Goal: Task Accomplishment & Management: Complete application form

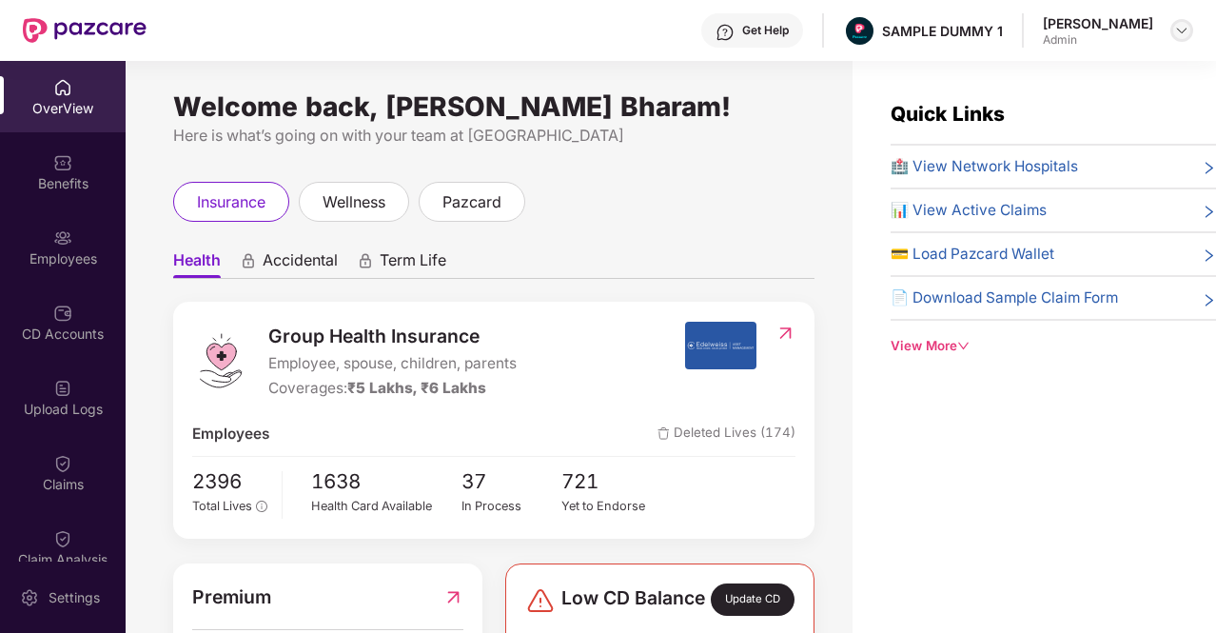
click at [1184, 41] on div at bounding box center [1181, 30] width 23 height 23
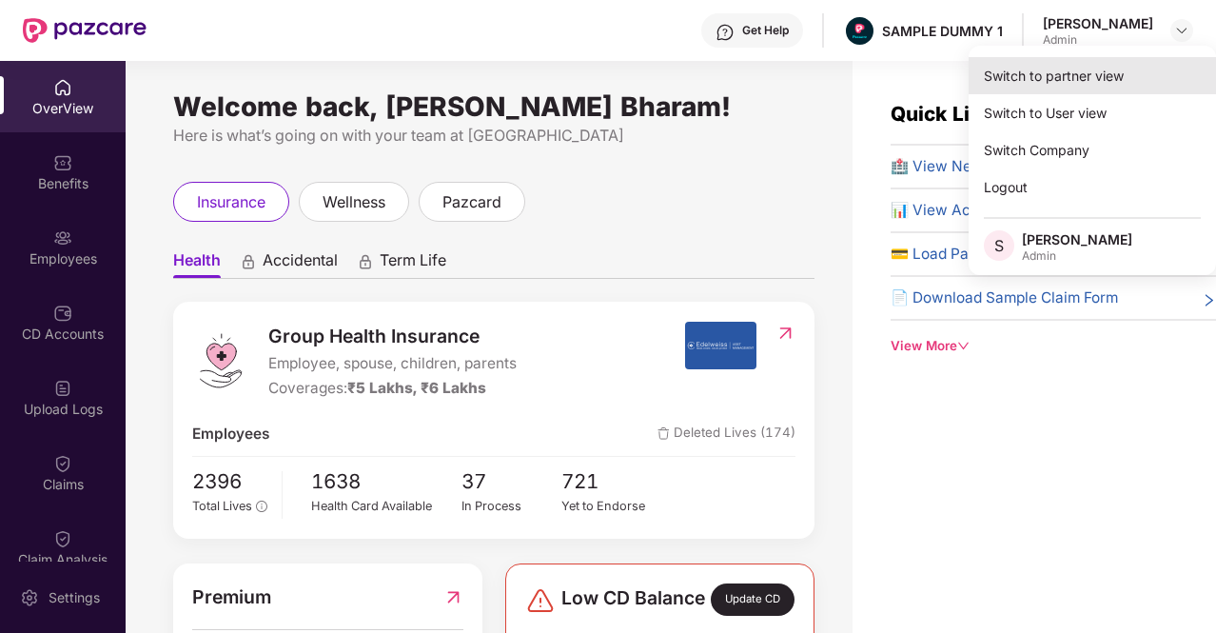
click at [1068, 74] on div "Switch to partner view" at bounding box center [1091, 75] width 247 height 37
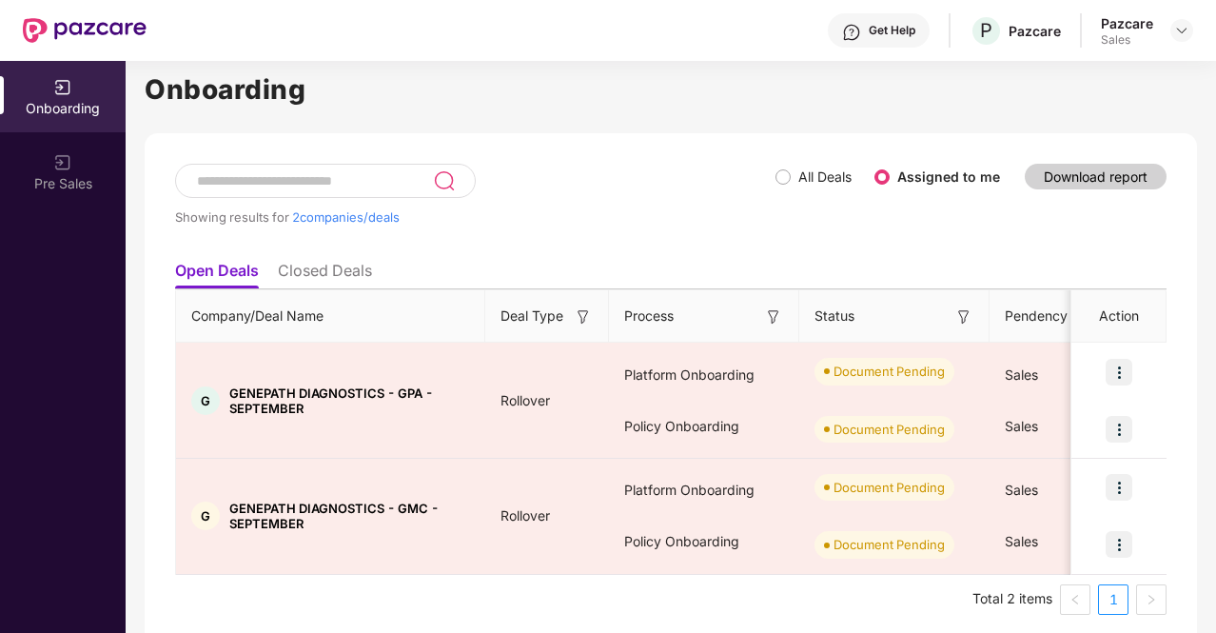
scroll to position [34, 0]
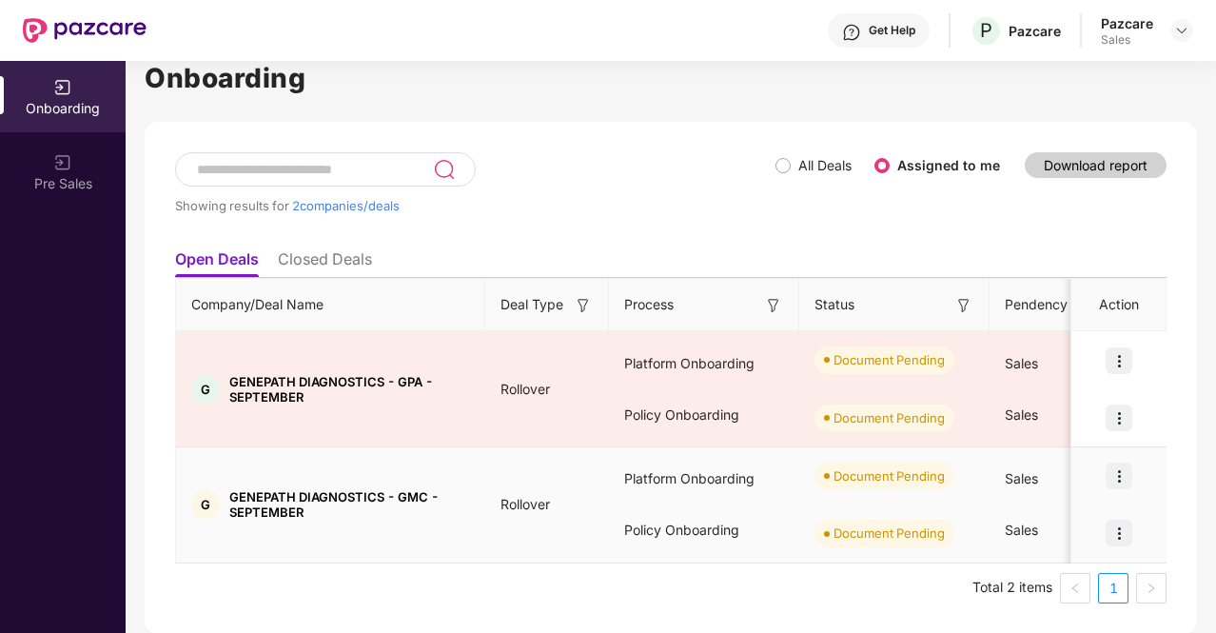
click at [1112, 477] on img at bounding box center [1118, 475] width 27 height 27
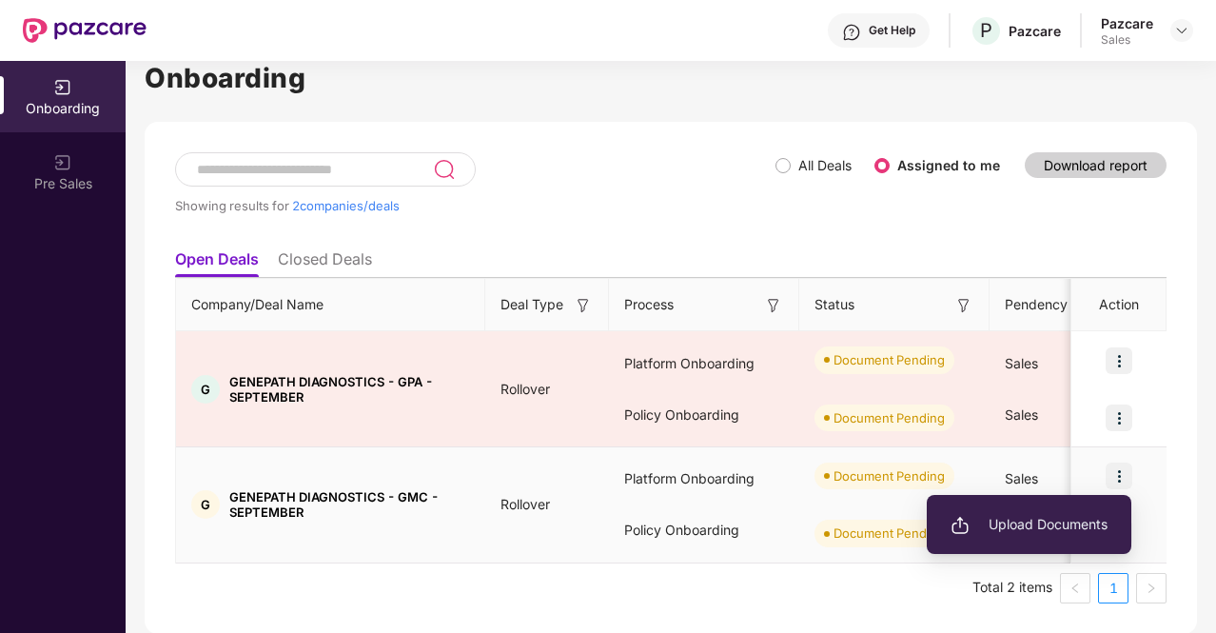
click at [1064, 521] on span "Upload Documents" at bounding box center [1028, 524] width 157 height 21
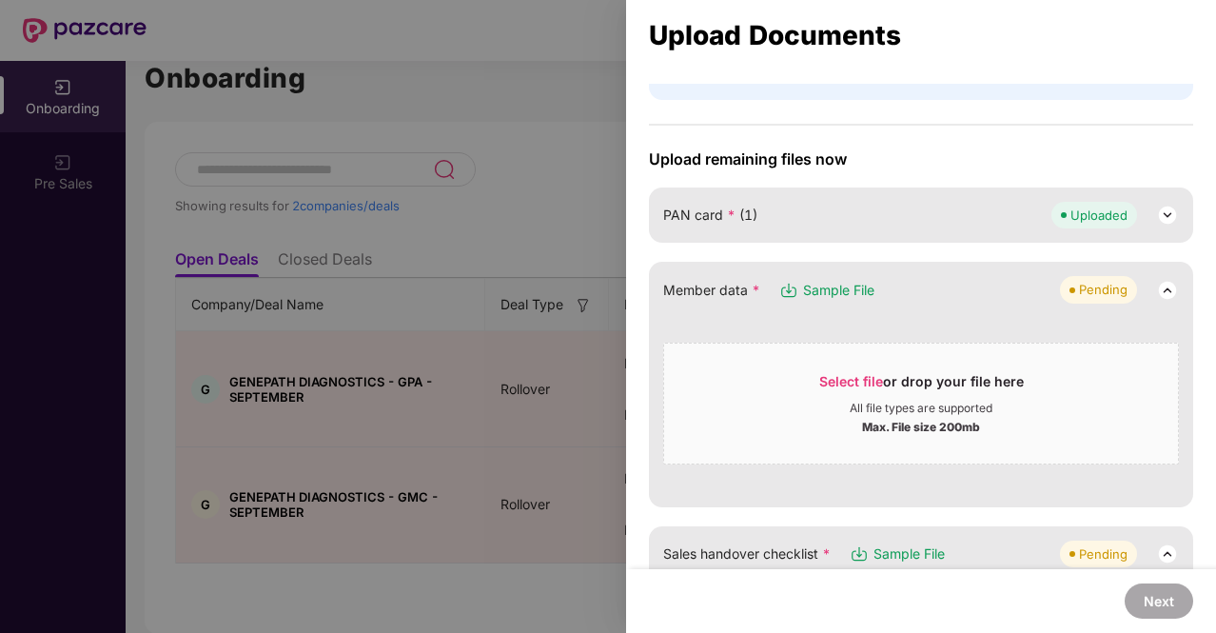
scroll to position [190, 0]
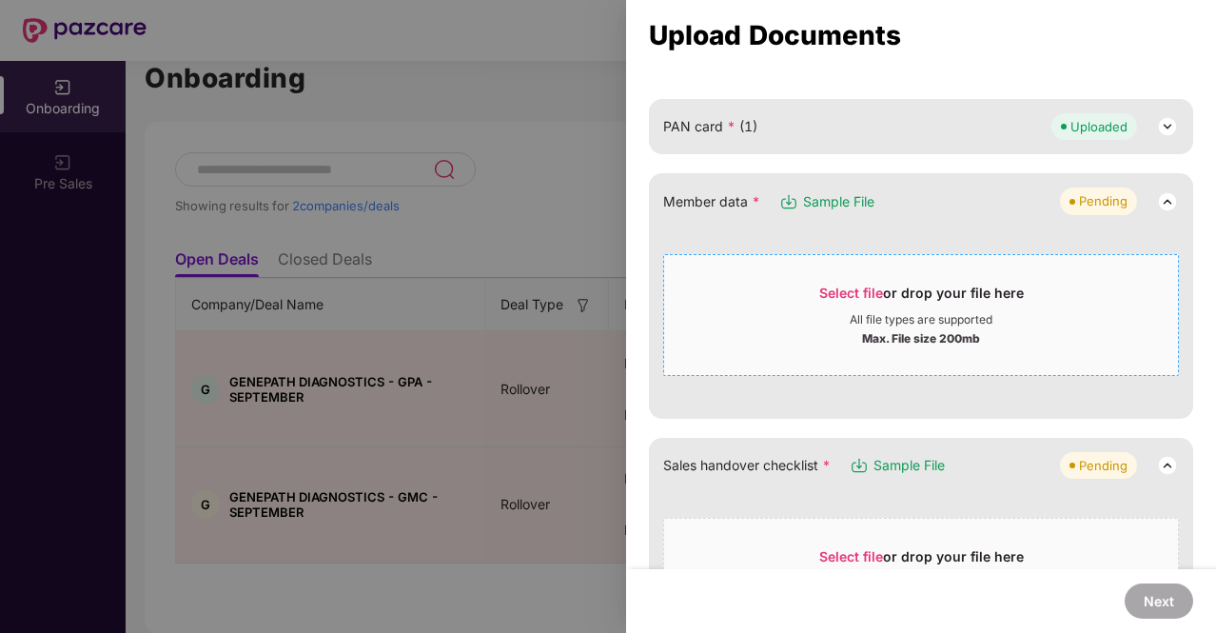
click at [842, 284] on span "Select file" at bounding box center [851, 292] width 64 height 16
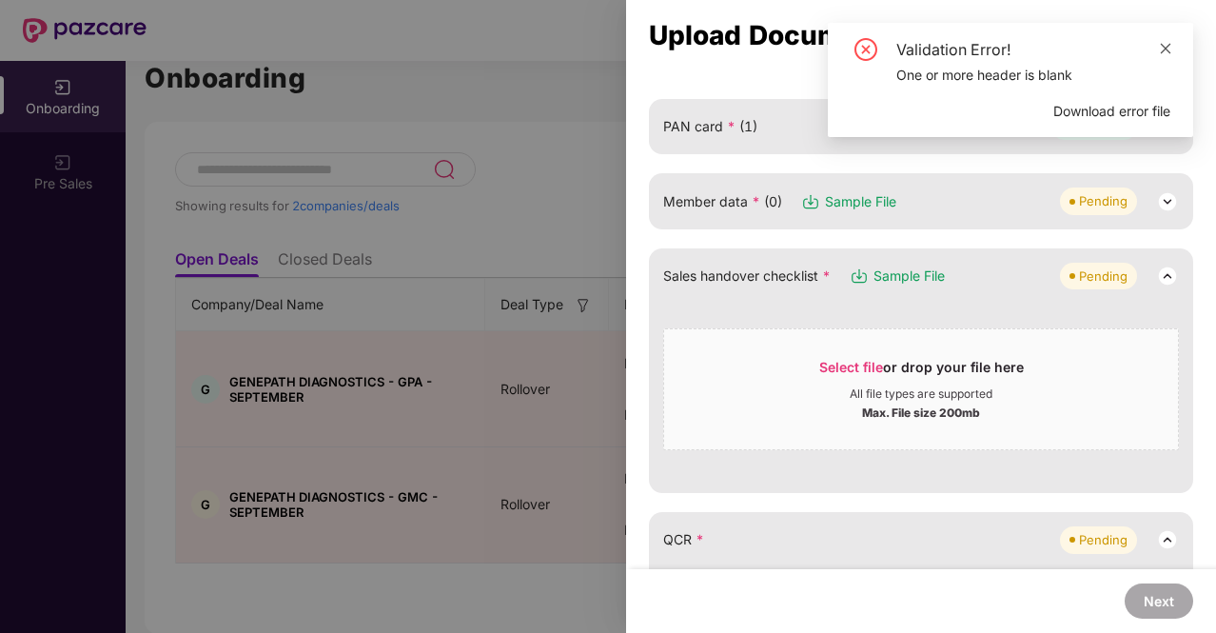
click at [1169, 45] on icon "close" at bounding box center [1166, 48] width 10 height 10
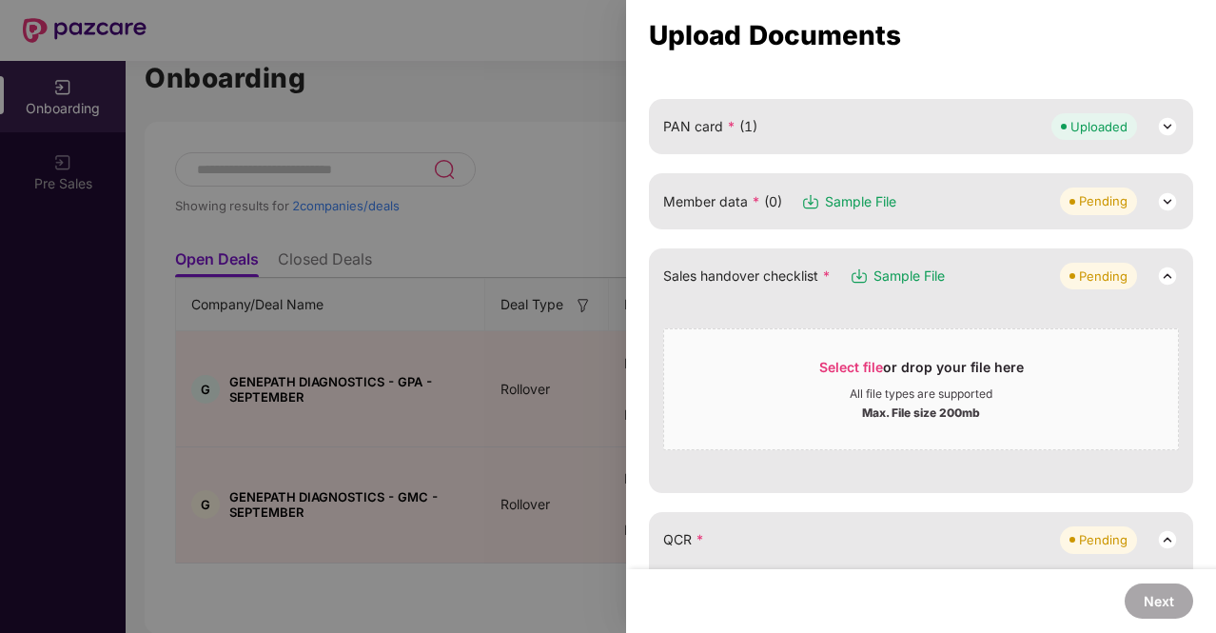
click at [1159, 194] on img at bounding box center [1167, 201] width 23 height 23
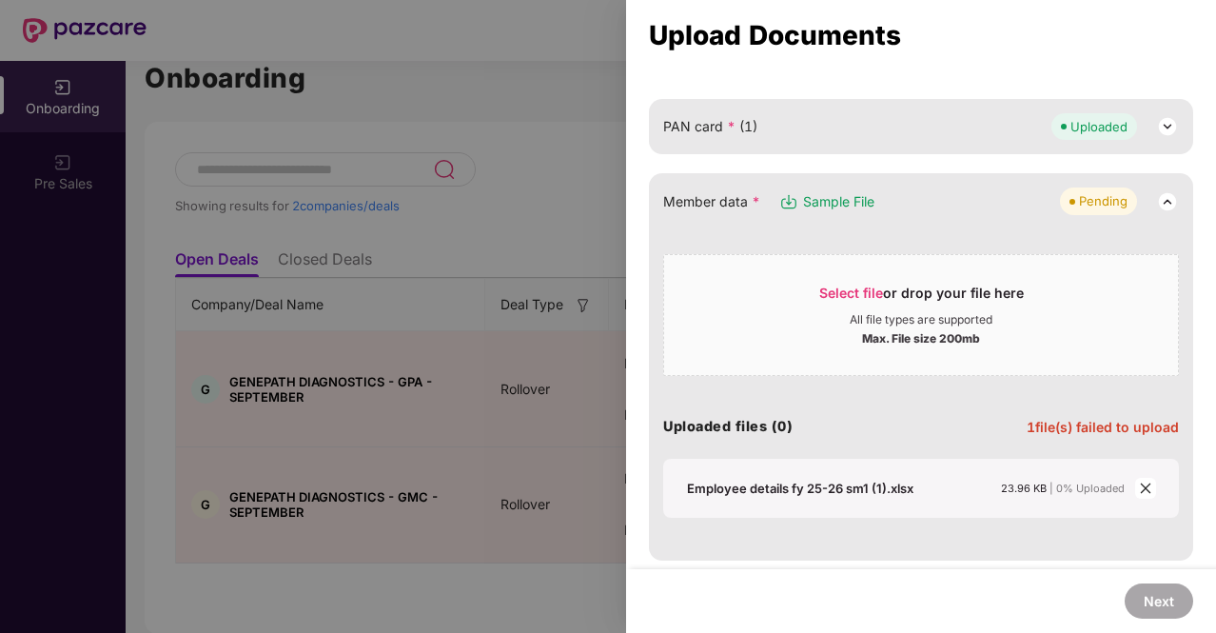
click at [1135, 483] on span "close" at bounding box center [1145, 488] width 21 height 21
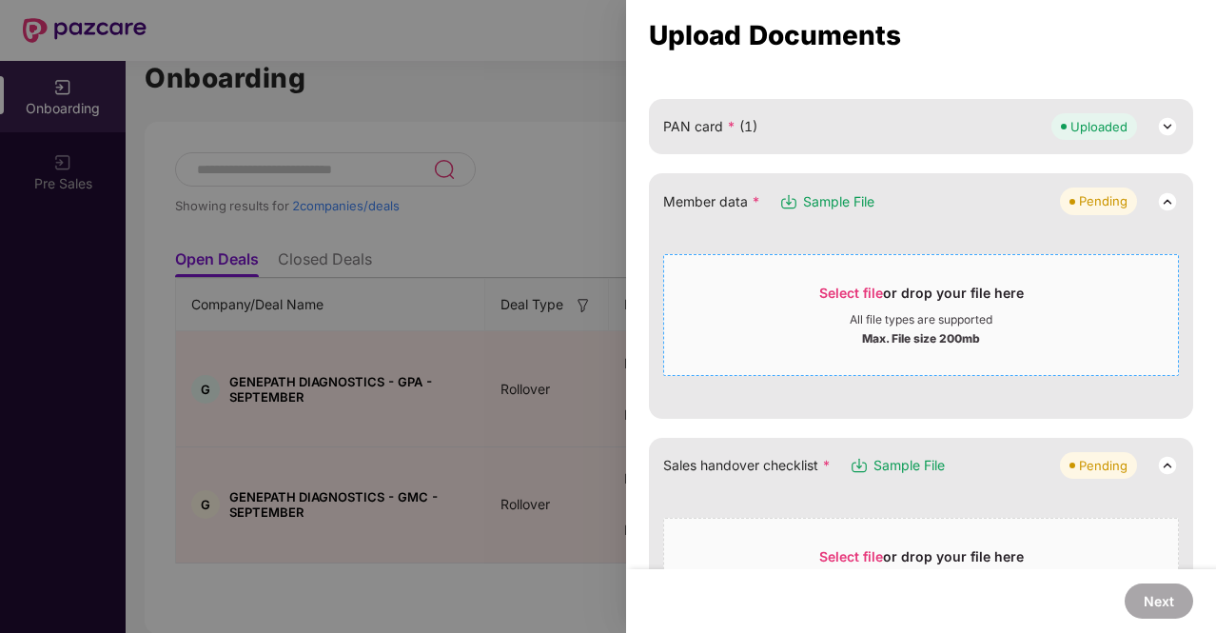
click at [849, 296] on span "Select file" at bounding box center [851, 292] width 64 height 16
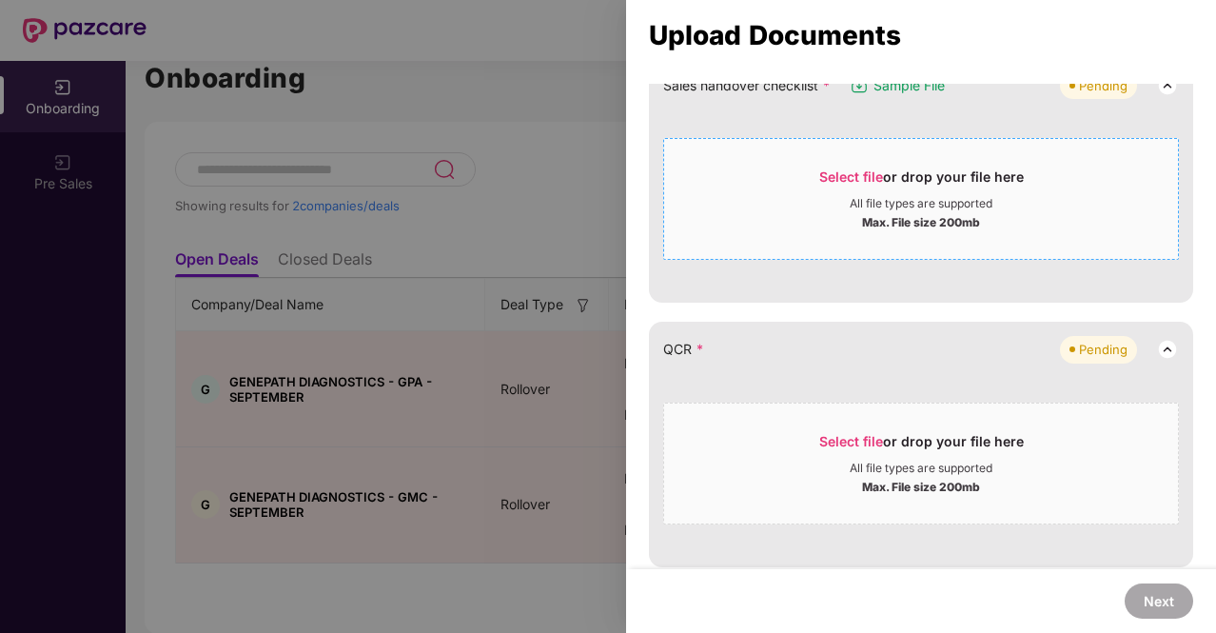
scroll to position [95, 0]
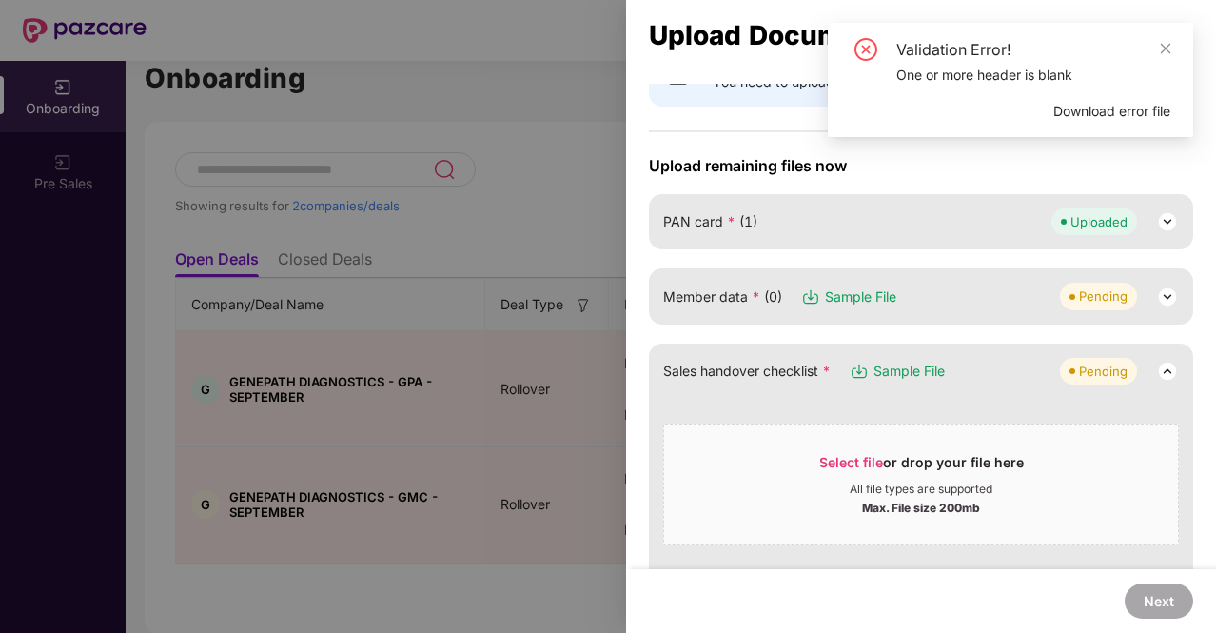
click at [1123, 109] on span "Download error file" at bounding box center [1111, 111] width 117 height 21
click at [1074, 115] on span "Download error file" at bounding box center [1111, 111] width 117 height 21
click at [568, 231] on div at bounding box center [608, 316] width 1216 height 633
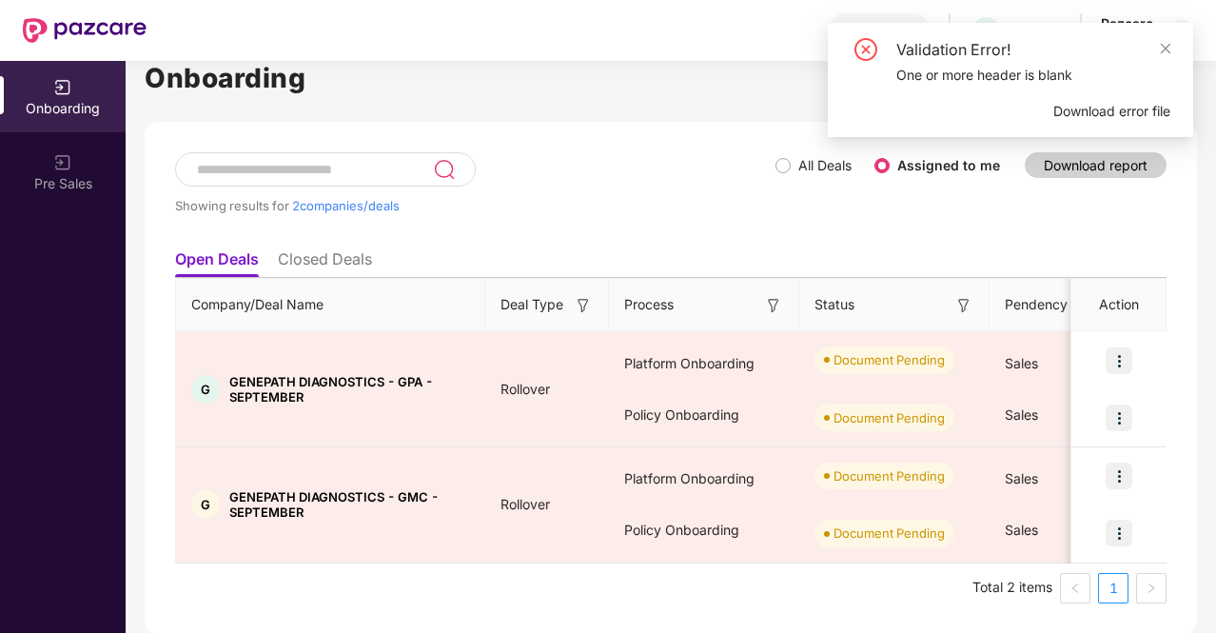
click at [866, 43] on icon "close-circle" at bounding box center [865, 49] width 23 height 23
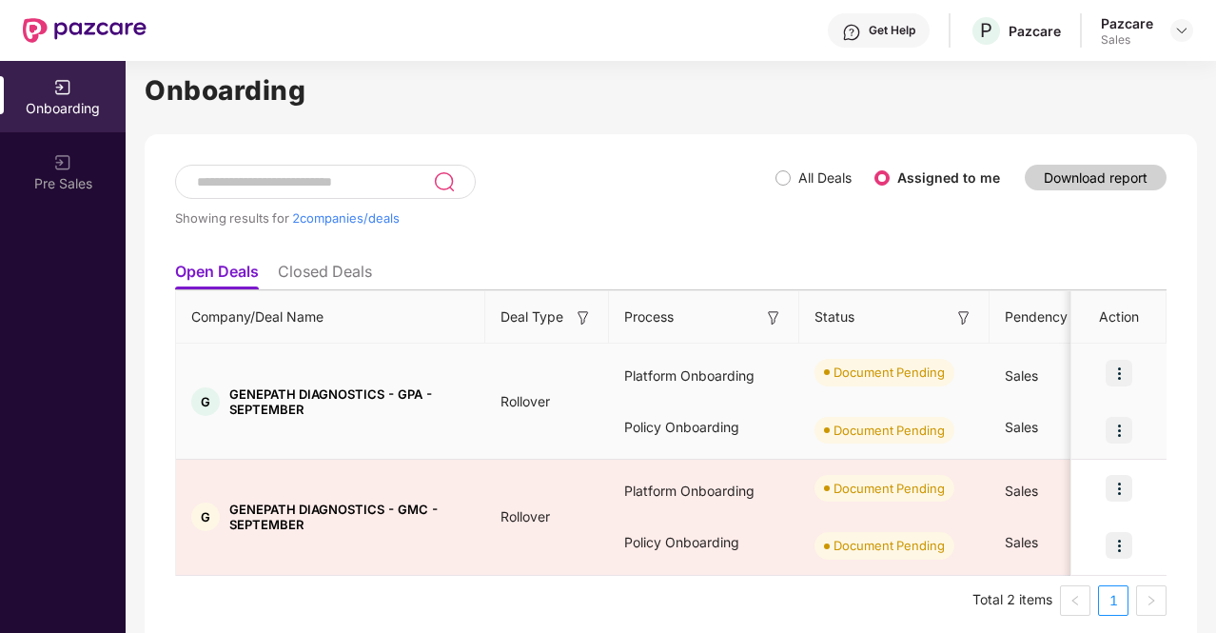
scroll to position [34, 0]
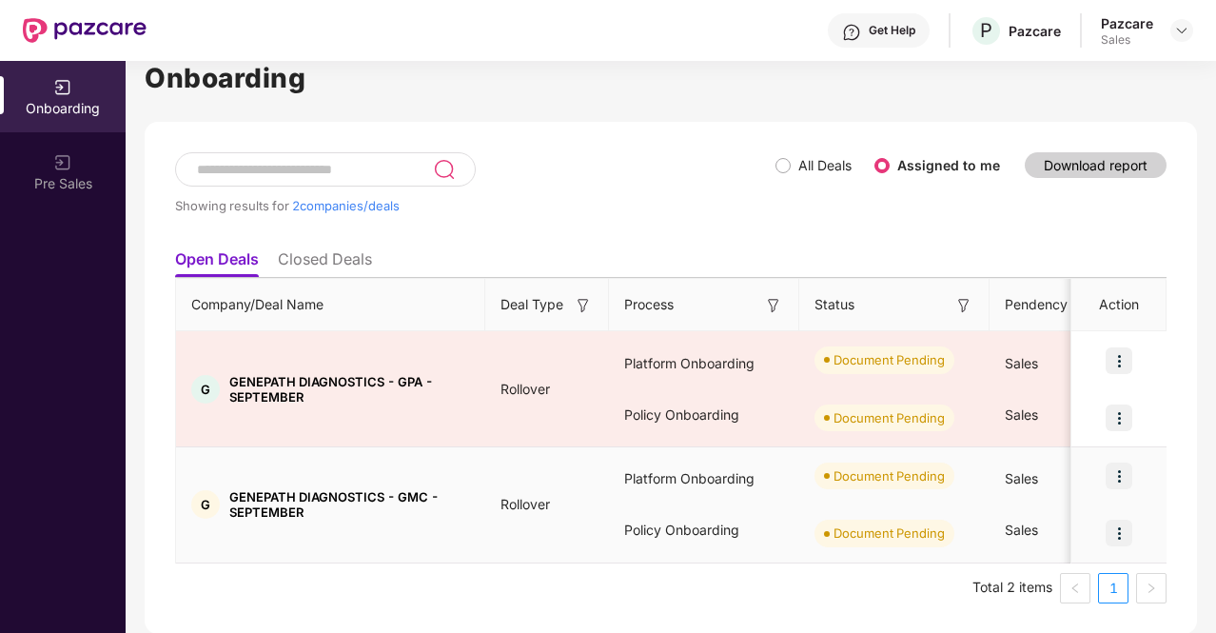
click at [1111, 474] on img at bounding box center [1118, 475] width 27 height 27
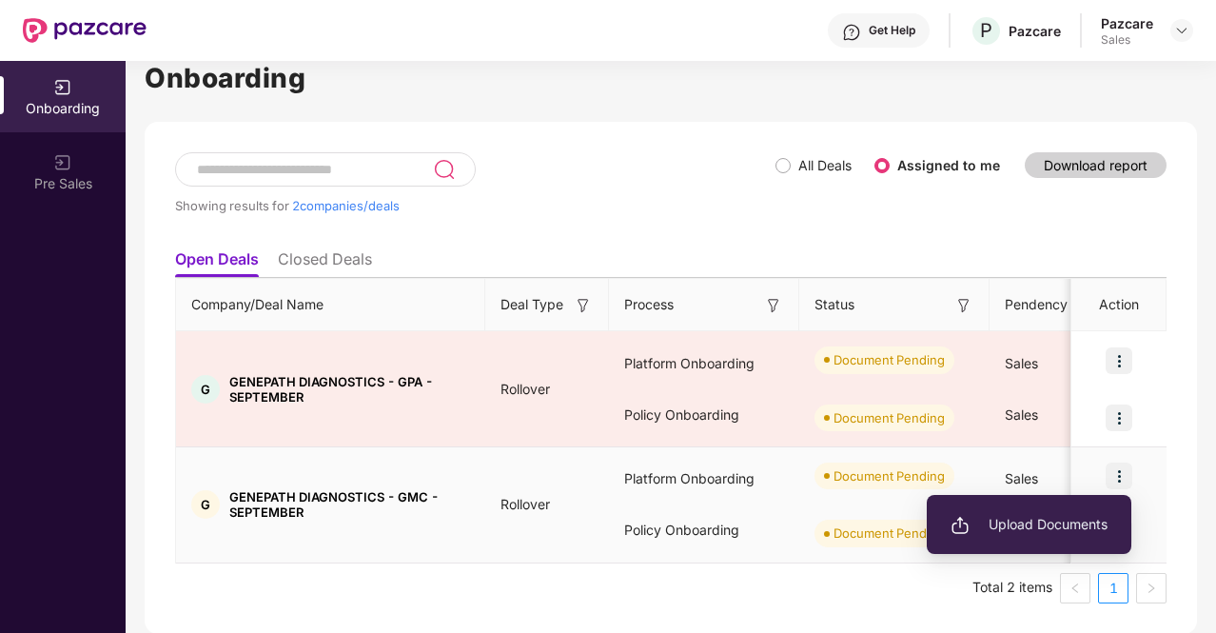
click at [1073, 529] on span "Upload Documents" at bounding box center [1028, 524] width 157 height 21
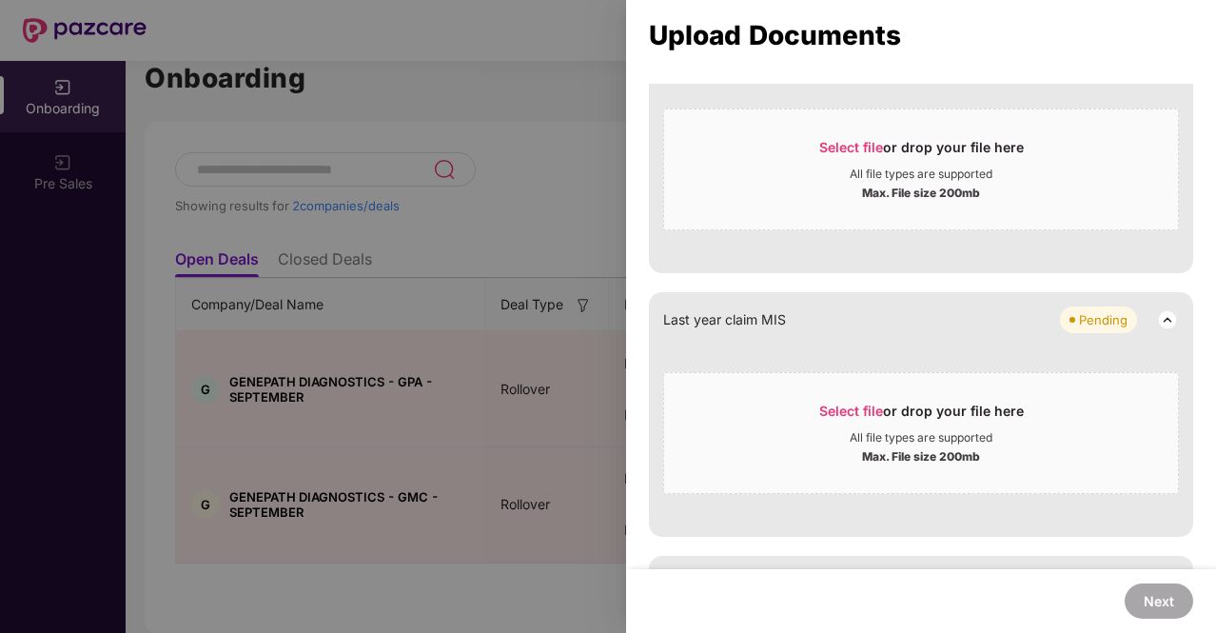
scroll to position [1897, 0]
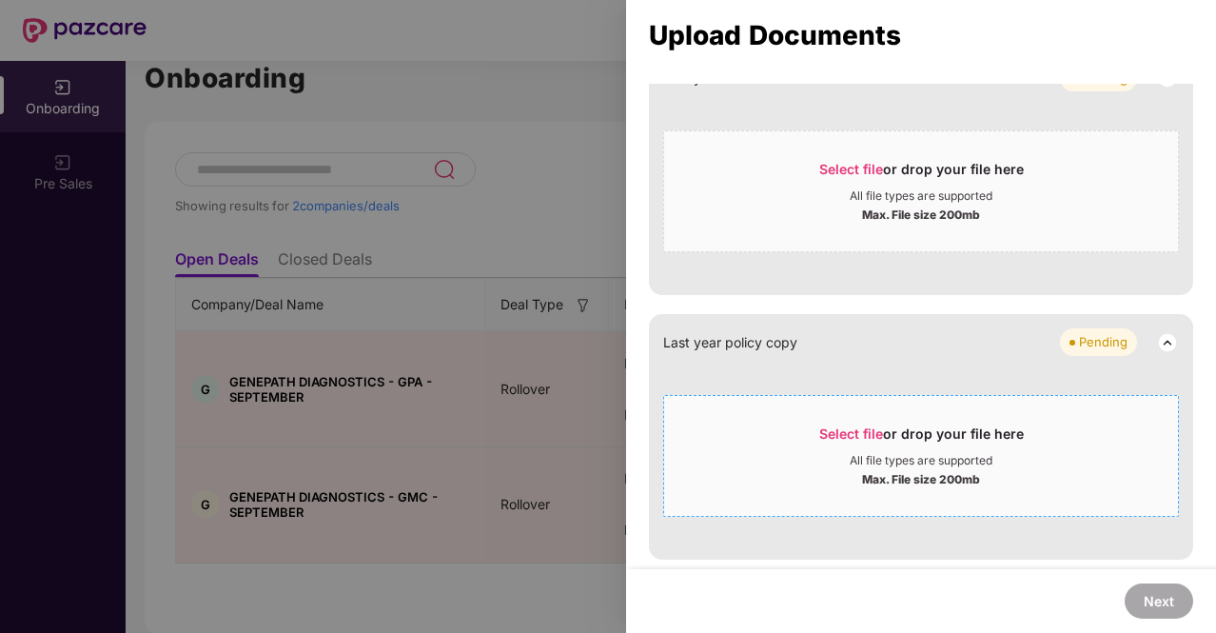
click at [863, 436] on span "Select file" at bounding box center [851, 433] width 64 height 16
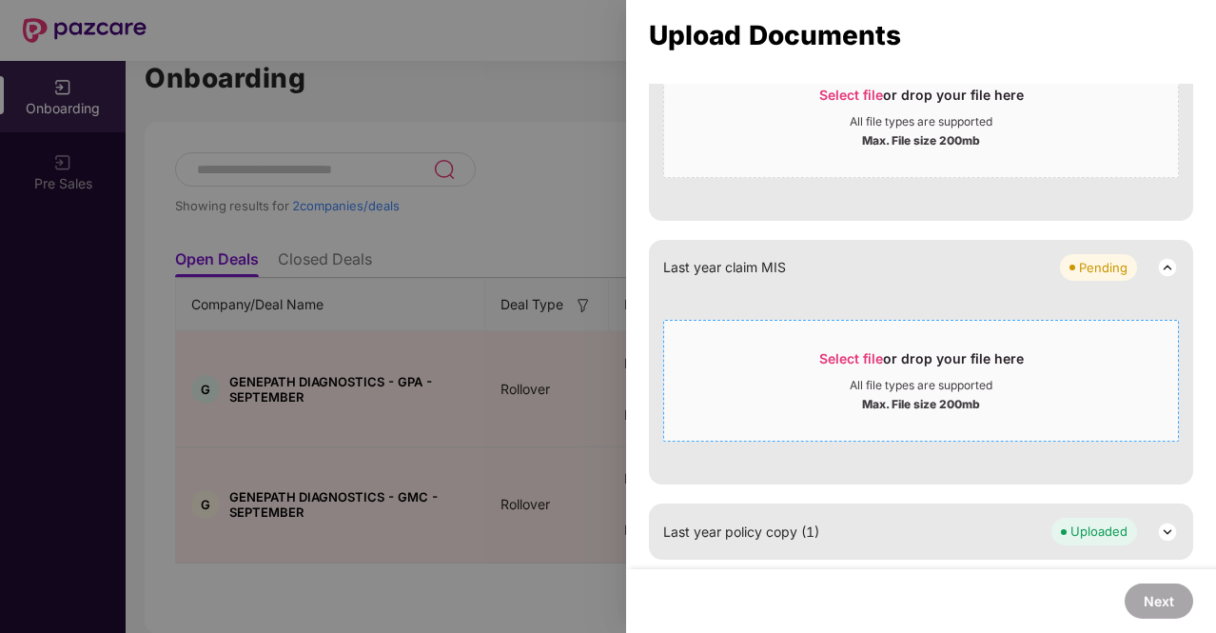
click at [848, 353] on span "Select file" at bounding box center [851, 358] width 64 height 16
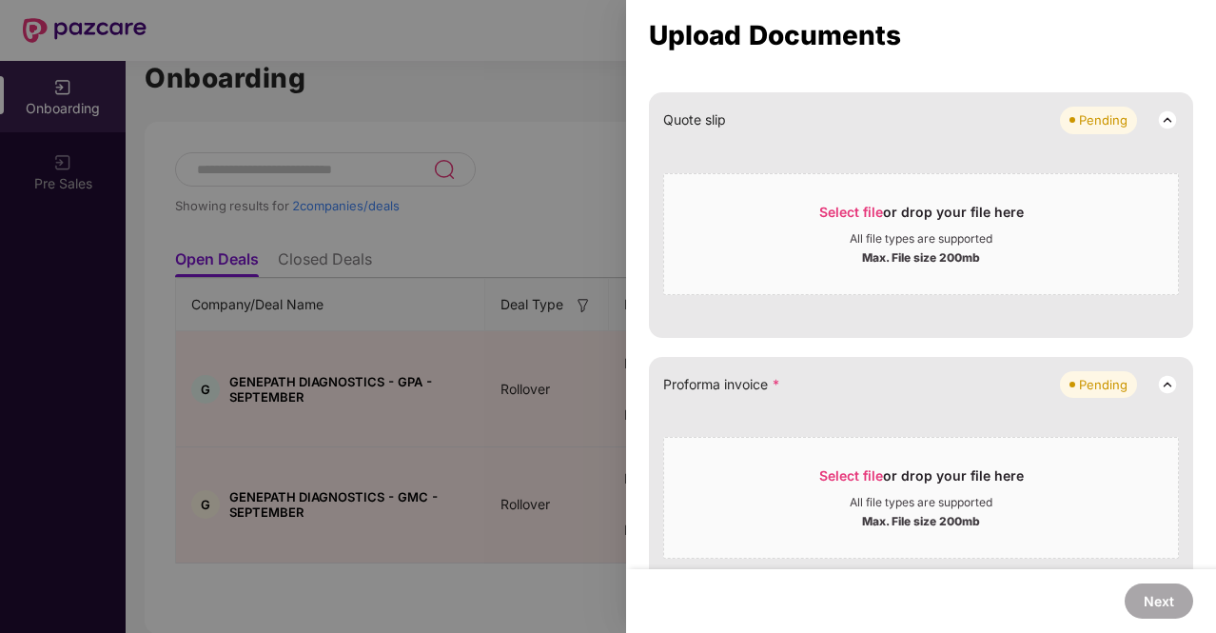
scroll to position [1327, 0]
click at [834, 479] on span "Select file" at bounding box center [851, 475] width 64 height 16
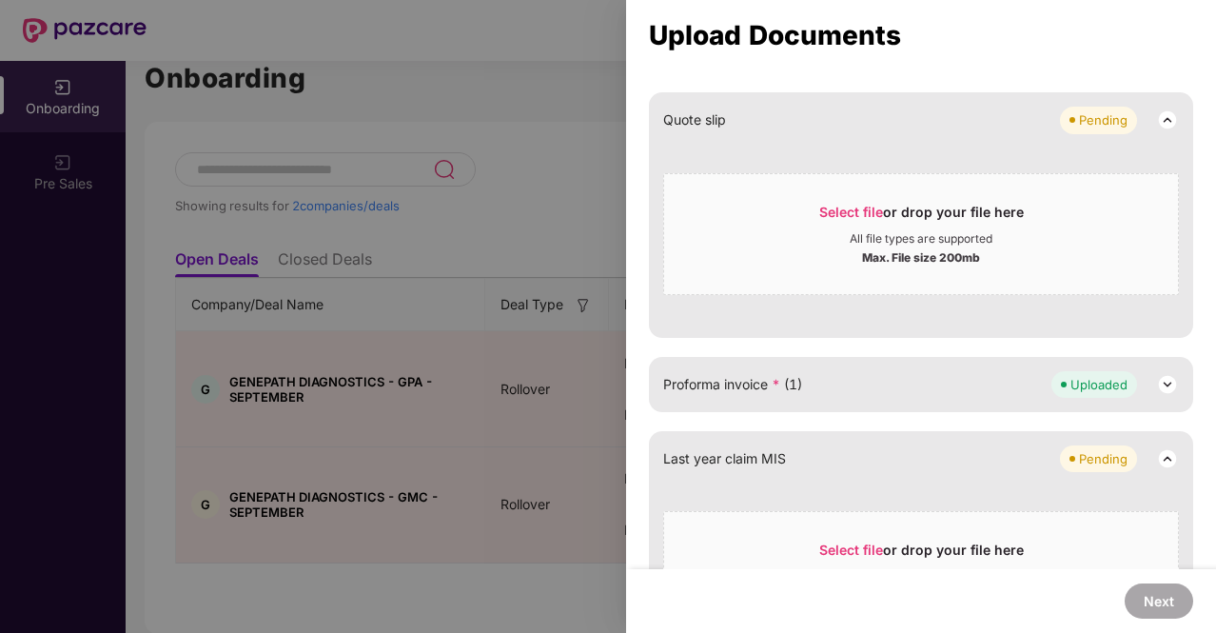
scroll to position [1232, 0]
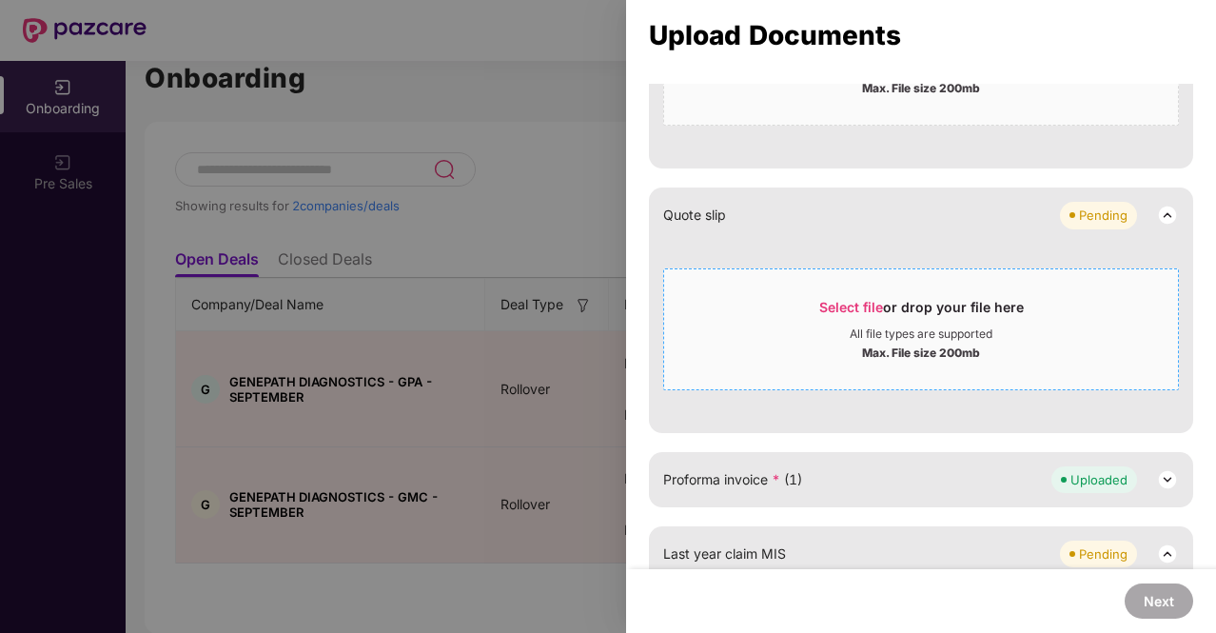
click at [846, 299] on span "Select file" at bounding box center [851, 307] width 64 height 16
click at [848, 305] on span "Select file" at bounding box center [851, 307] width 64 height 16
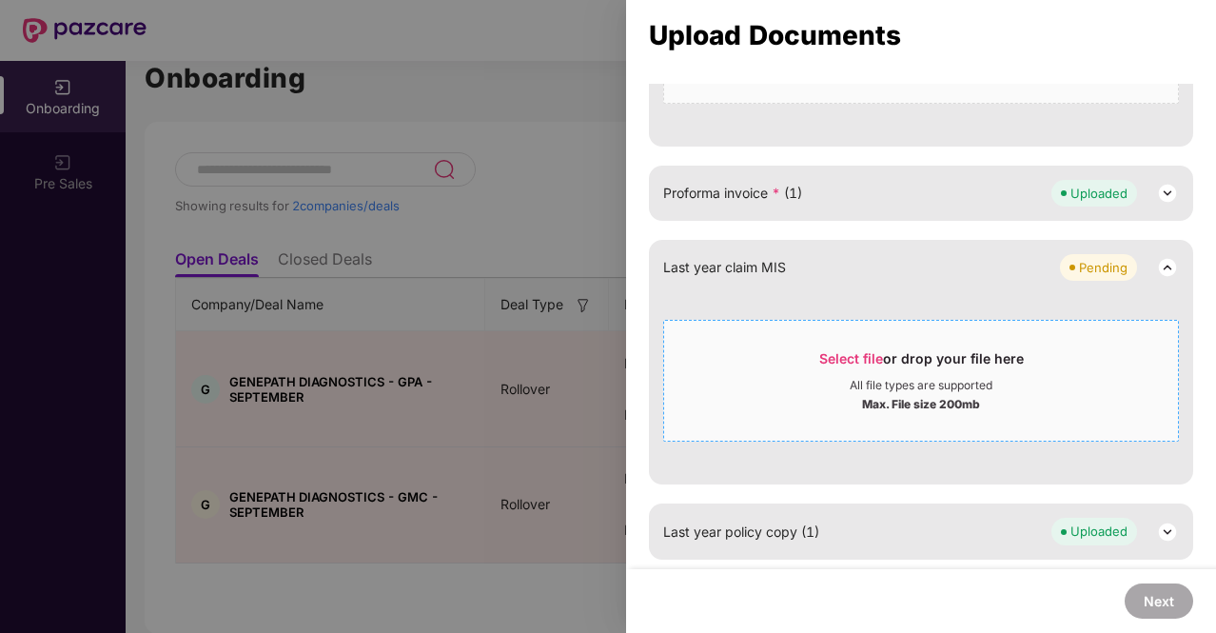
click at [830, 359] on span "Select file" at bounding box center [851, 358] width 64 height 16
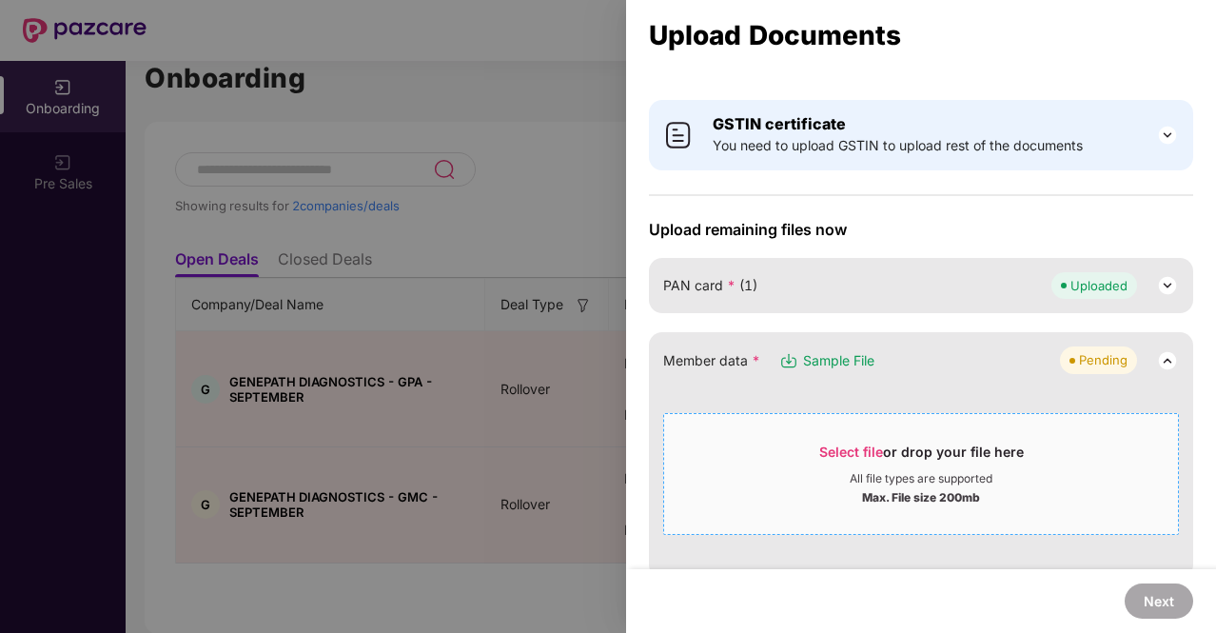
scroll to position [0, 0]
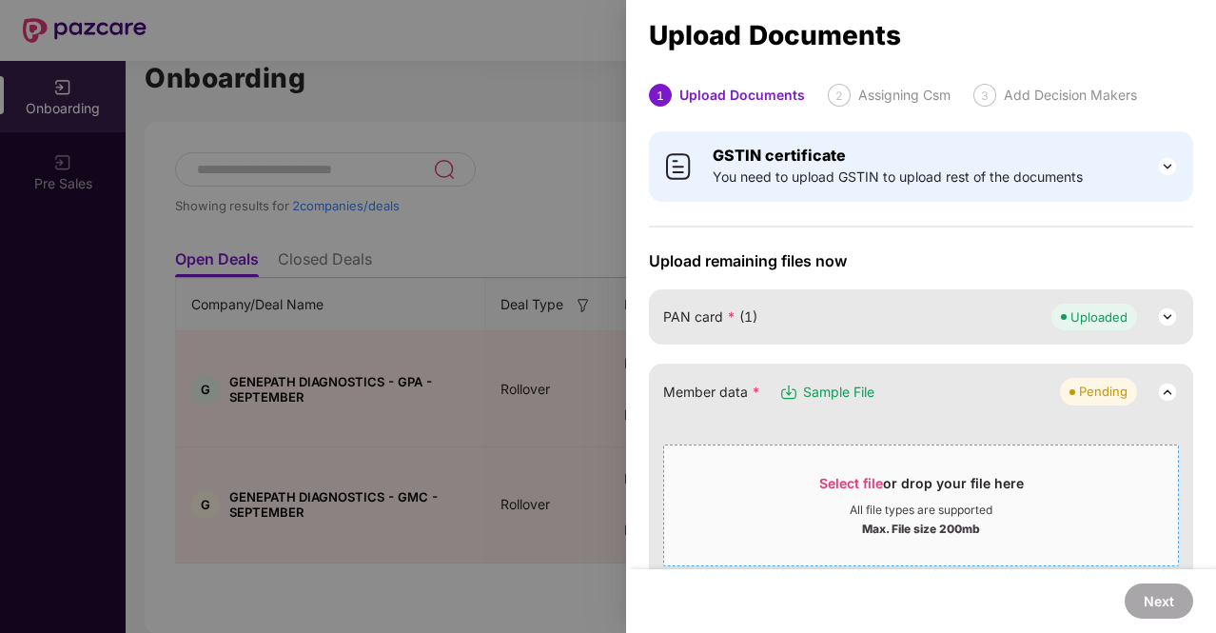
click at [879, 487] on span "Select file" at bounding box center [851, 483] width 64 height 16
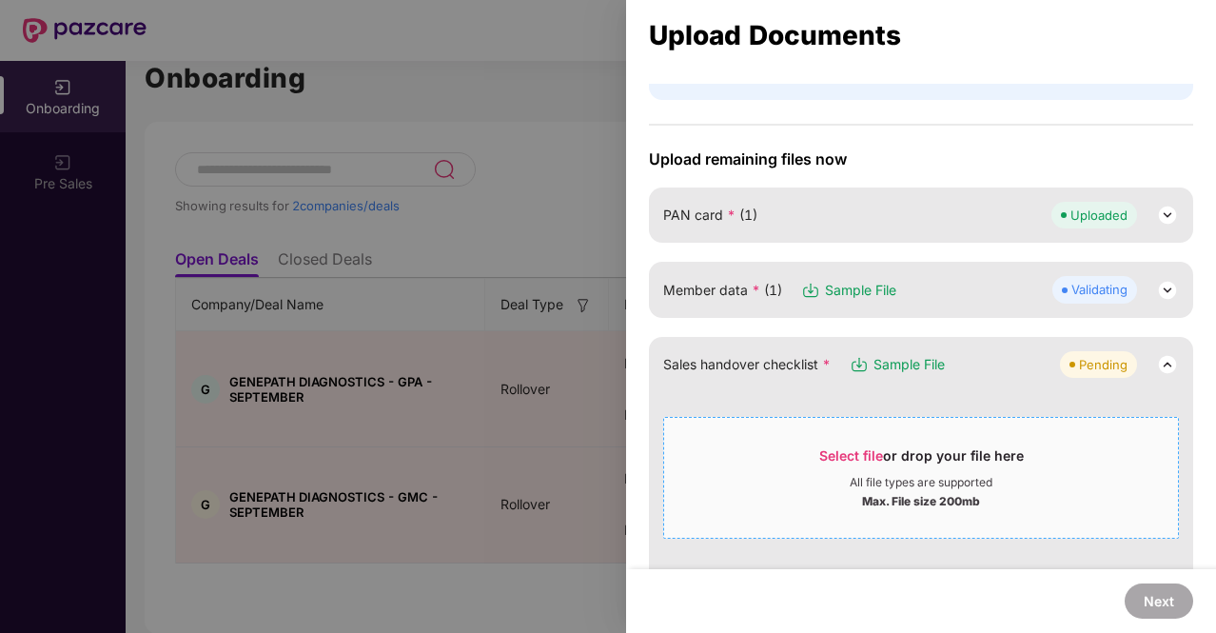
scroll to position [190, 0]
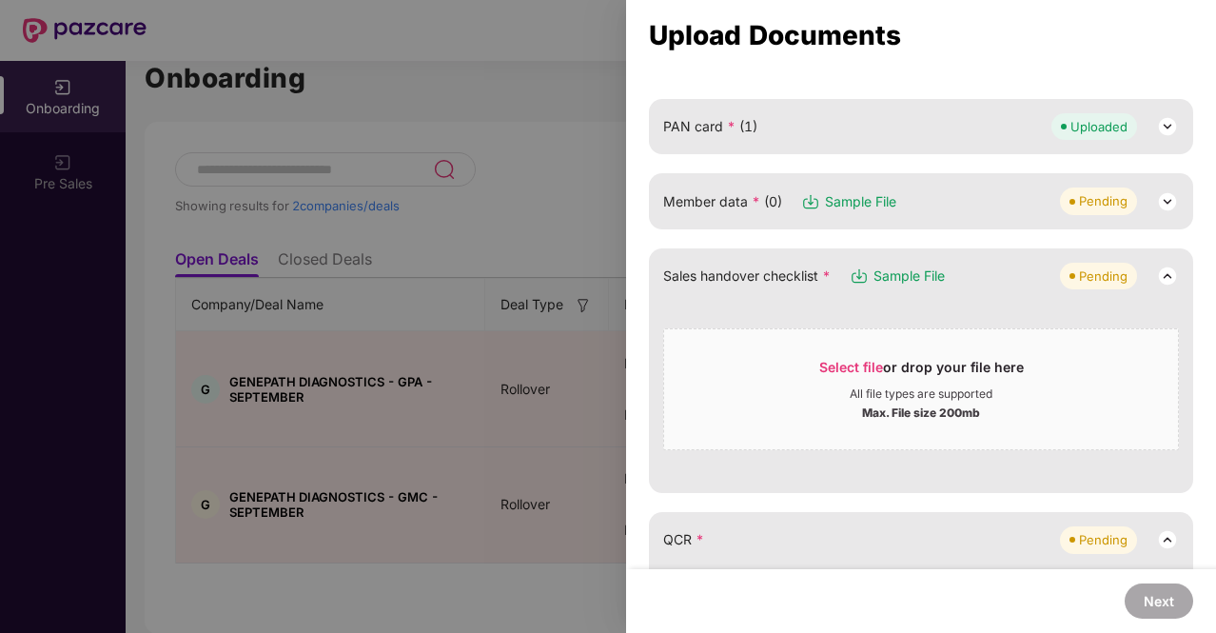
click at [1151, 199] on div "Pending" at bounding box center [1119, 200] width 119 height 27
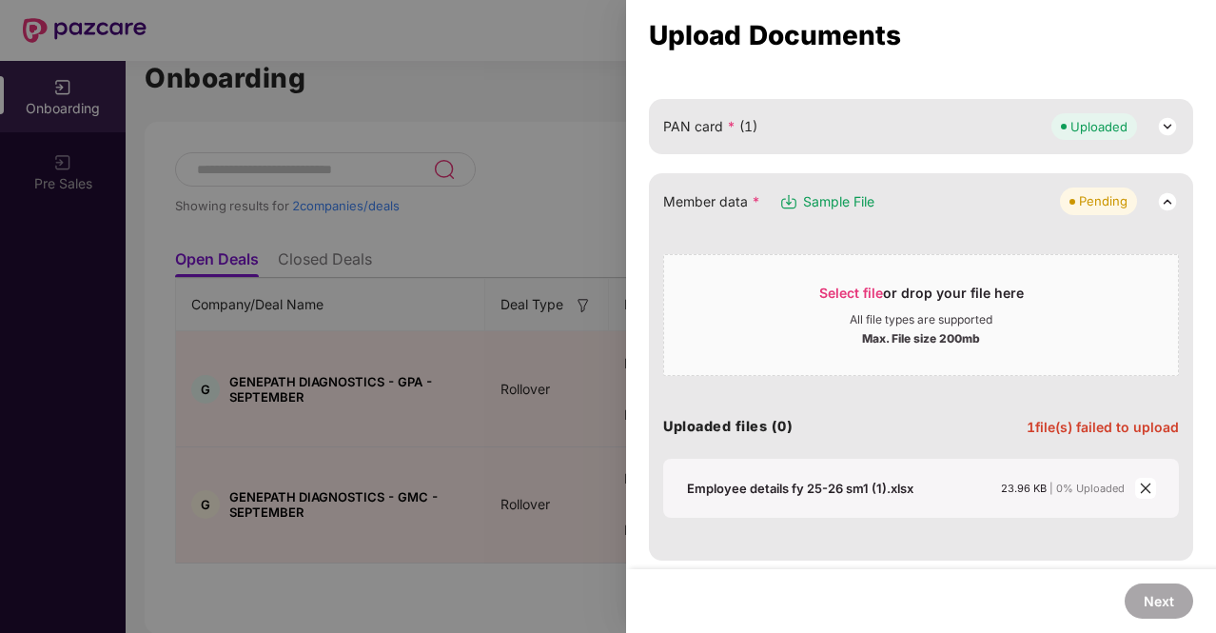
click at [1141, 489] on icon "close" at bounding box center [1145, 487] width 13 height 13
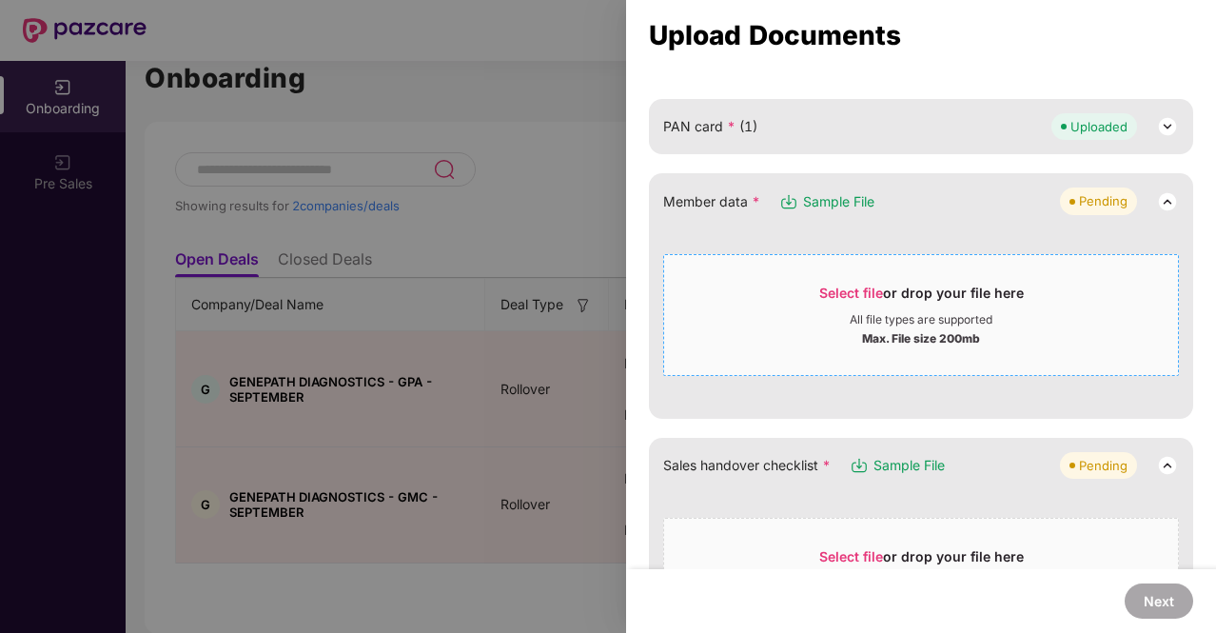
click at [859, 297] on span "Select file" at bounding box center [851, 292] width 64 height 16
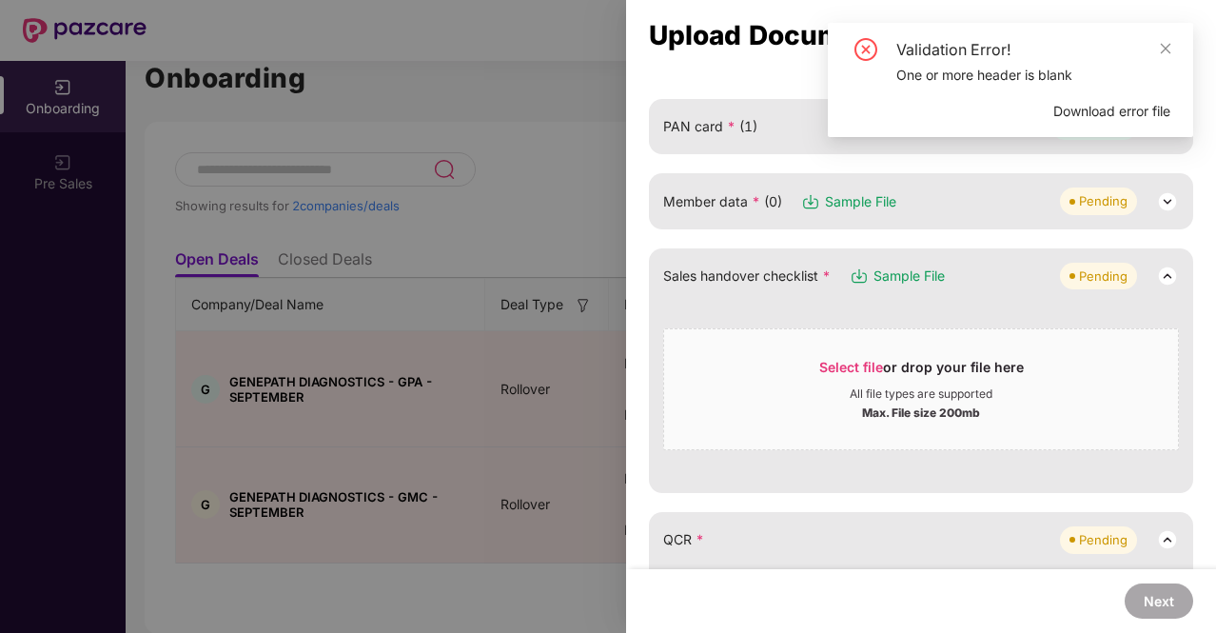
drag, startPoint x: 1167, startPoint y: 50, endPoint x: 1155, endPoint y: 160, distance: 110.1
click at [1167, 49] on icon "close" at bounding box center [1166, 48] width 10 height 10
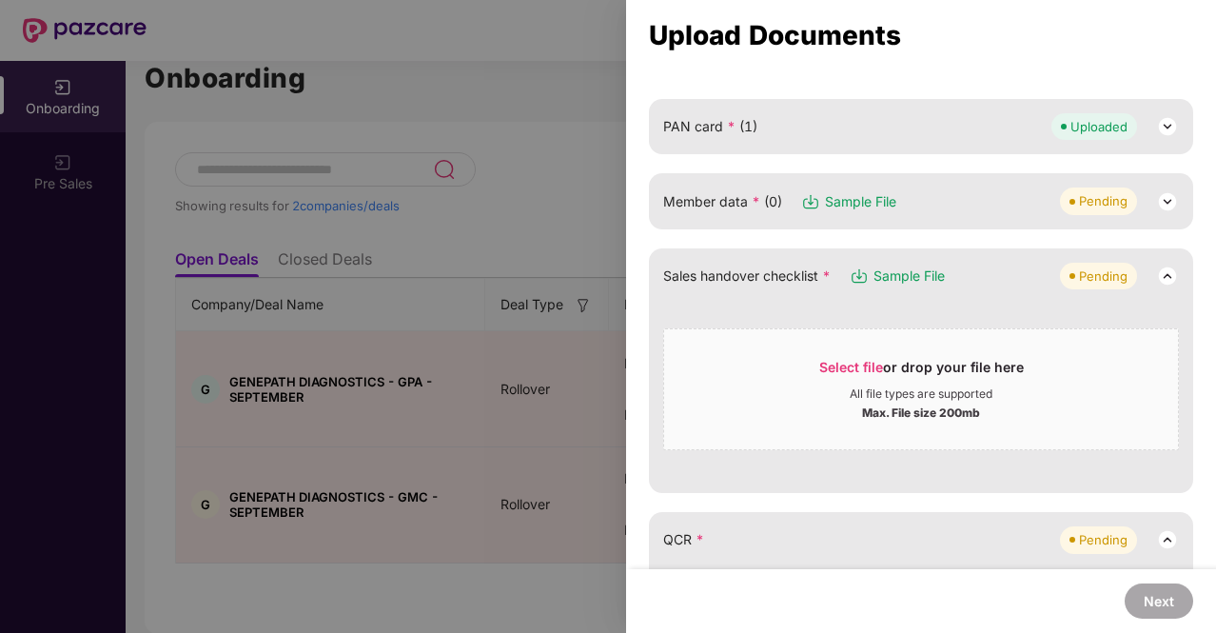
click at [1169, 197] on img at bounding box center [1167, 201] width 23 height 23
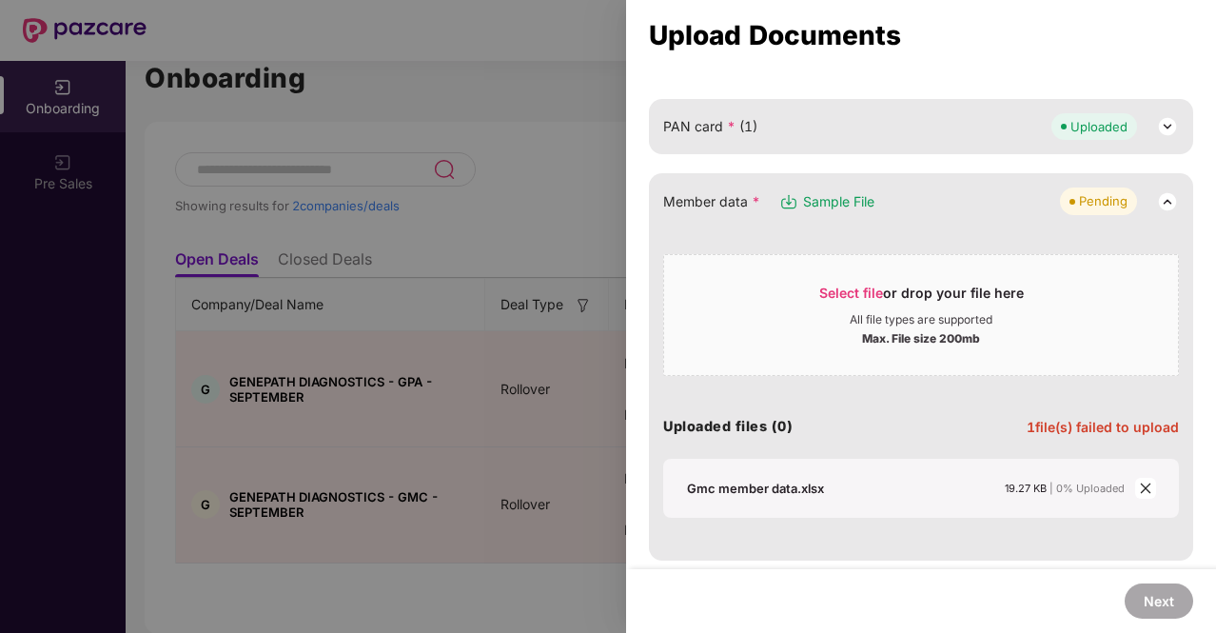
click at [1144, 494] on span "close" at bounding box center [1145, 488] width 21 height 21
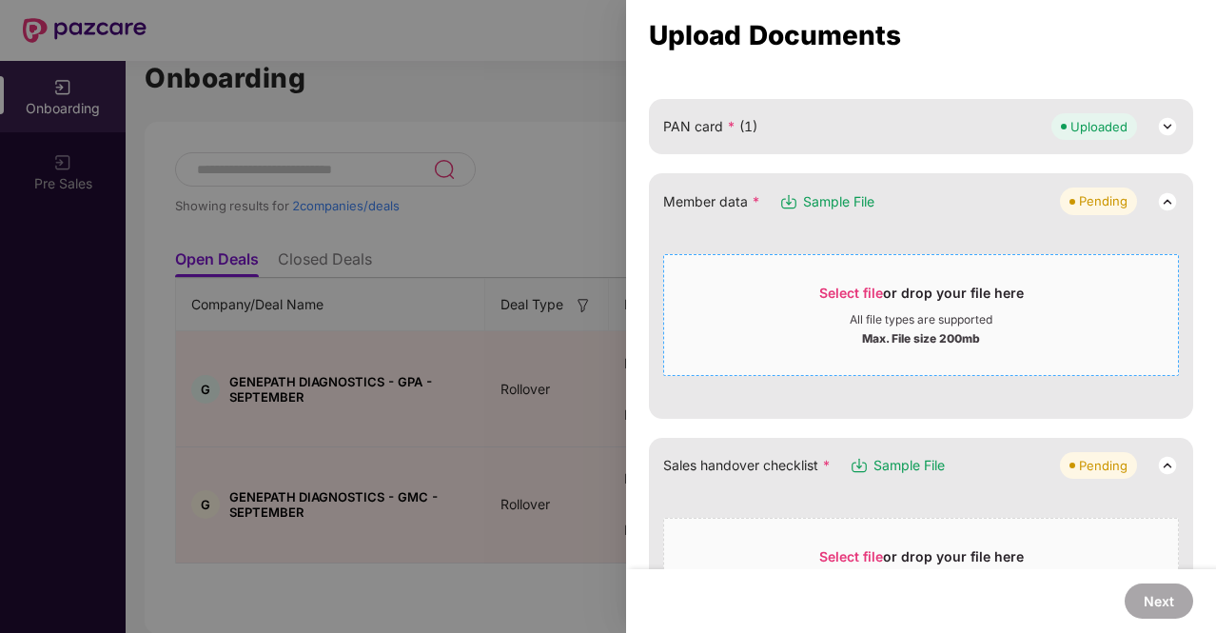
click at [854, 287] on span "Select file" at bounding box center [851, 292] width 64 height 16
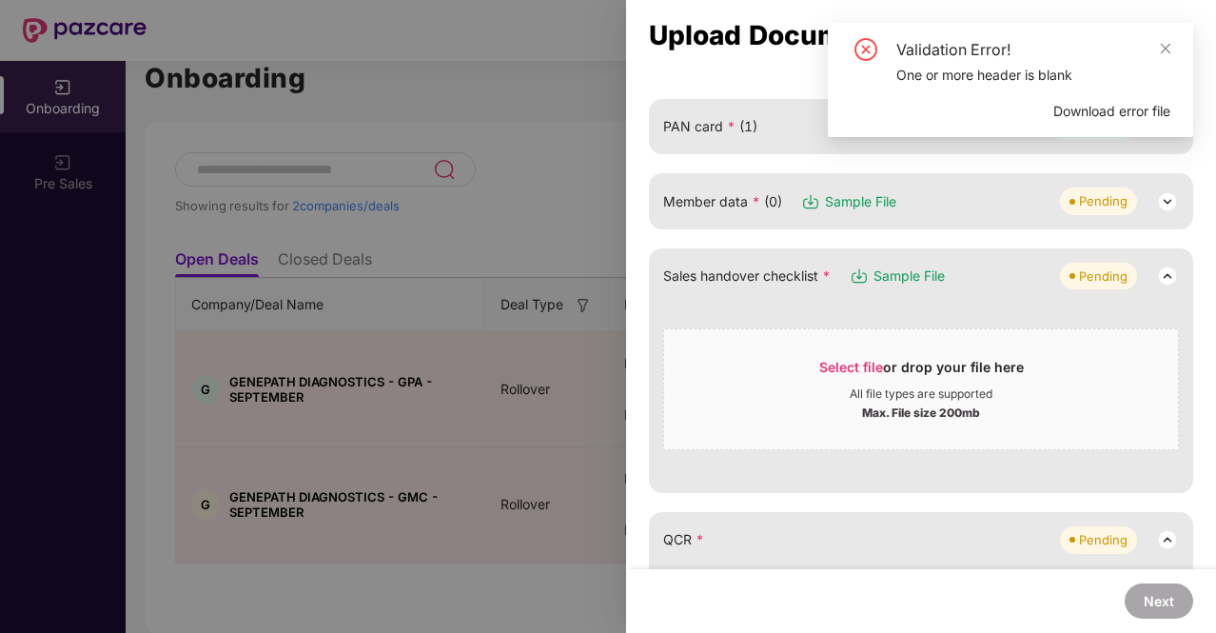
click at [1165, 197] on img at bounding box center [1167, 201] width 23 height 23
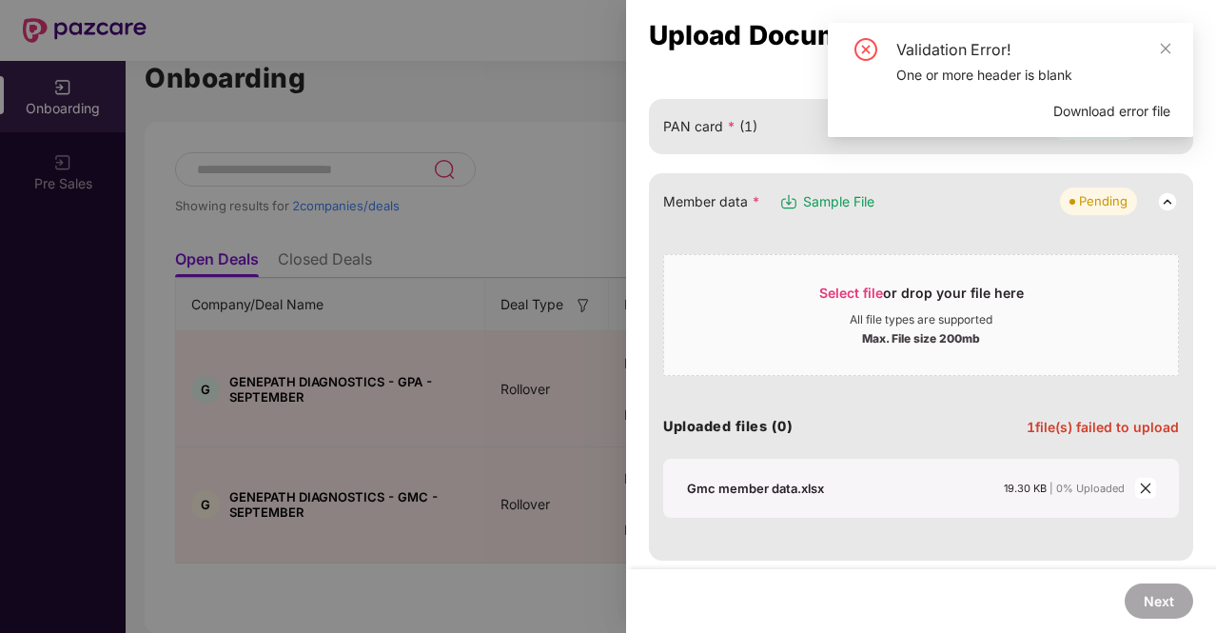
drag, startPoint x: 1144, startPoint y: 490, endPoint x: 1134, endPoint y: 491, distance: 10.5
click at [1144, 490] on icon "close" at bounding box center [1145, 487] width 13 height 13
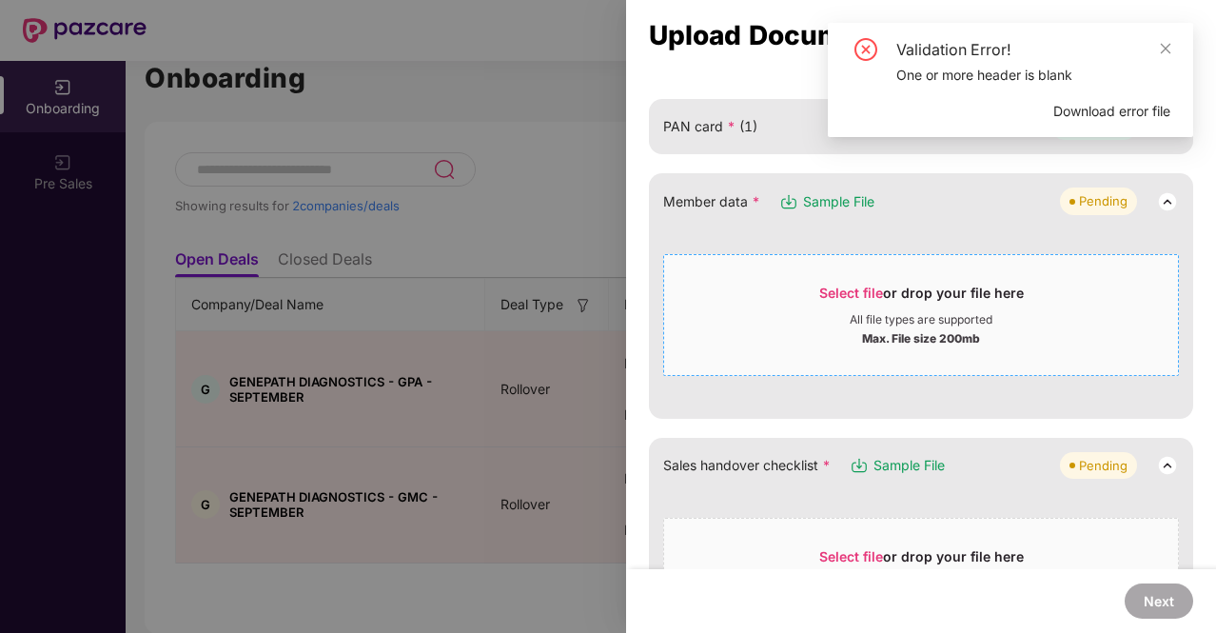
click at [879, 289] on span "Select file" at bounding box center [851, 292] width 64 height 16
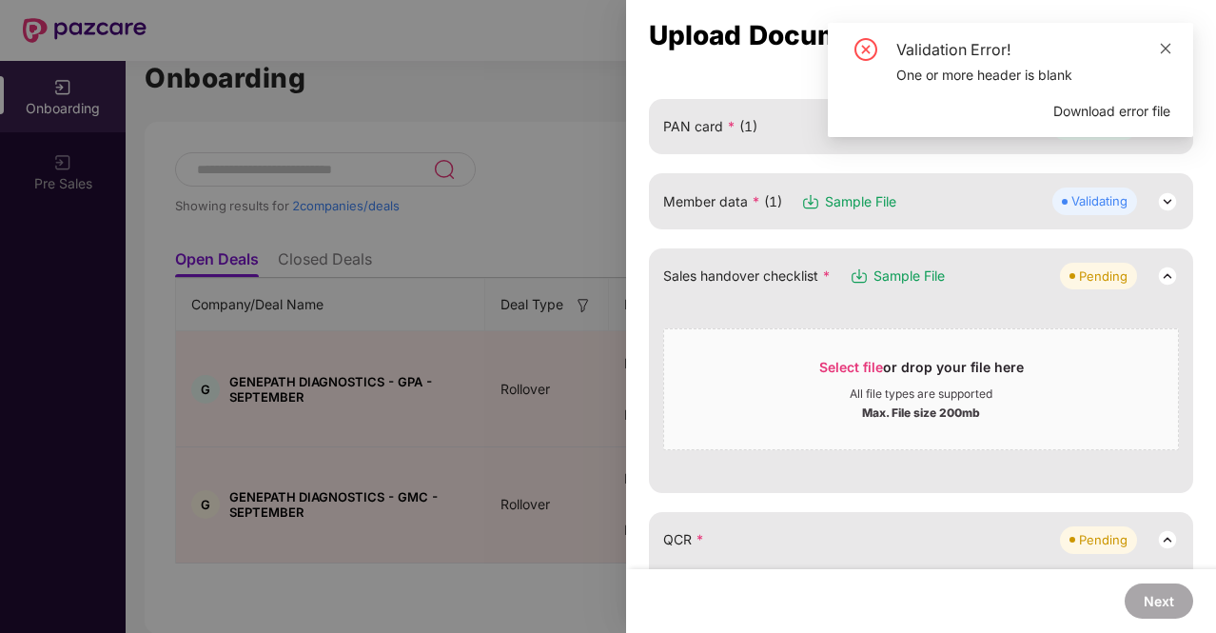
click at [1168, 47] on icon "close" at bounding box center [1165, 48] width 13 height 13
click at [1158, 42] on div "Validation Error!" at bounding box center [1033, 49] width 274 height 23
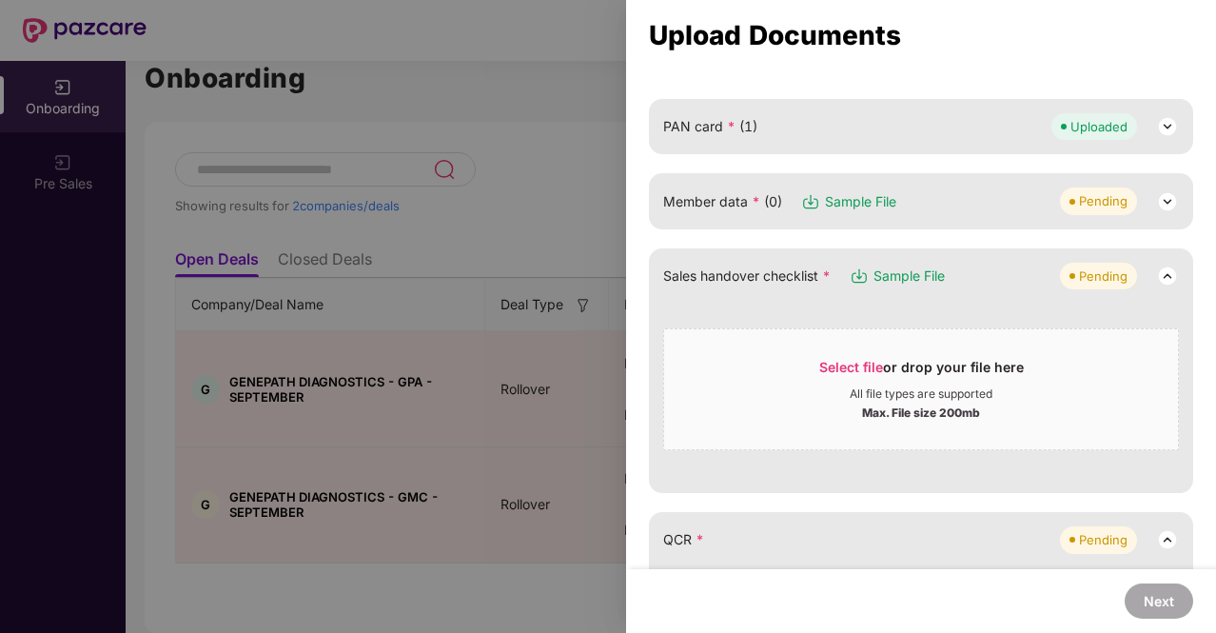
click at [1156, 196] on img at bounding box center [1167, 201] width 23 height 23
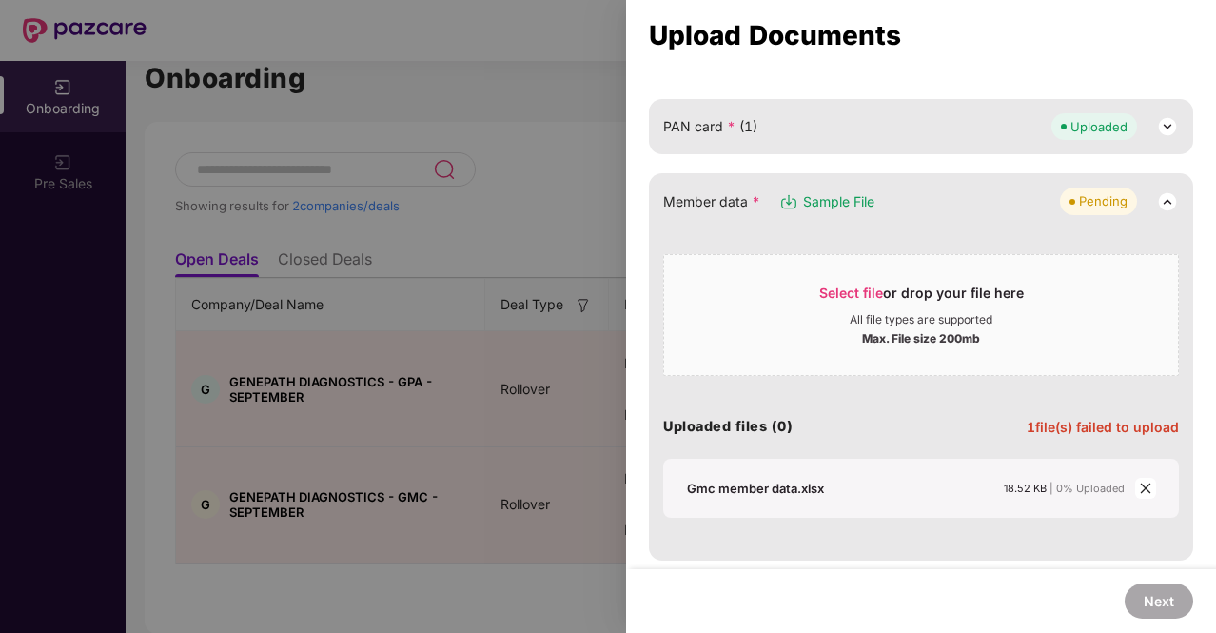
click at [1142, 481] on icon "close" at bounding box center [1145, 487] width 13 height 13
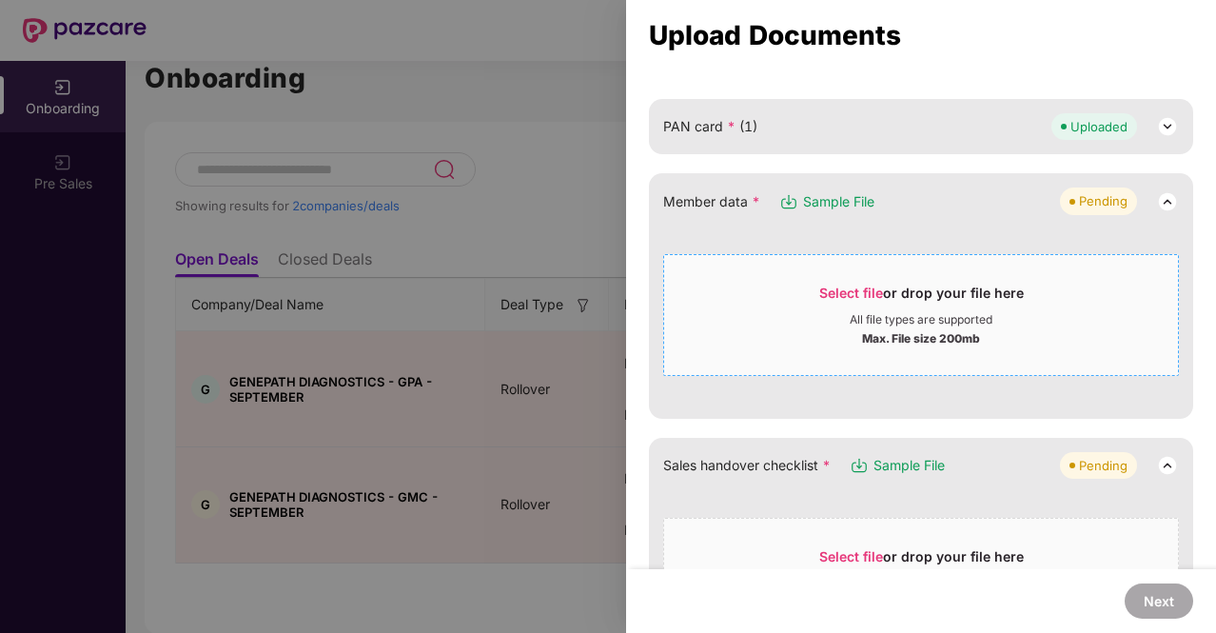
click at [850, 288] on span "Select file" at bounding box center [851, 292] width 64 height 16
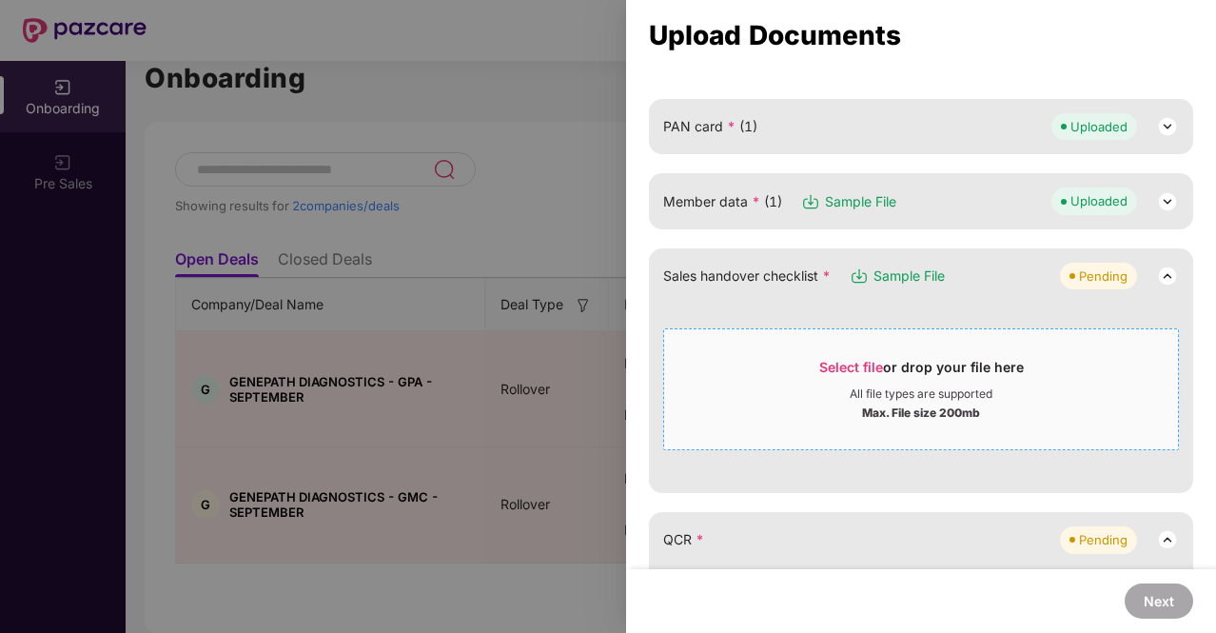
click at [856, 375] on div "Select file or drop your file here" at bounding box center [921, 372] width 205 height 29
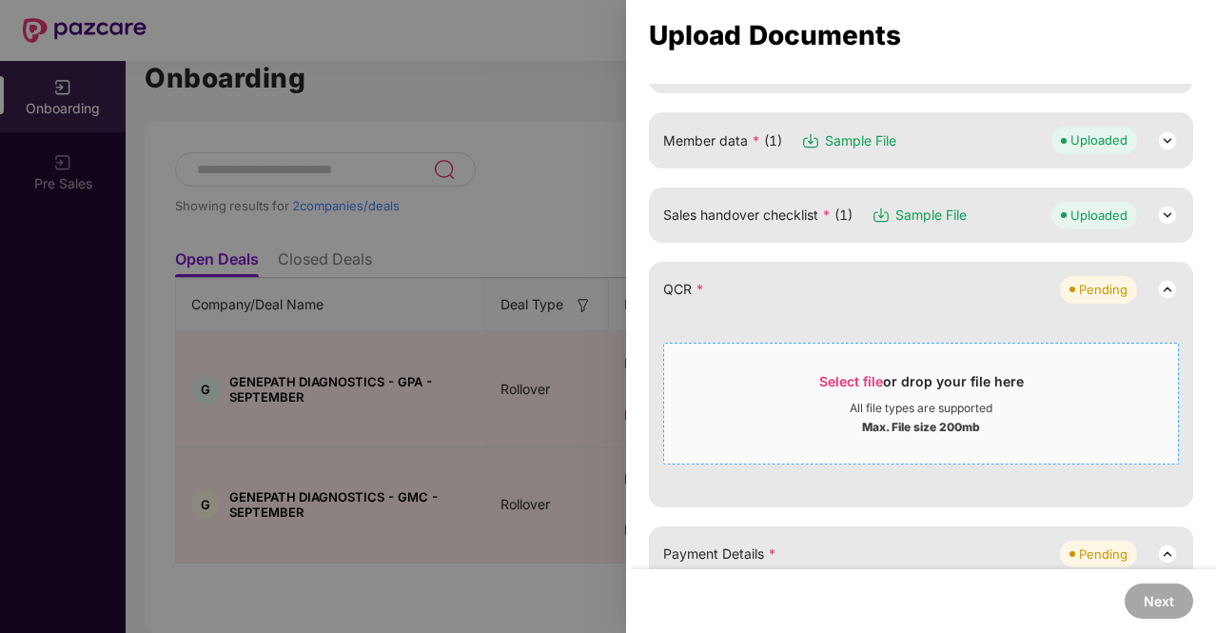
scroll to position [381, 0]
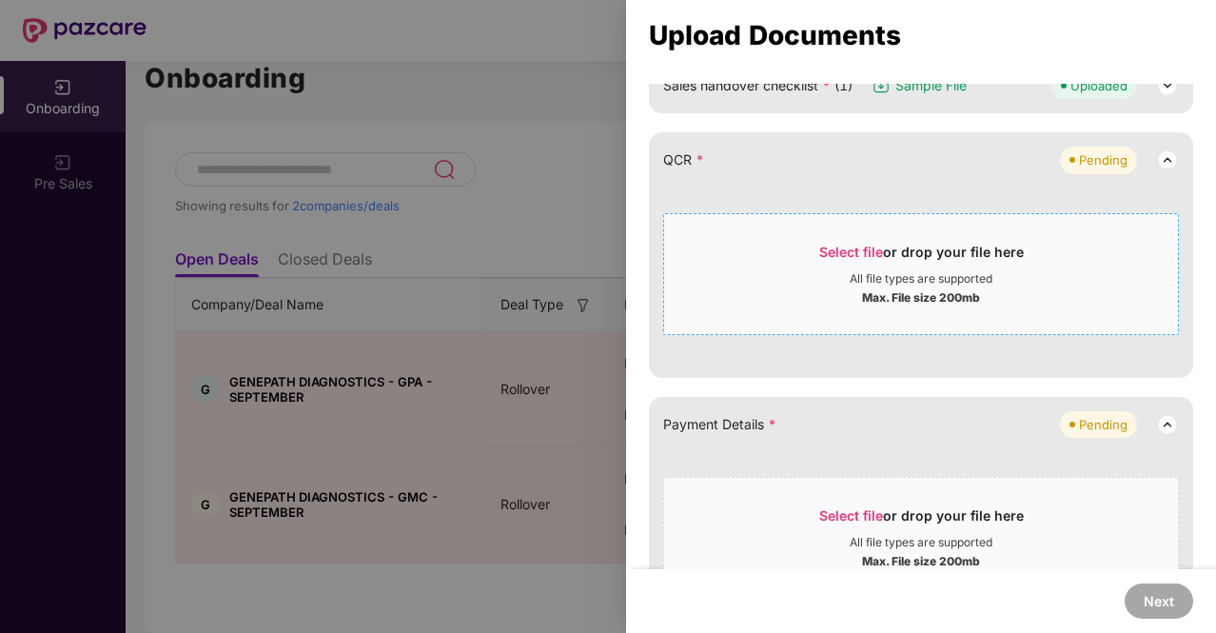
click at [838, 239] on span "Select file or drop your file here All file types are supported Max. File size …" at bounding box center [921, 273] width 514 height 91
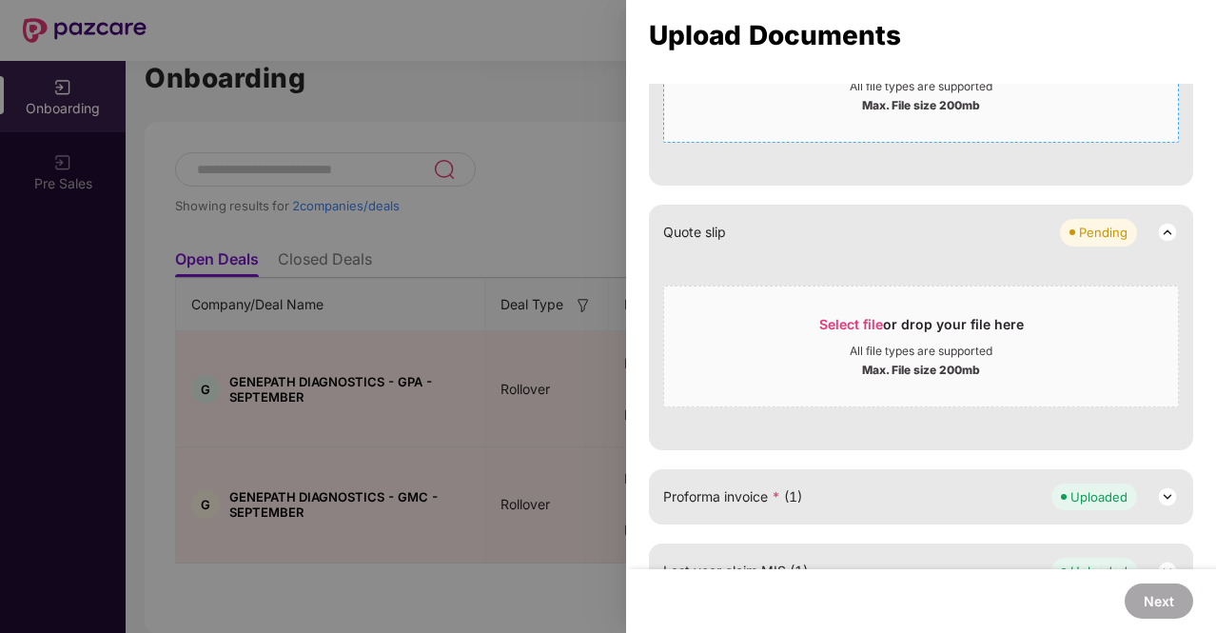
scroll to position [666, 0]
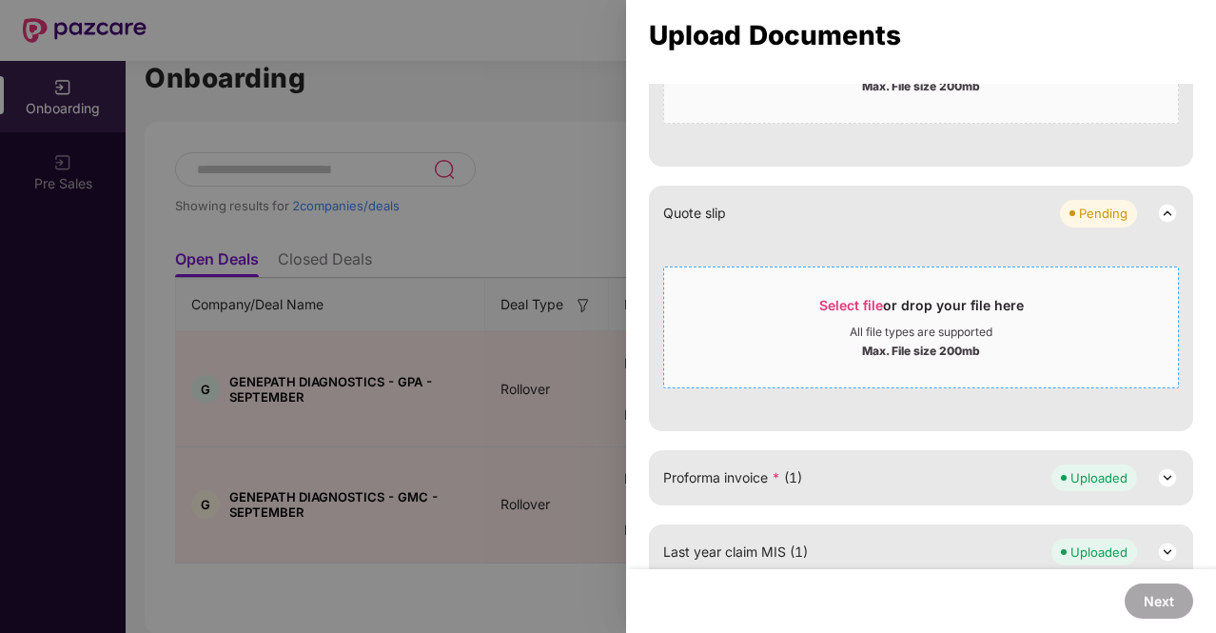
click at [840, 303] on span "Select file" at bounding box center [851, 305] width 64 height 16
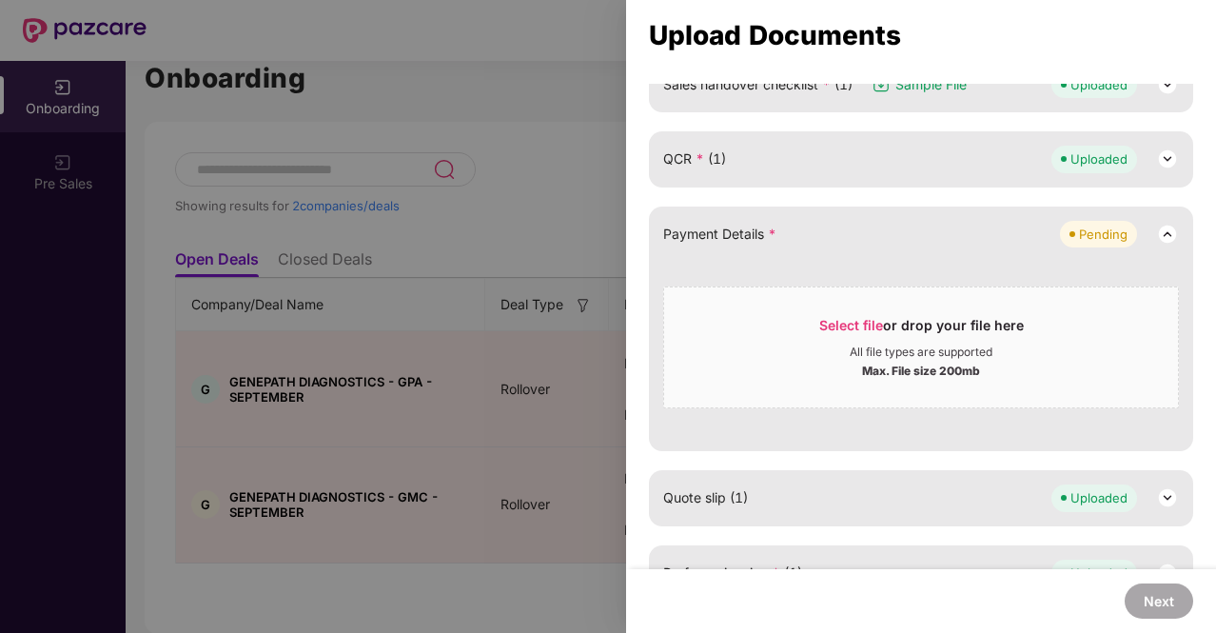
scroll to position [286, 0]
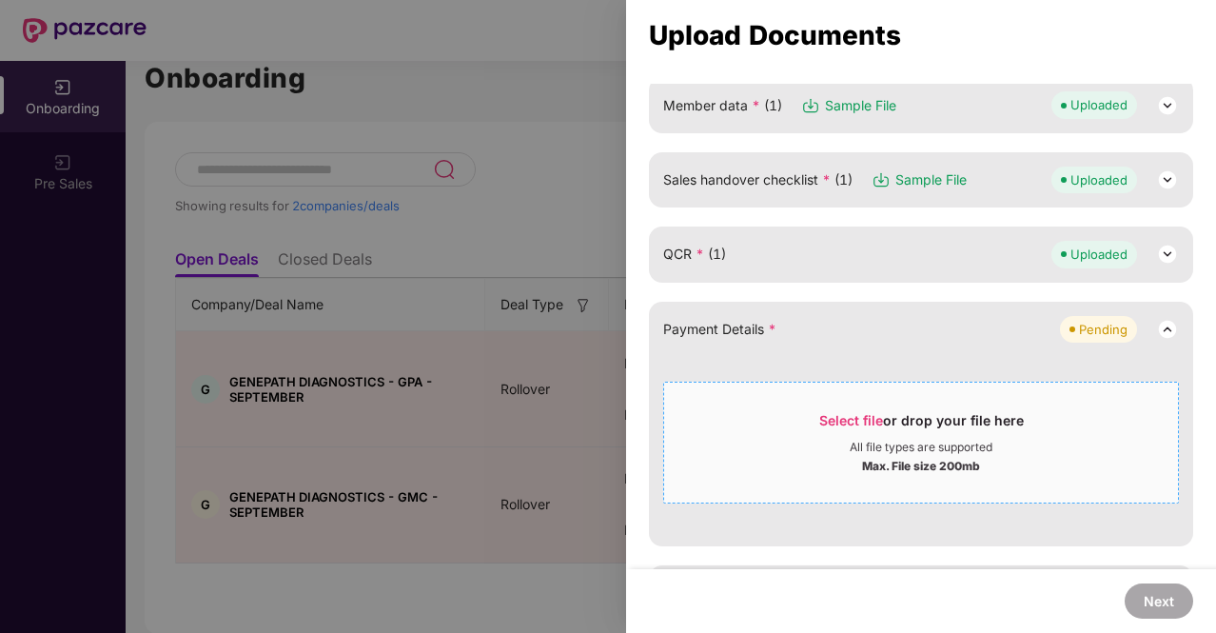
click at [869, 412] on span "Select file" at bounding box center [851, 420] width 64 height 16
click at [845, 414] on span "Select file" at bounding box center [851, 420] width 64 height 16
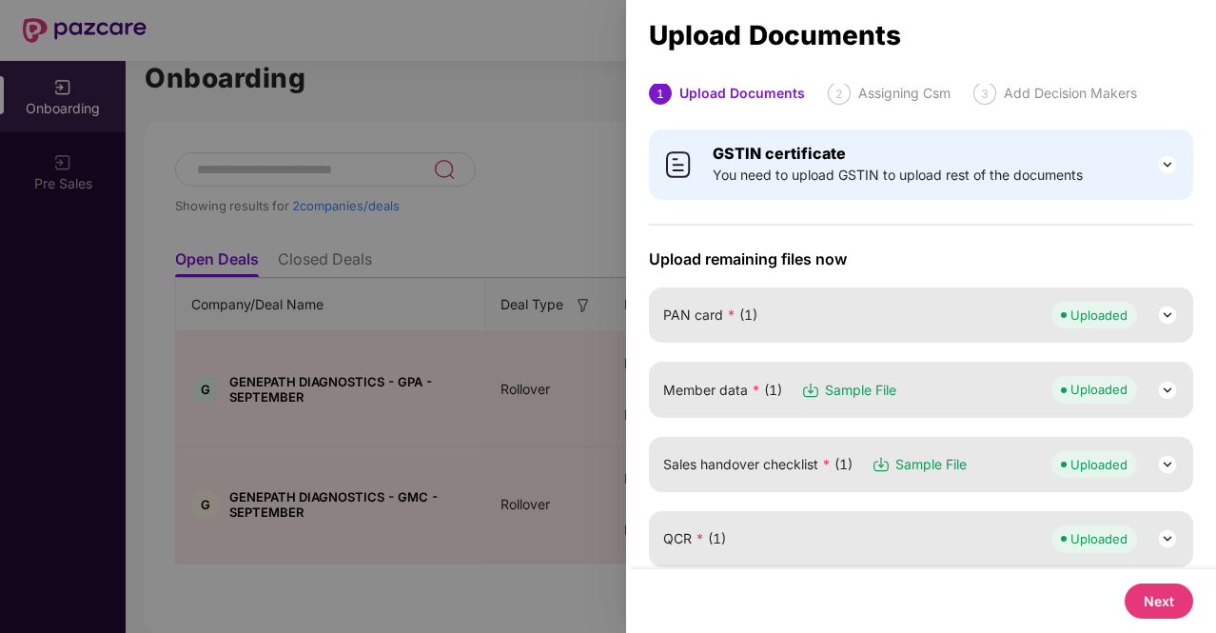
scroll to position [0, 0]
click at [1171, 597] on button "Next" at bounding box center [1158, 600] width 68 height 35
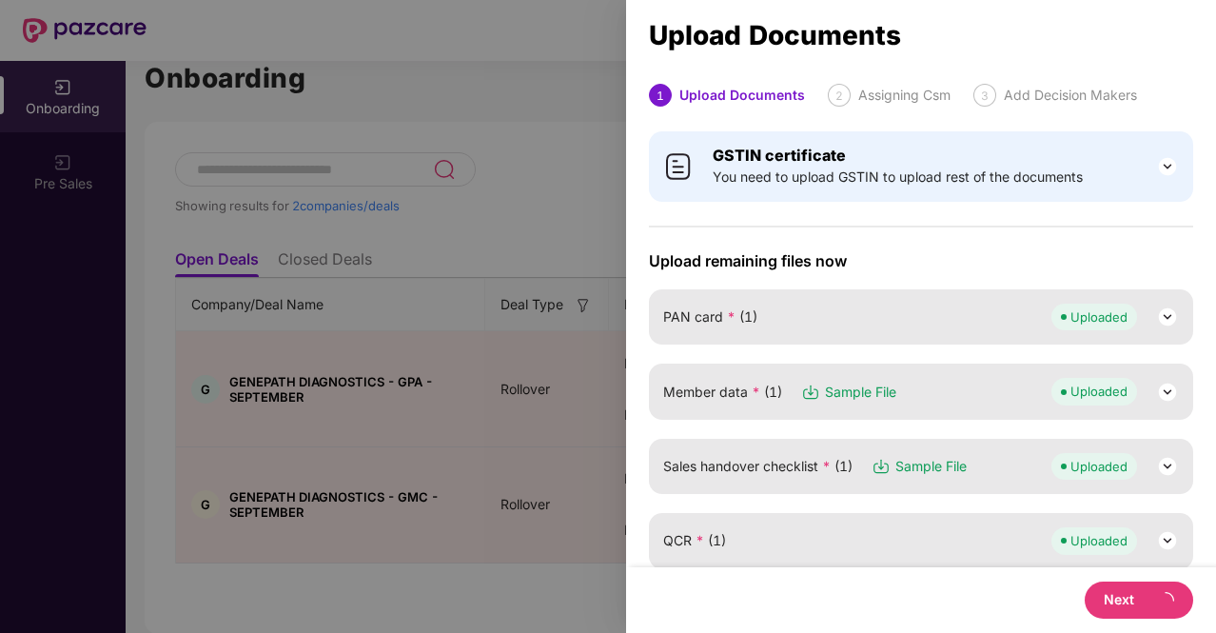
select select "**********"
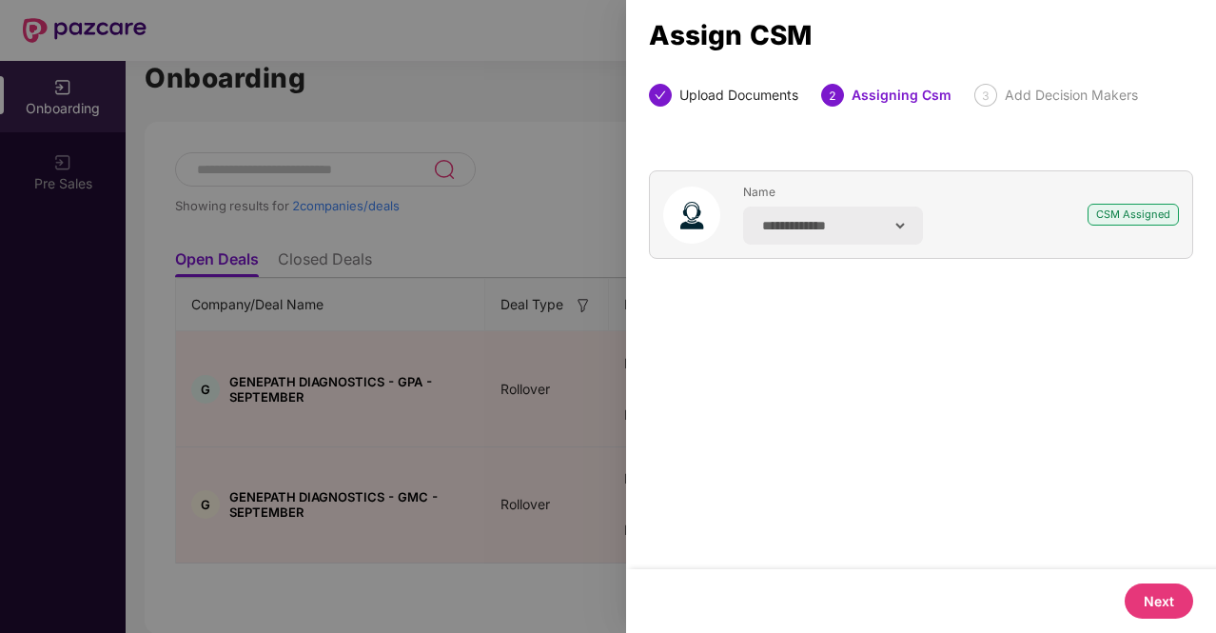
click at [1164, 600] on button "Next" at bounding box center [1158, 600] width 68 height 35
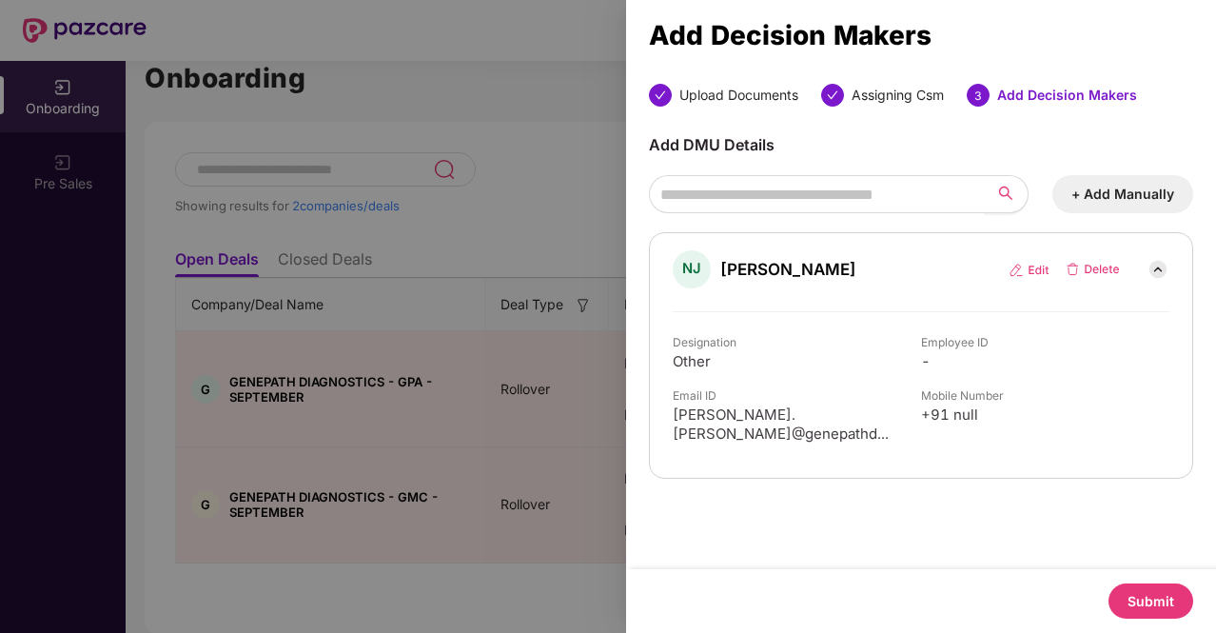
click at [1033, 266] on img at bounding box center [1028, 270] width 41 height 15
click at [1011, 266] on img at bounding box center [1028, 270] width 41 height 15
click at [1023, 269] on img at bounding box center [1028, 270] width 41 height 15
click at [1095, 267] on img at bounding box center [1091, 269] width 55 height 15
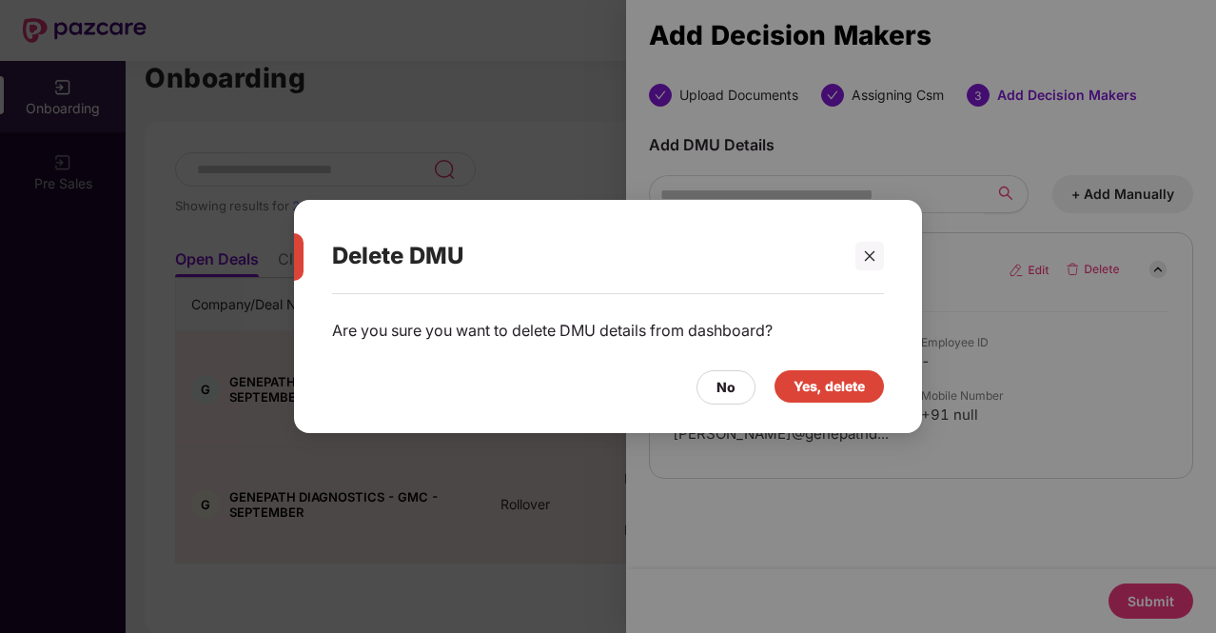
click at [849, 381] on div "Yes, delete" at bounding box center [828, 386] width 71 height 21
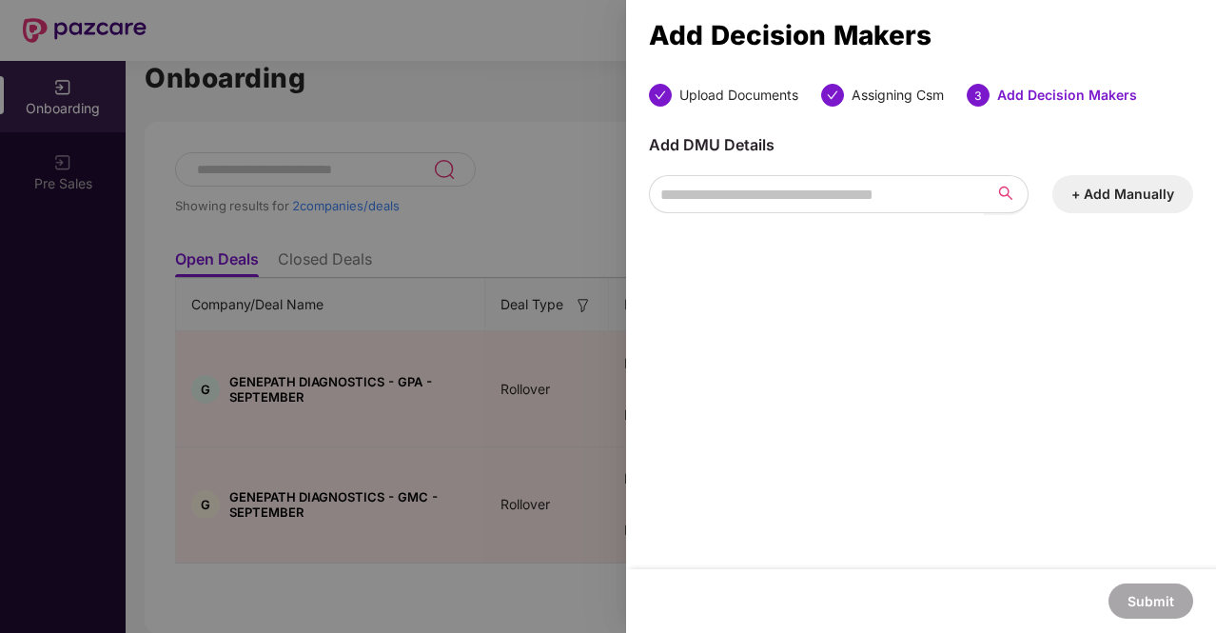
click at [1153, 183] on button "+ Add Manually" at bounding box center [1122, 194] width 141 height 38
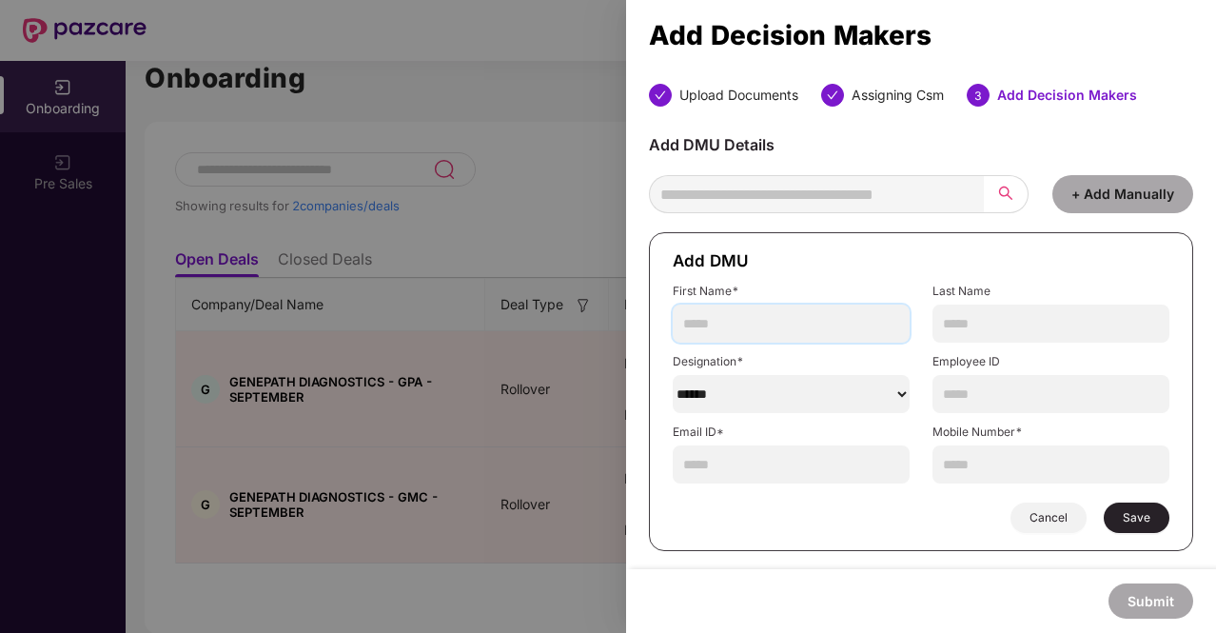
drag, startPoint x: 815, startPoint y: 324, endPoint x: 777, endPoint y: 347, distance: 44.4
click at [814, 324] on input "text" at bounding box center [791, 323] width 237 height 38
type input "******"
click at [981, 323] on input "text" at bounding box center [1050, 323] width 237 height 38
type input "****"
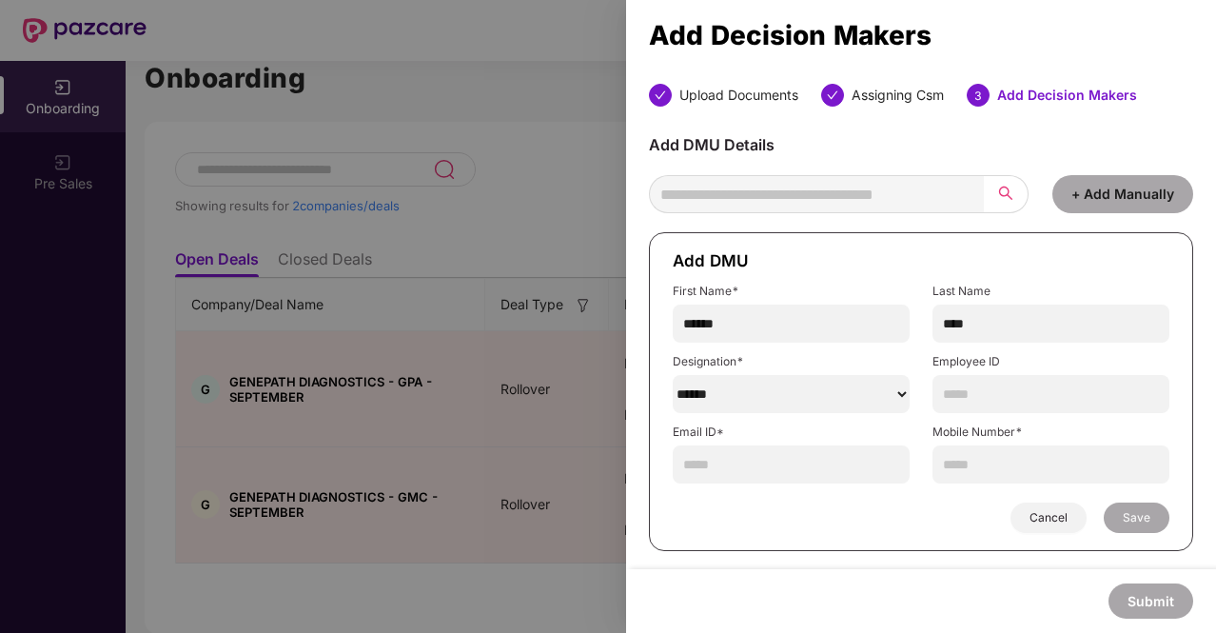
click at [739, 390] on select "******" at bounding box center [791, 394] width 237 height 38
click at [673, 375] on select "******" at bounding box center [791, 394] width 237 height 38
click at [837, 400] on select "******" at bounding box center [791, 394] width 237 height 38
select select "**********"
click at [673, 375] on select "******" at bounding box center [791, 394] width 237 height 38
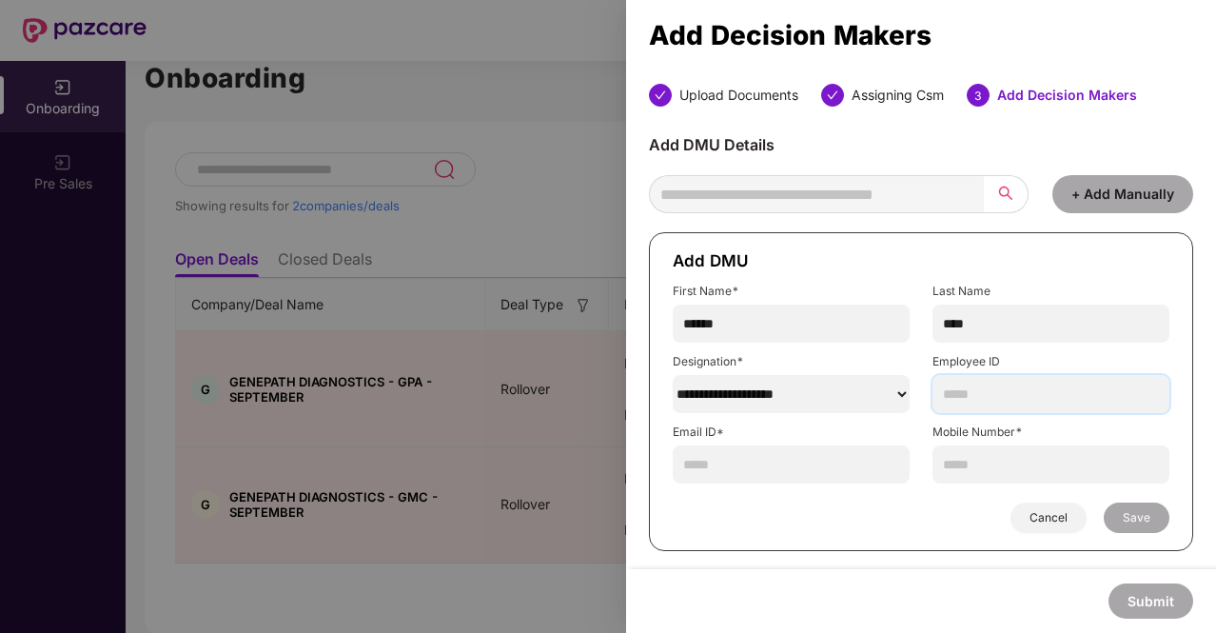
click at [967, 391] on input "text" at bounding box center [1050, 394] width 237 height 38
paste input "*****"
type input "*****"
click at [815, 470] on input "text" at bounding box center [791, 464] width 237 height 38
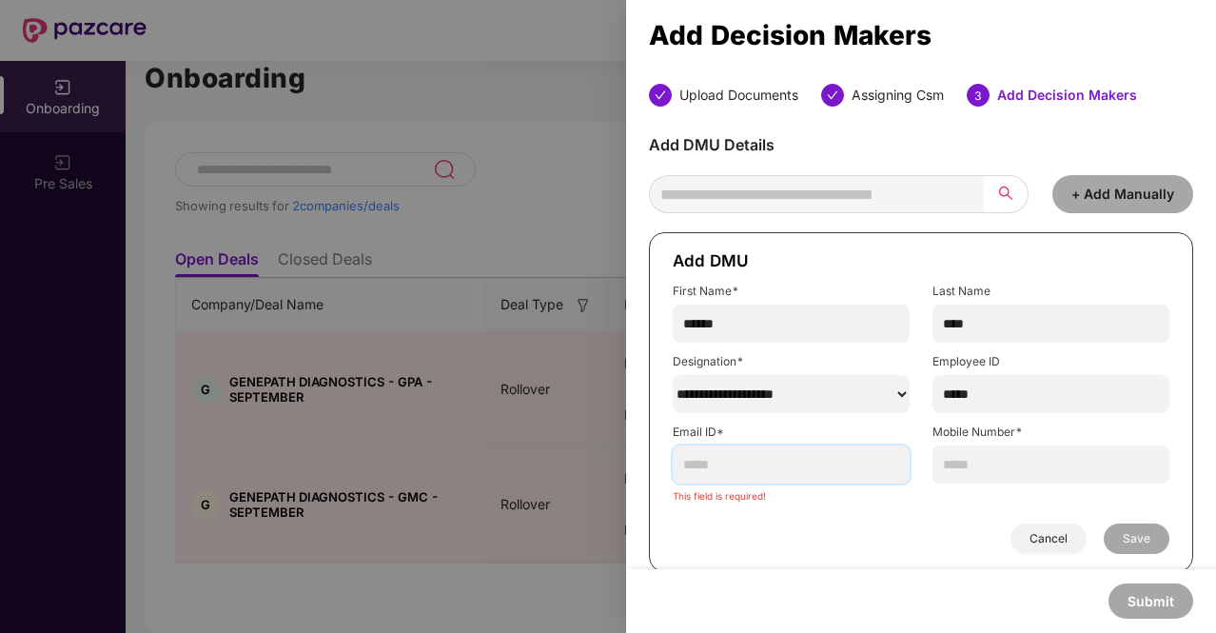
paste input "**********"
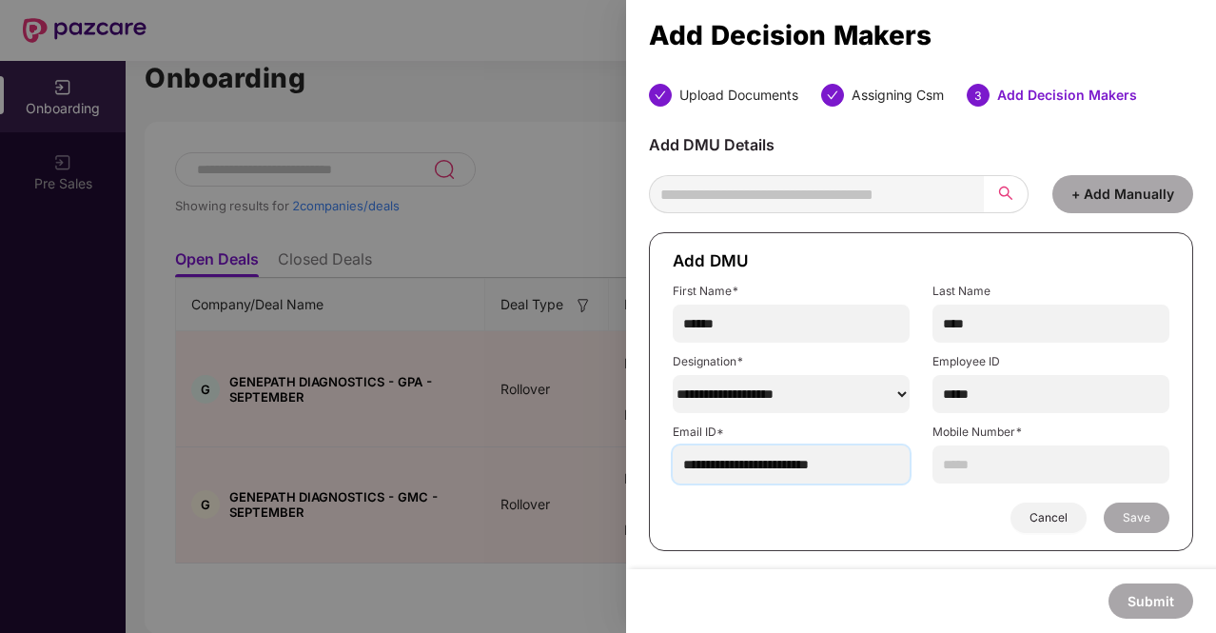
type input "**********"
click at [1005, 463] on input "text" at bounding box center [1050, 464] width 237 height 38
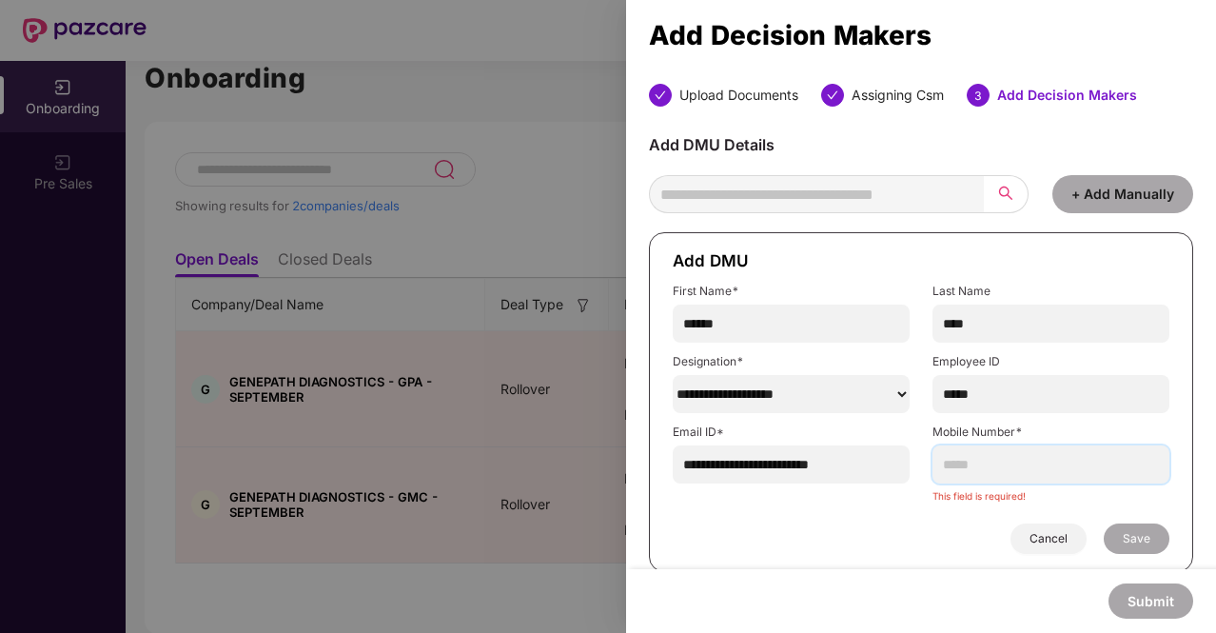
paste input "**********"
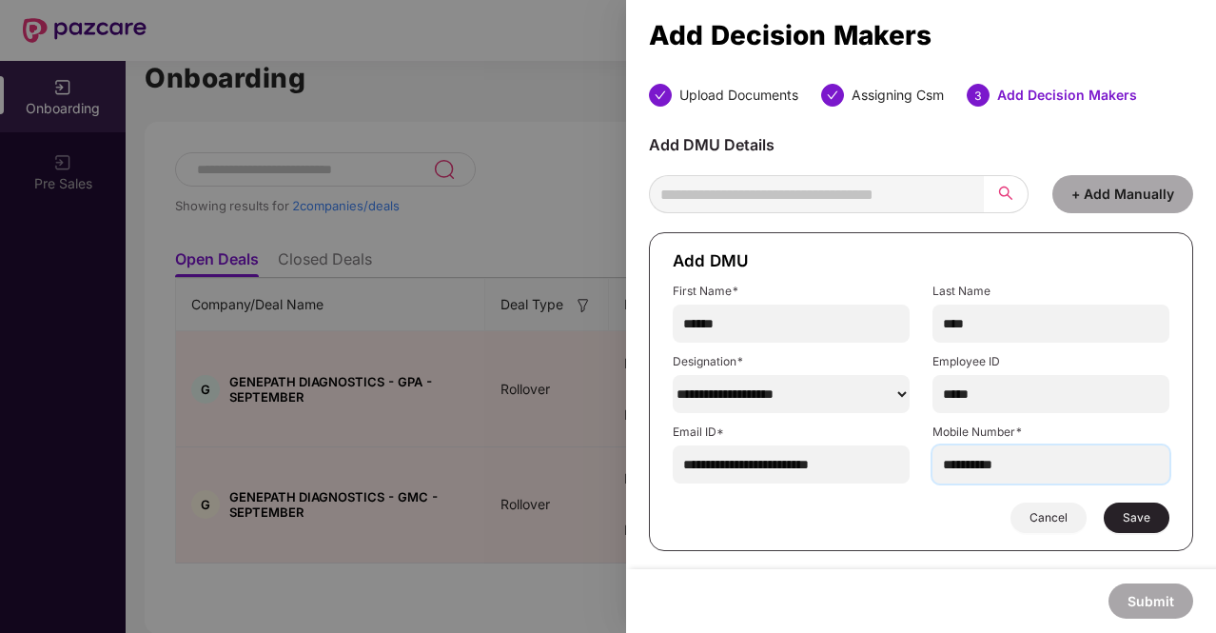
type input "**********"
click at [1143, 517] on span "Save" at bounding box center [1137, 517] width 28 height 15
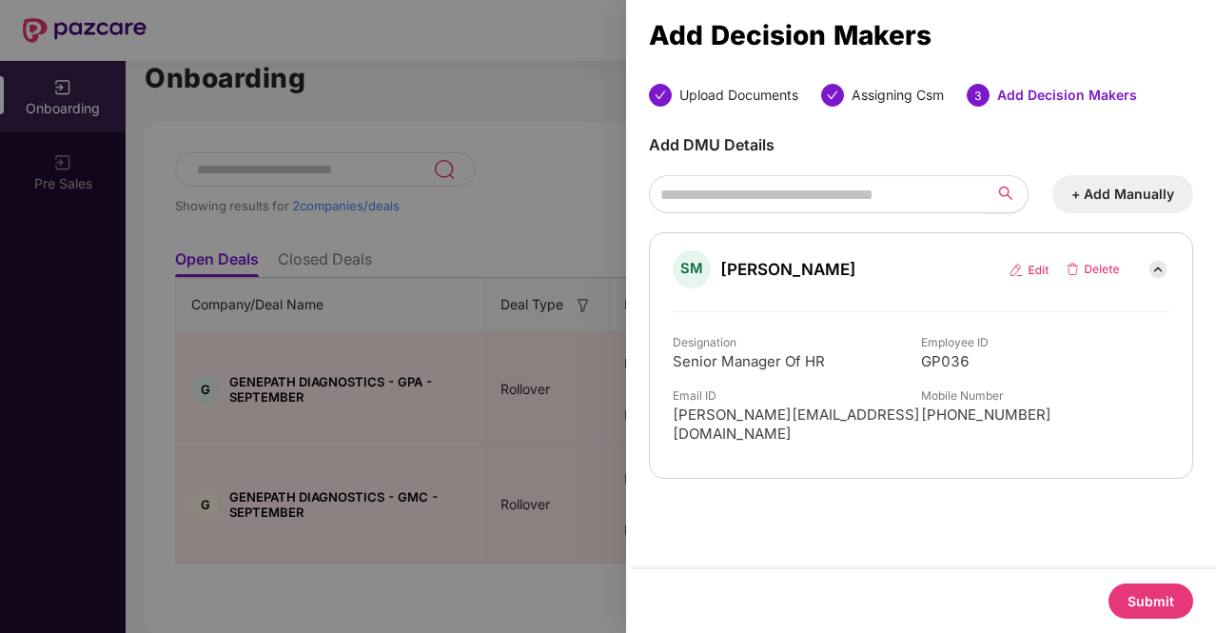
click at [1142, 597] on button "Submit" at bounding box center [1150, 600] width 85 height 35
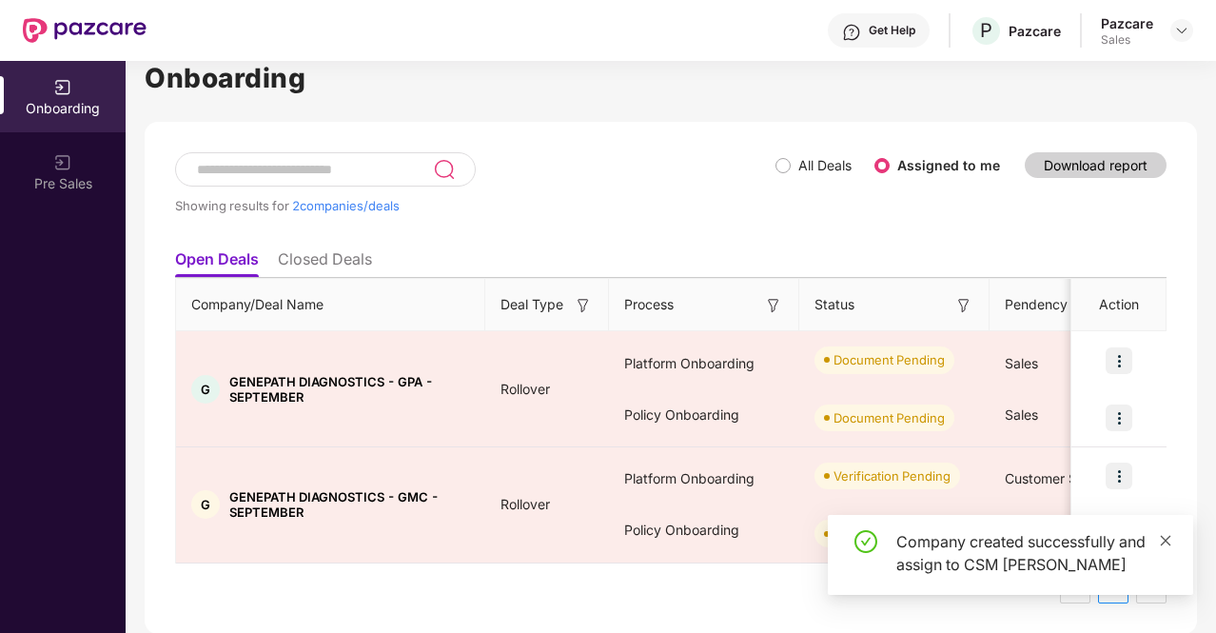
click at [1169, 534] on icon "close" at bounding box center [1165, 540] width 13 height 13
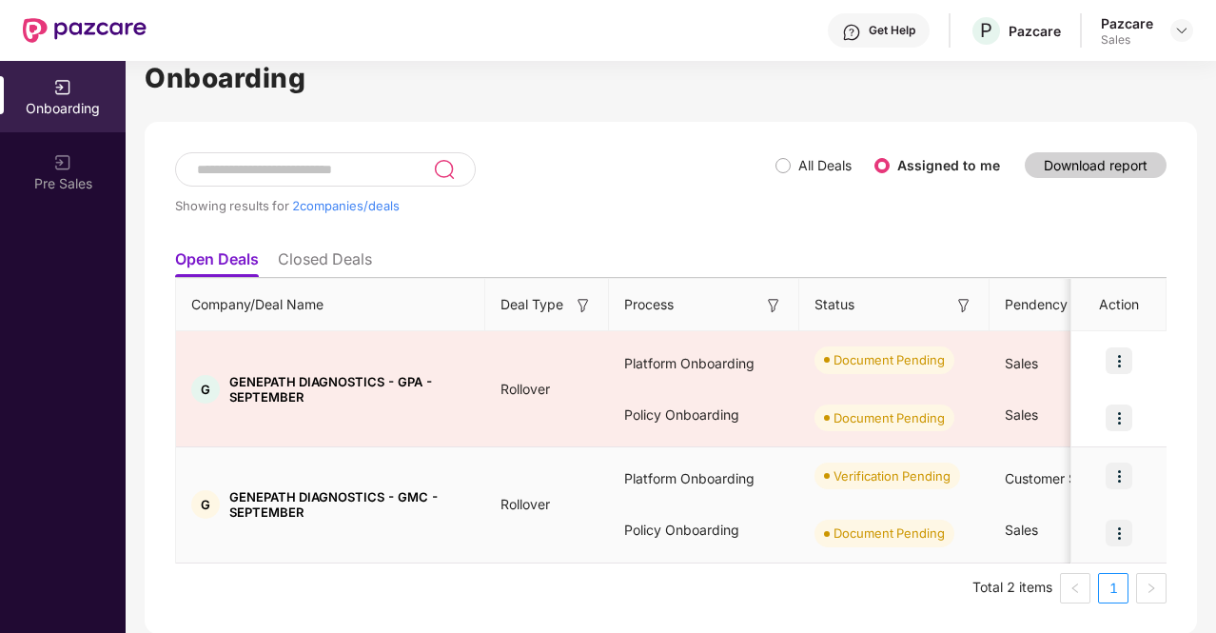
click at [1121, 471] on img at bounding box center [1118, 475] width 27 height 27
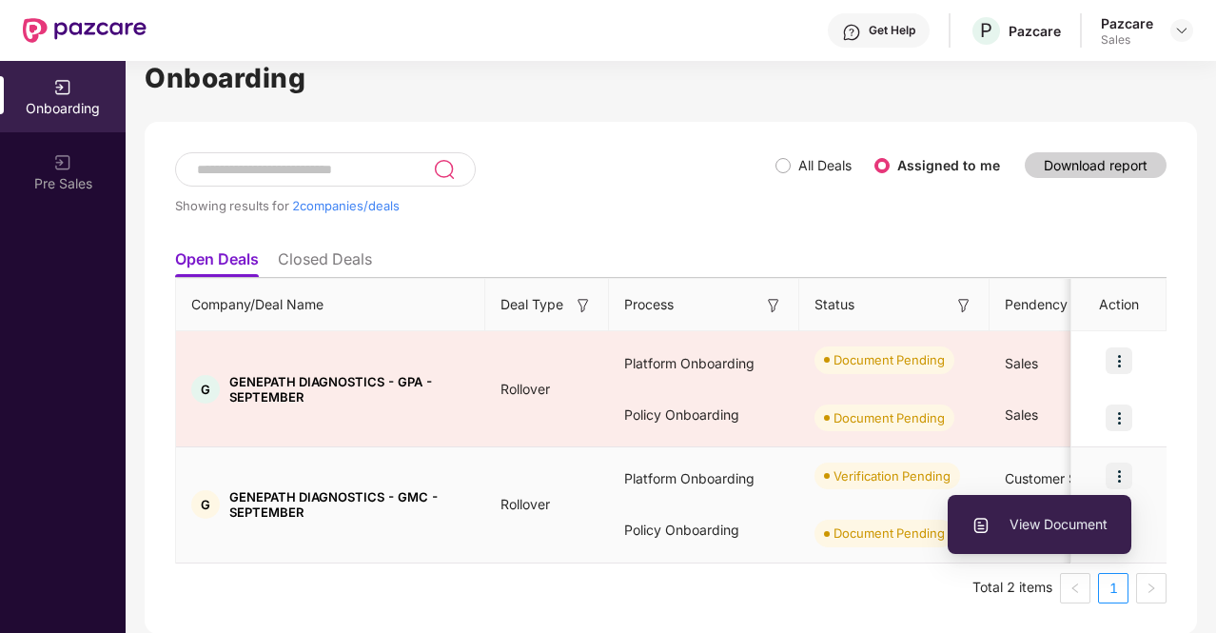
click at [1033, 538] on li "View Document" at bounding box center [1039, 524] width 184 height 40
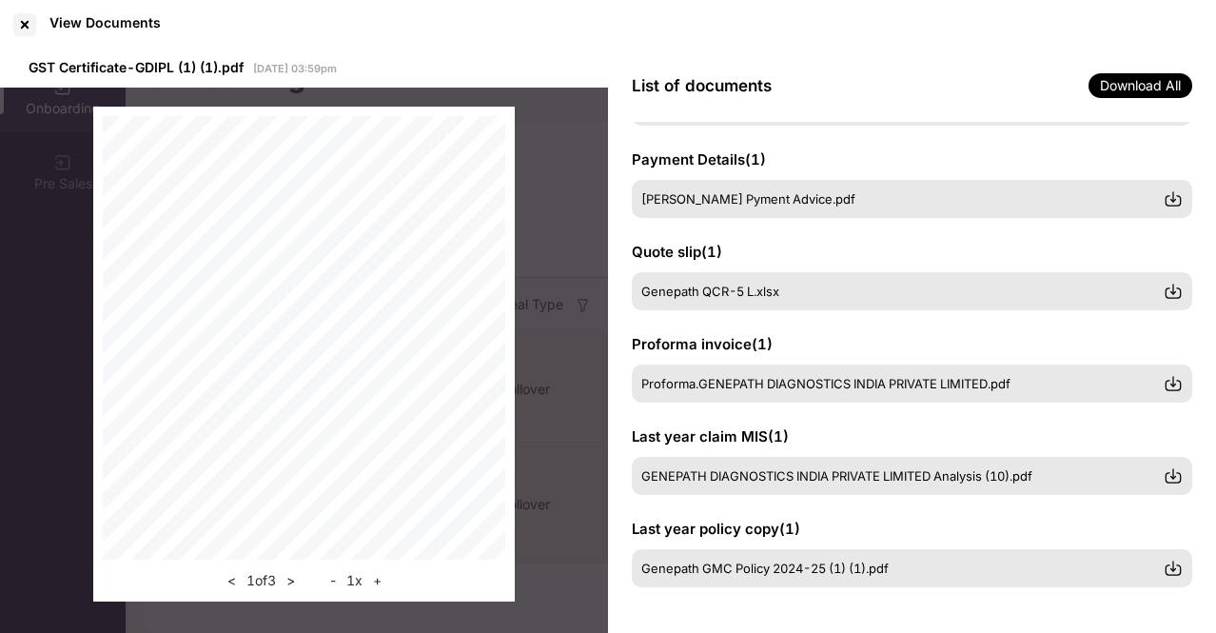
scroll to position [458, 0]
click at [33, 25] on div at bounding box center [25, 25] width 30 height 30
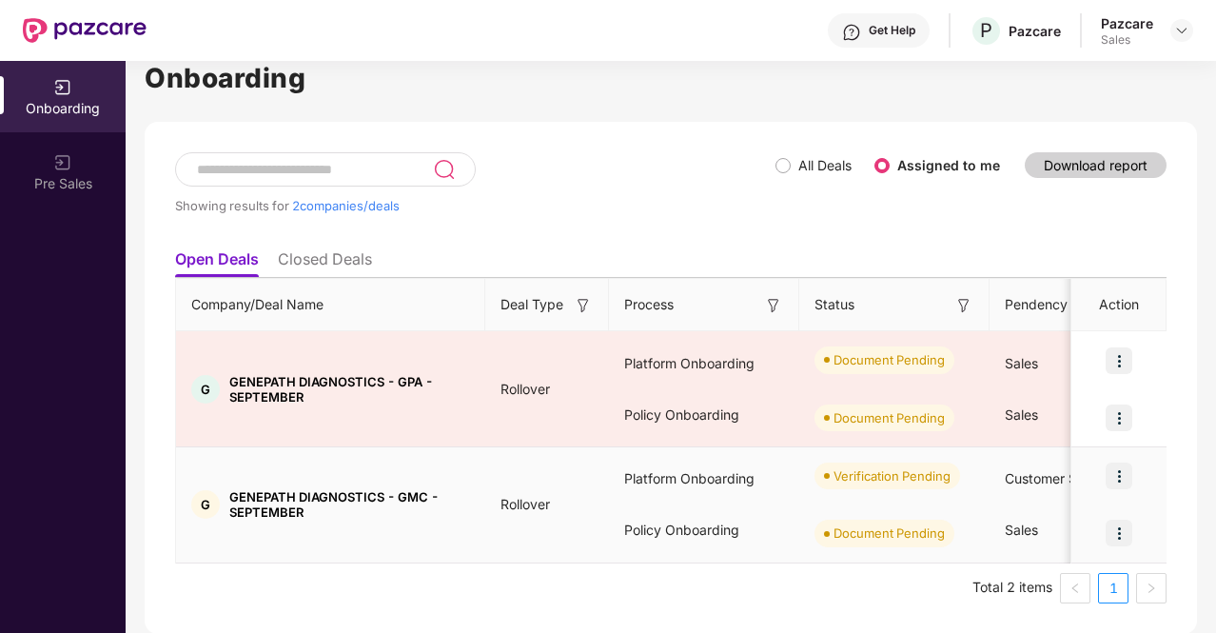
click at [1120, 538] on img at bounding box center [1118, 532] width 27 height 27
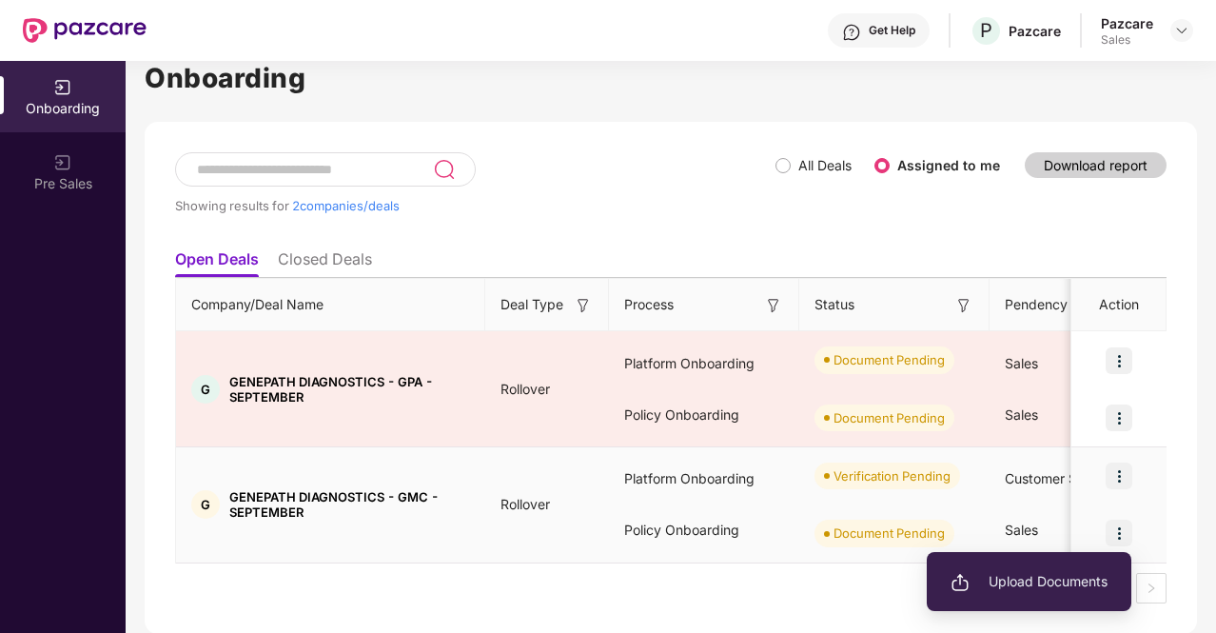
click at [1064, 576] on span "Upload Documents" at bounding box center [1028, 581] width 157 height 21
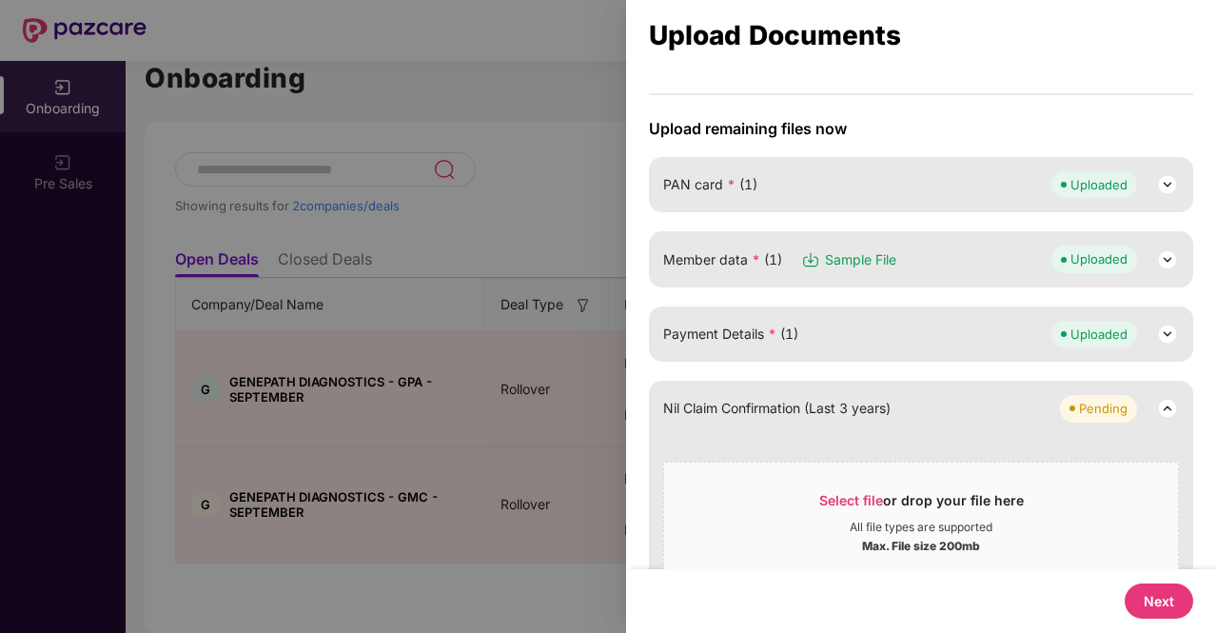
scroll to position [198, 0]
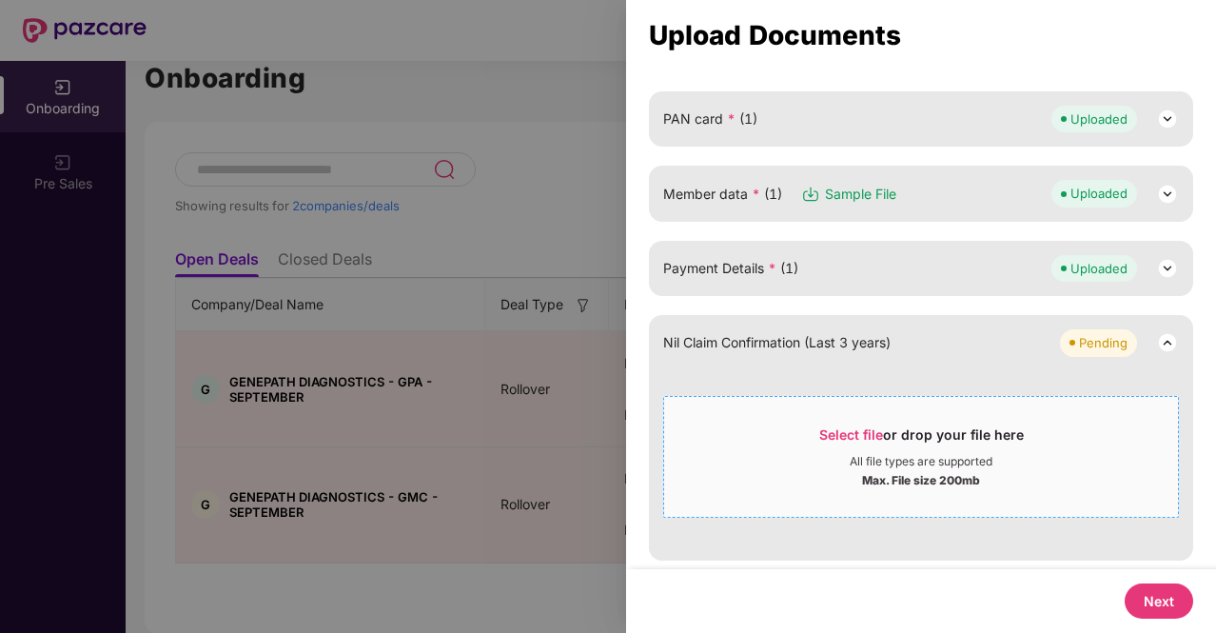
click at [843, 433] on span "Select file" at bounding box center [851, 434] width 64 height 16
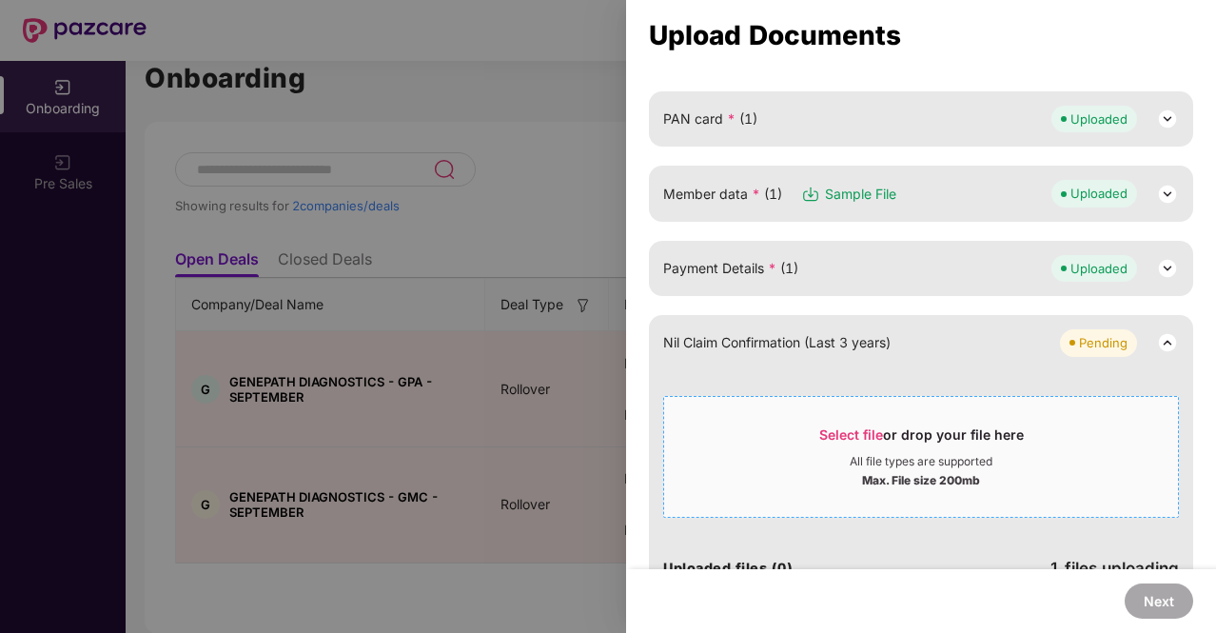
scroll to position [9, 0]
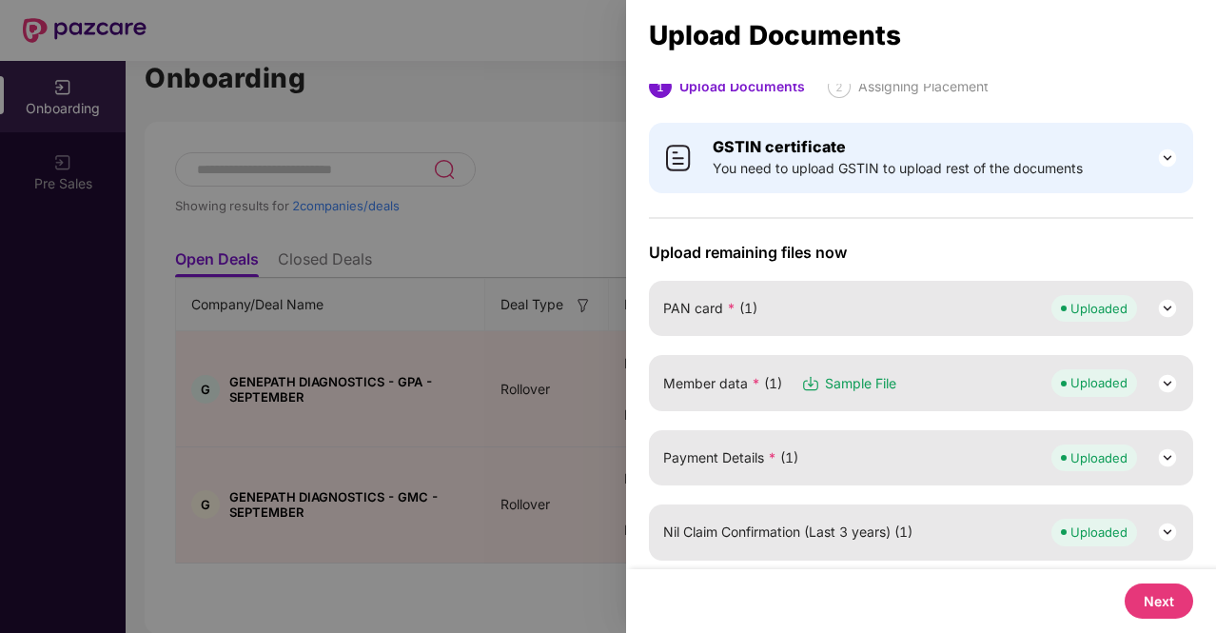
click at [1169, 379] on img at bounding box center [1167, 383] width 23 height 23
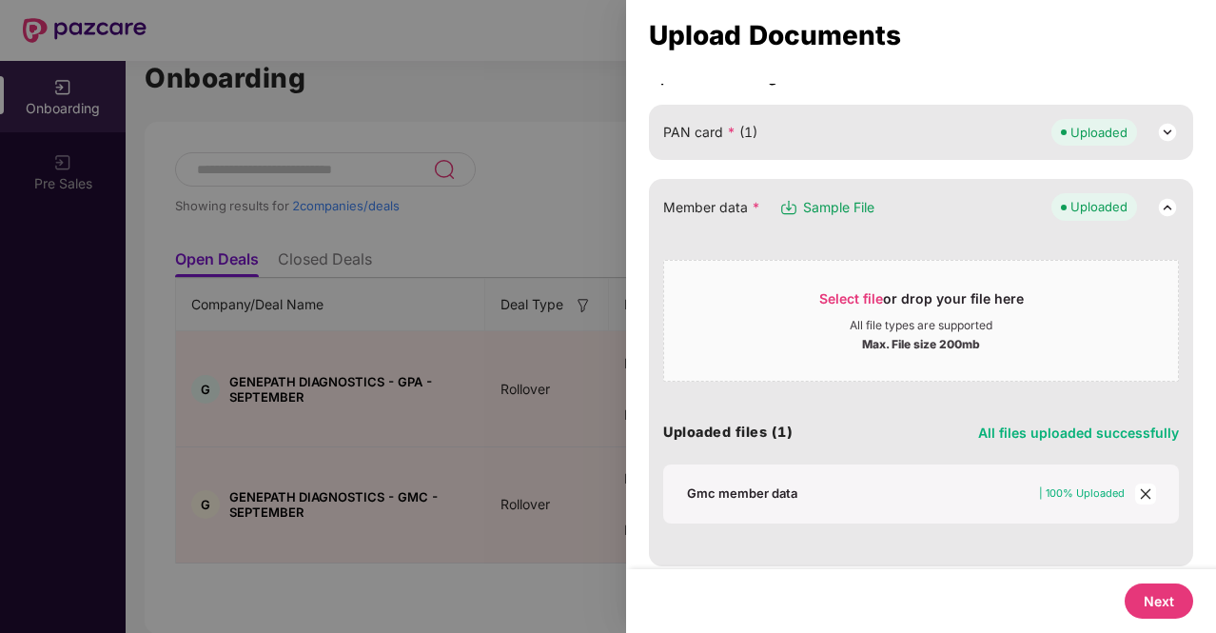
scroll to position [149, 0]
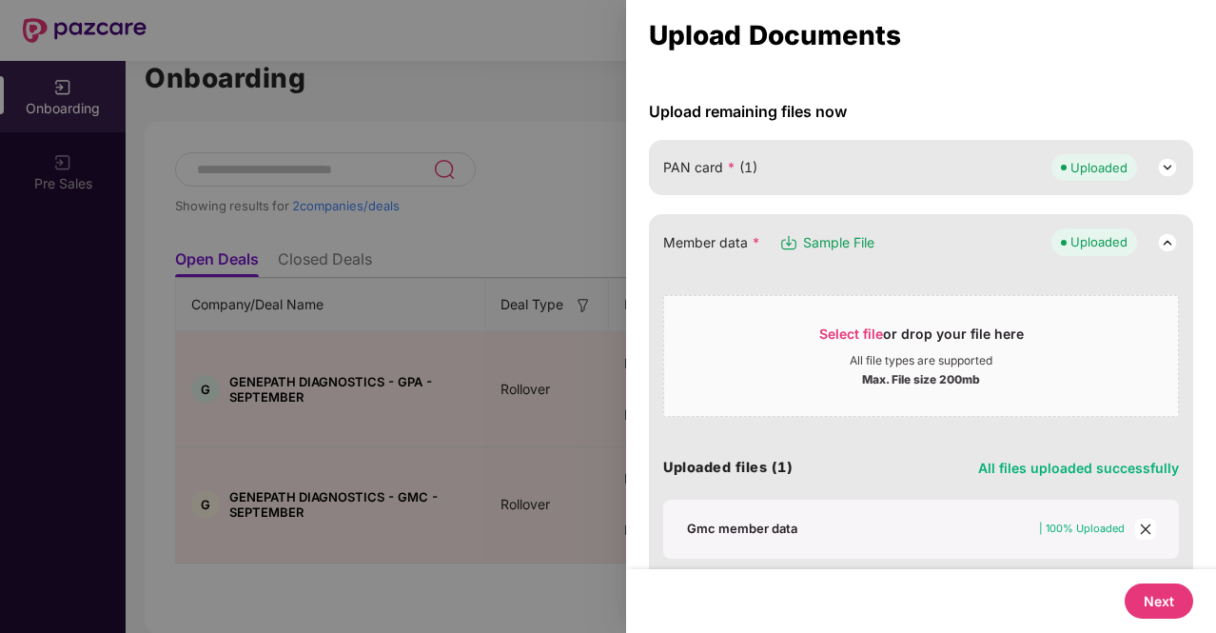
click at [481, 327] on div at bounding box center [608, 316] width 1216 height 633
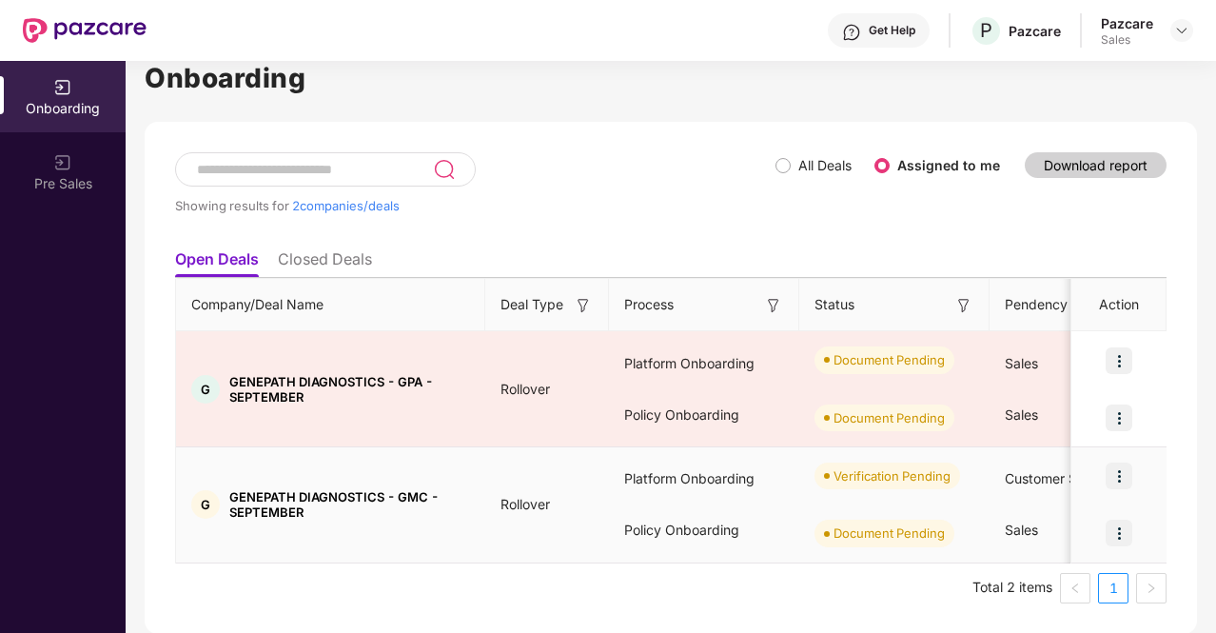
click at [1103, 466] on div at bounding box center [1118, 475] width 95 height 57
click at [1123, 480] on img at bounding box center [1118, 475] width 27 height 27
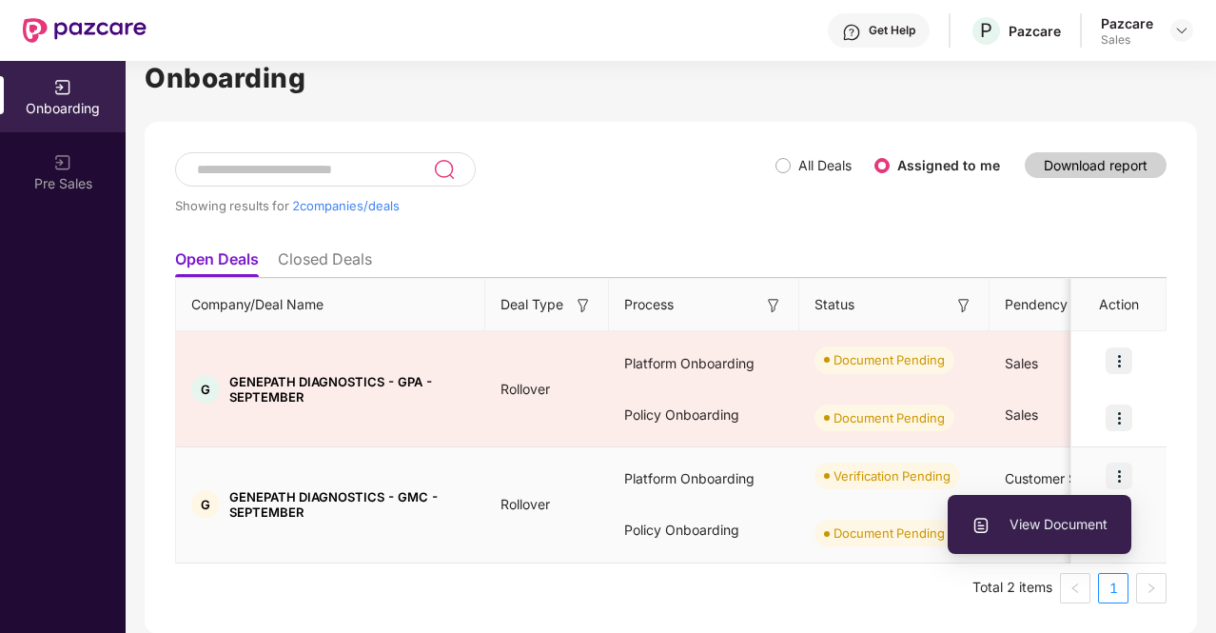
click at [1026, 519] on span "View Document" at bounding box center [1039, 524] width 136 height 21
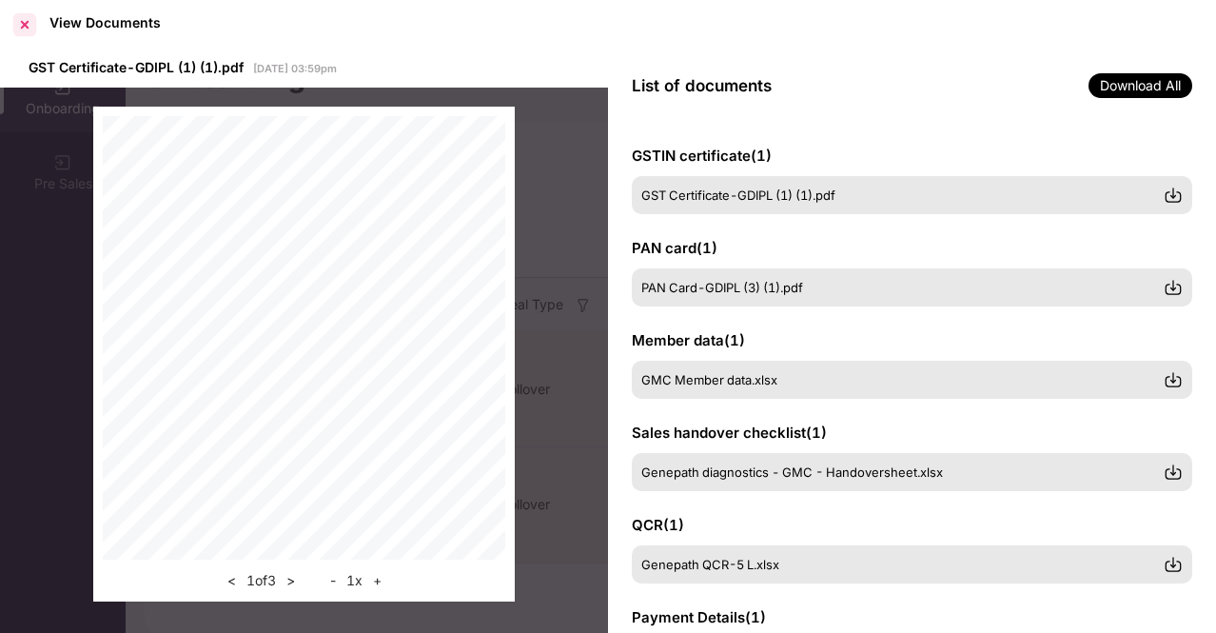
click at [29, 15] on div at bounding box center [25, 25] width 30 height 30
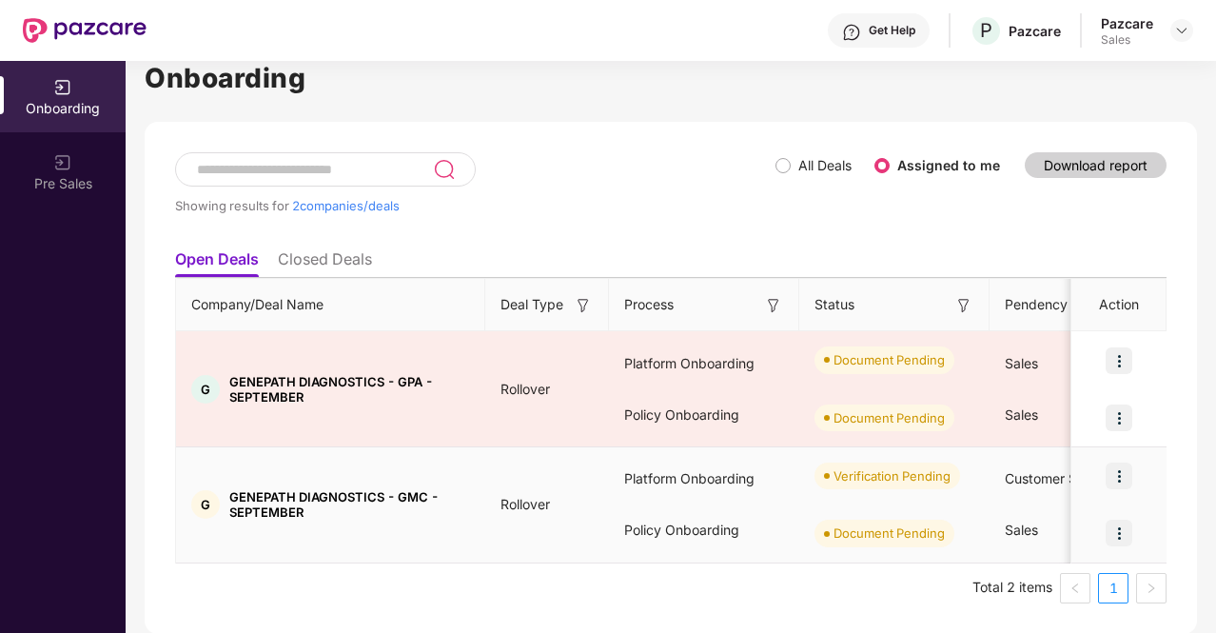
click at [1125, 534] on img at bounding box center [1118, 532] width 27 height 27
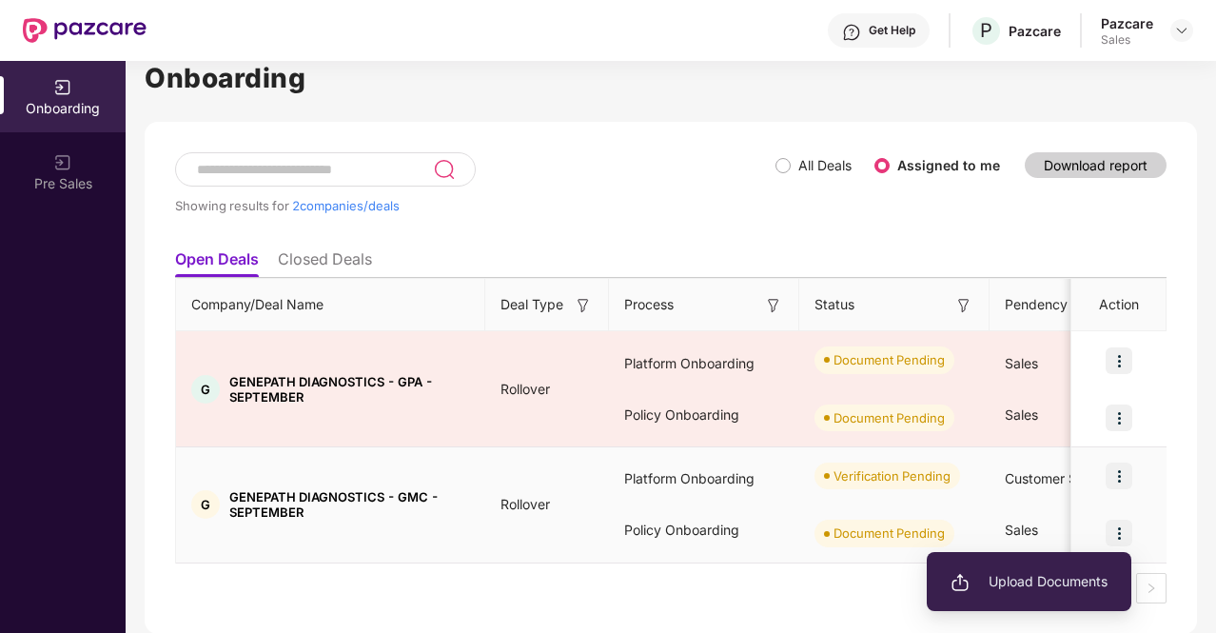
click at [1044, 568] on li "Upload Documents" at bounding box center [1029, 581] width 205 height 40
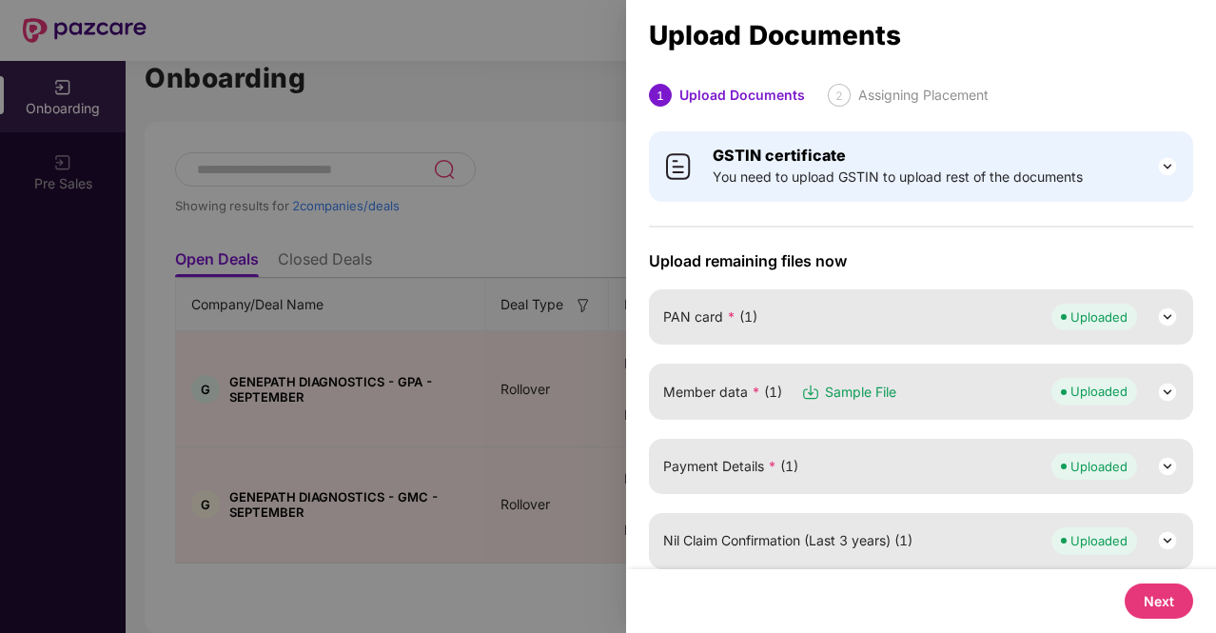
click at [1156, 323] on img at bounding box center [1167, 316] width 23 height 23
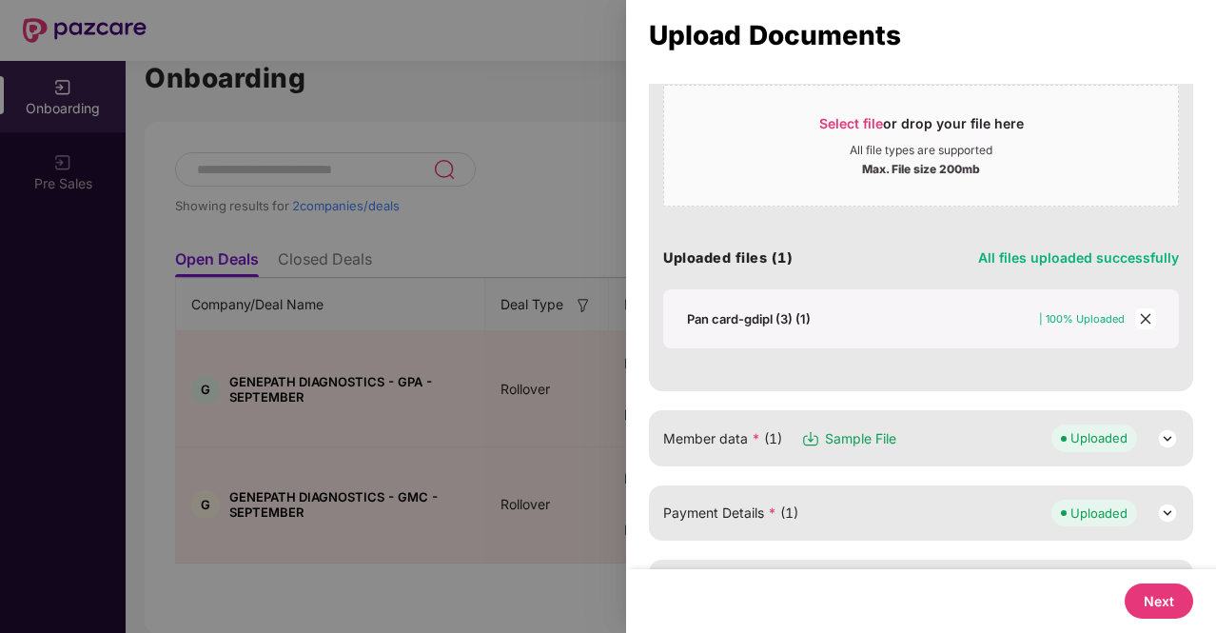
scroll to position [285, 0]
click at [1142, 318] on icon "close" at bounding box center [1145, 317] width 13 height 13
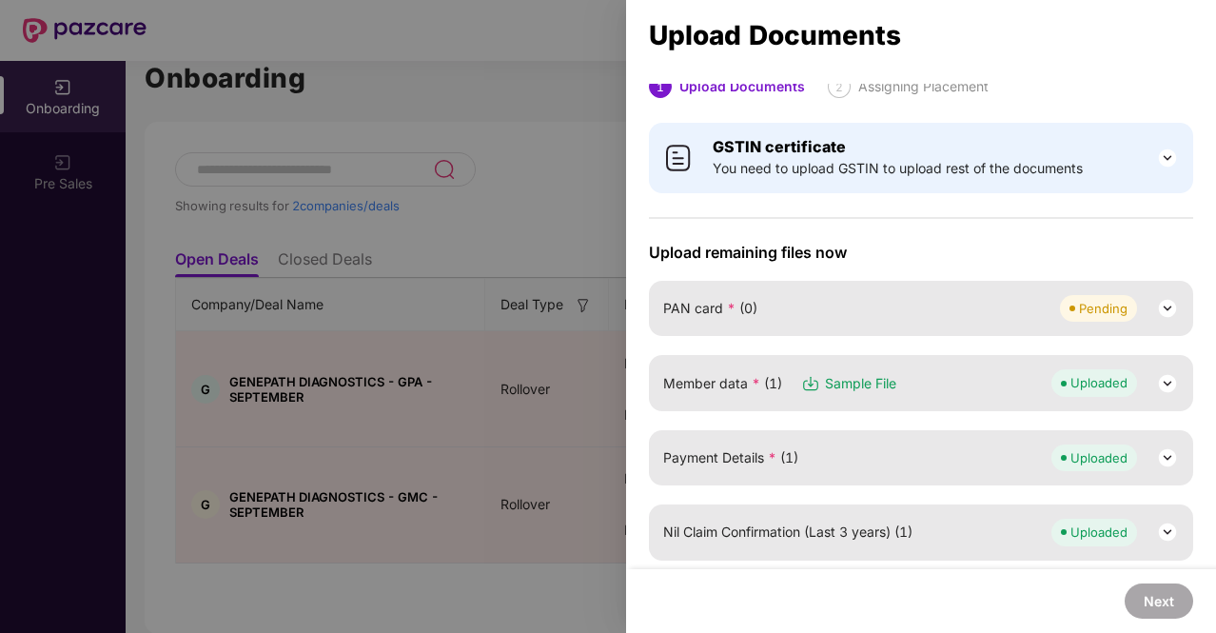
click at [1161, 374] on img at bounding box center [1167, 383] width 23 height 23
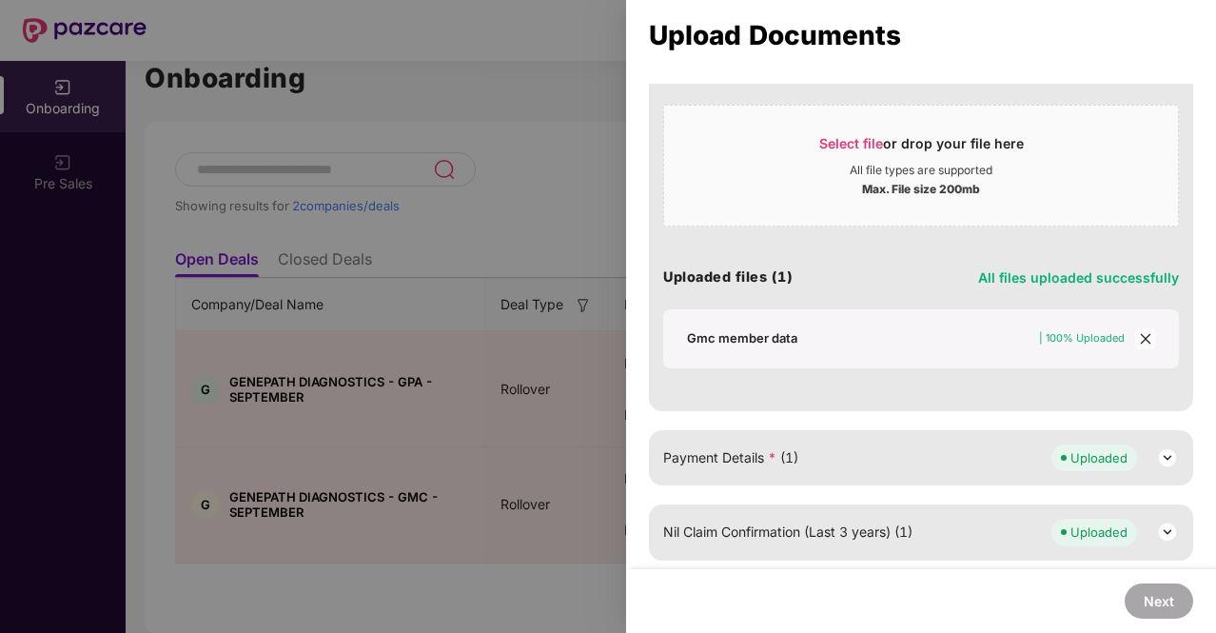
scroll to position [340, 0]
click at [1142, 332] on icon "close" at bounding box center [1145, 338] width 13 height 13
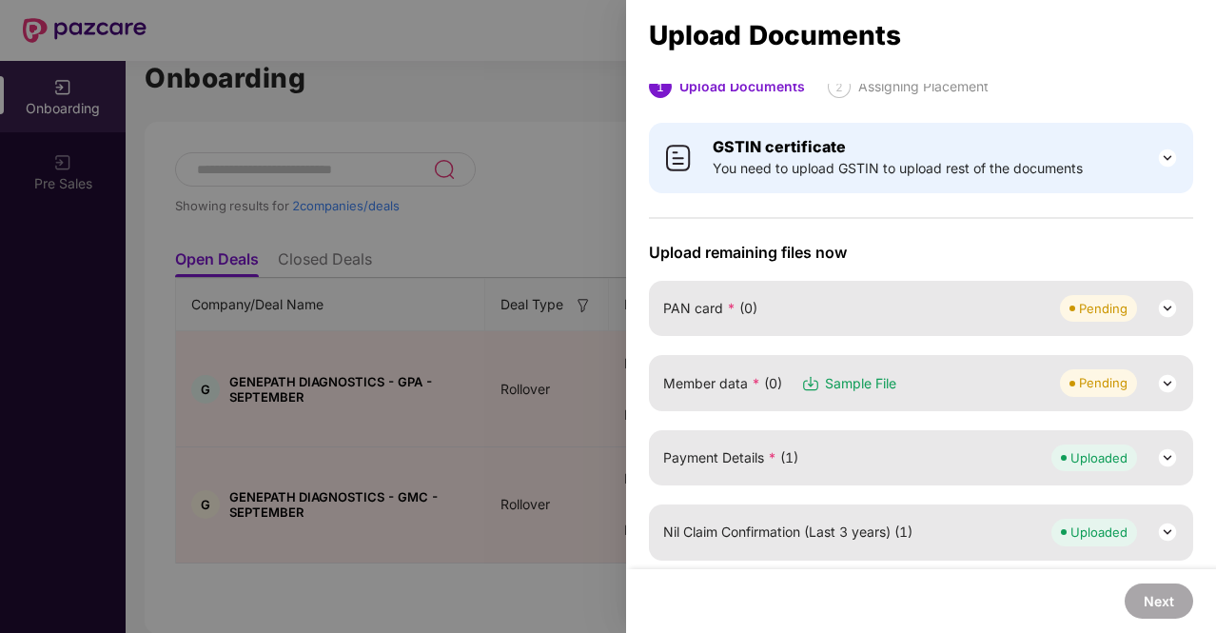
click at [1167, 455] on img at bounding box center [1167, 457] width 23 height 23
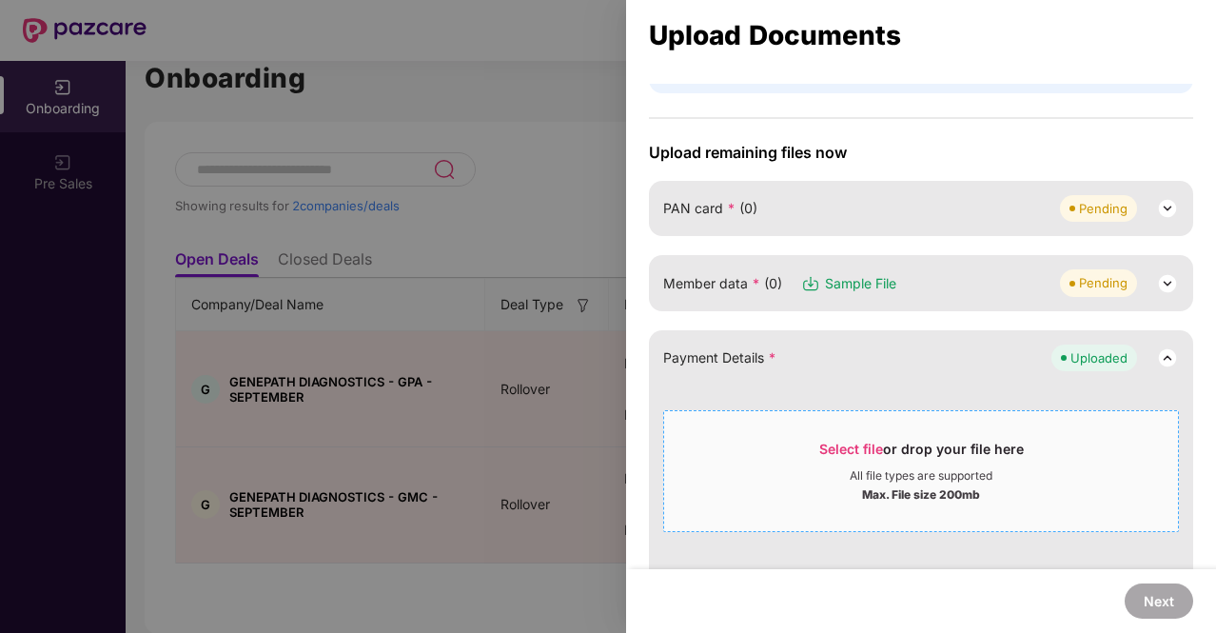
scroll to position [0, 0]
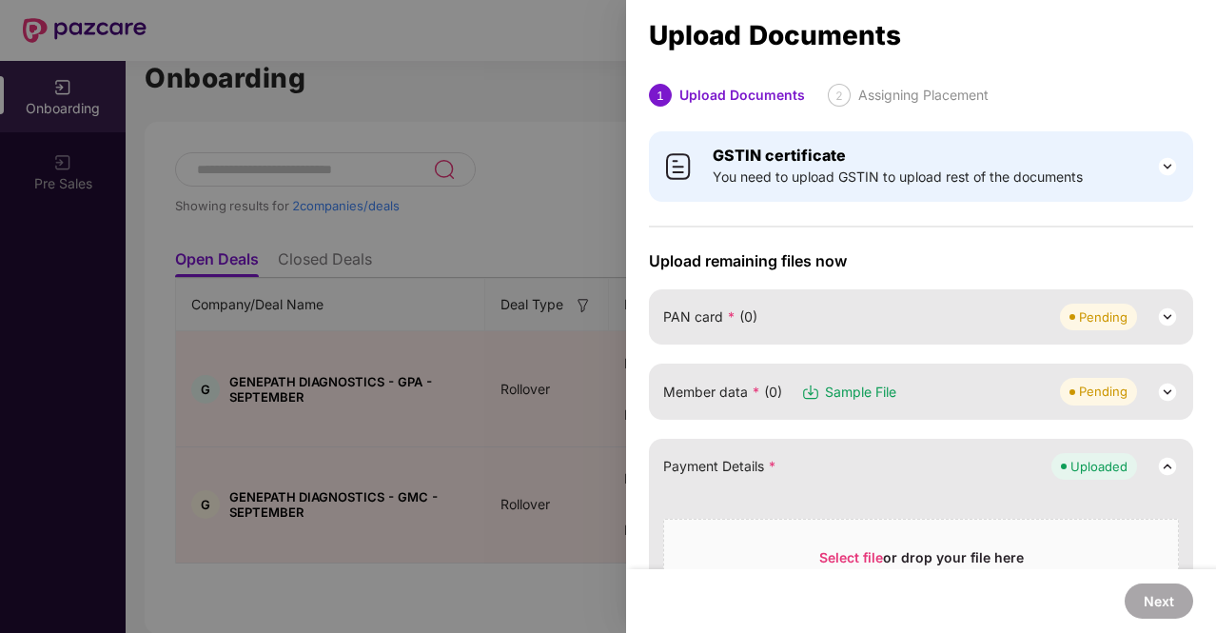
click at [1163, 321] on img at bounding box center [1167, 316] width 23 height 23
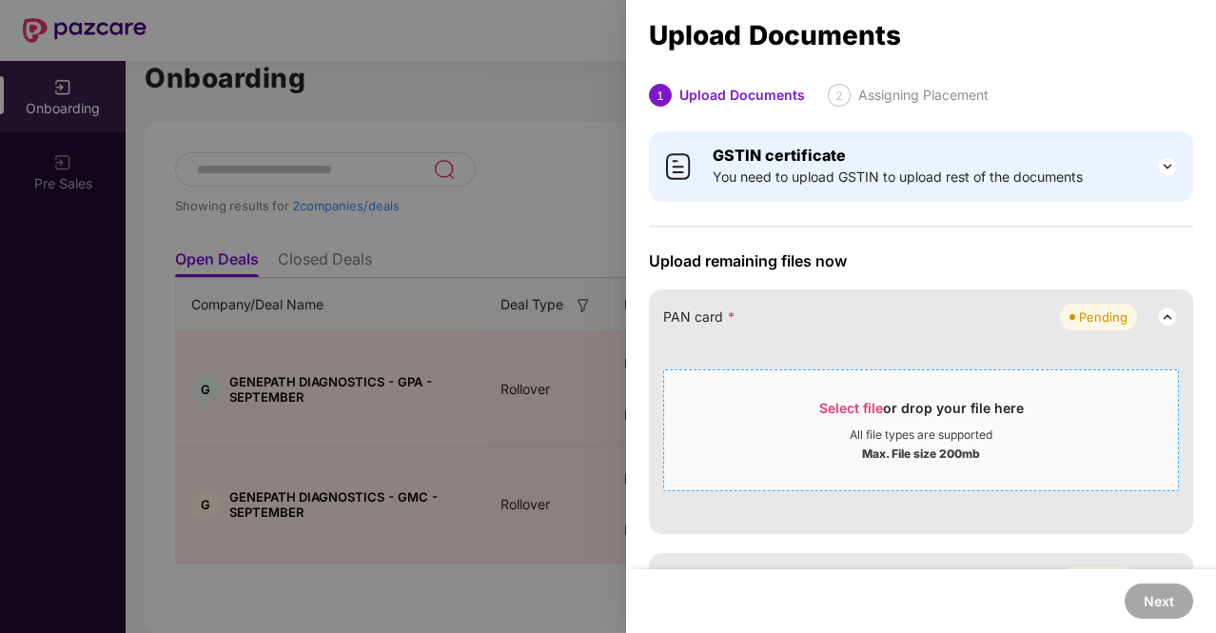
click at [853, 403] on span "Select file" at bounding box center [851, 408] width 64 height 16
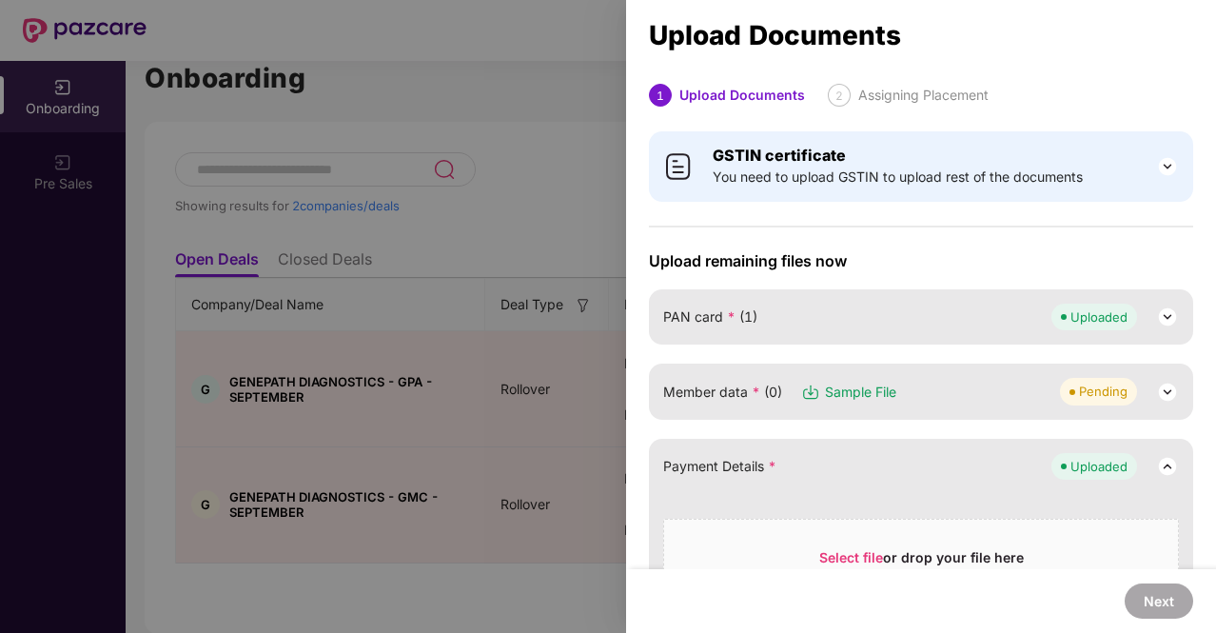
click at [1158, 391] on img at bounding box center [1167, 392] width 23 height 23
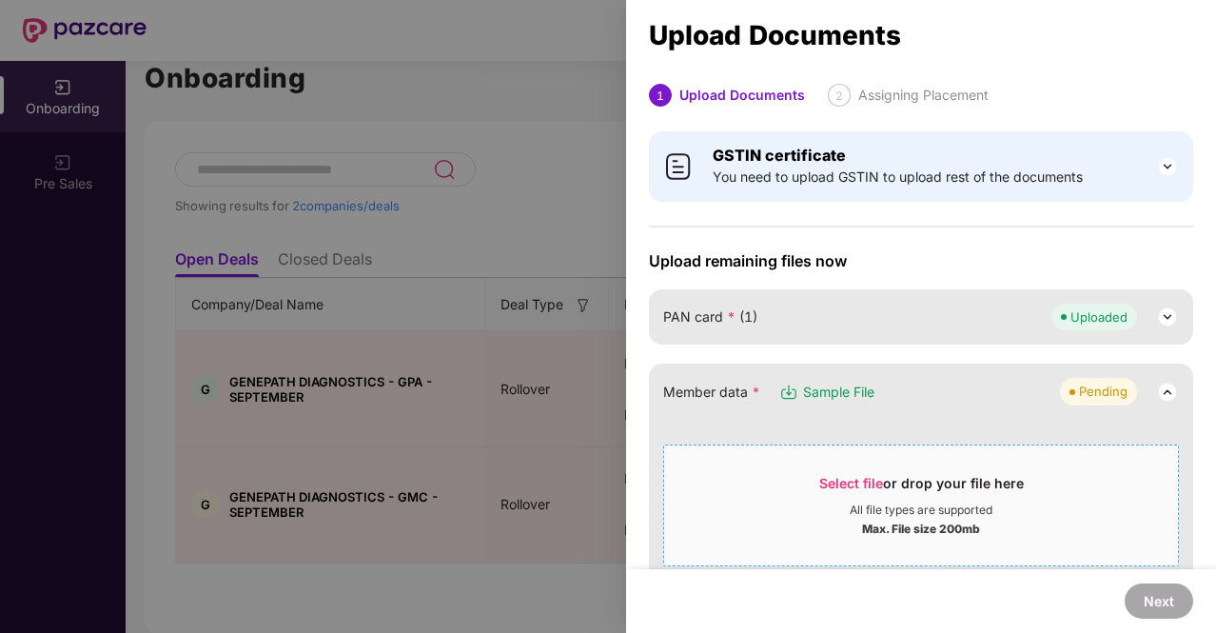
click at [834, 482] on span "Select file" at bounding box center [851, 483] width 64 height 16
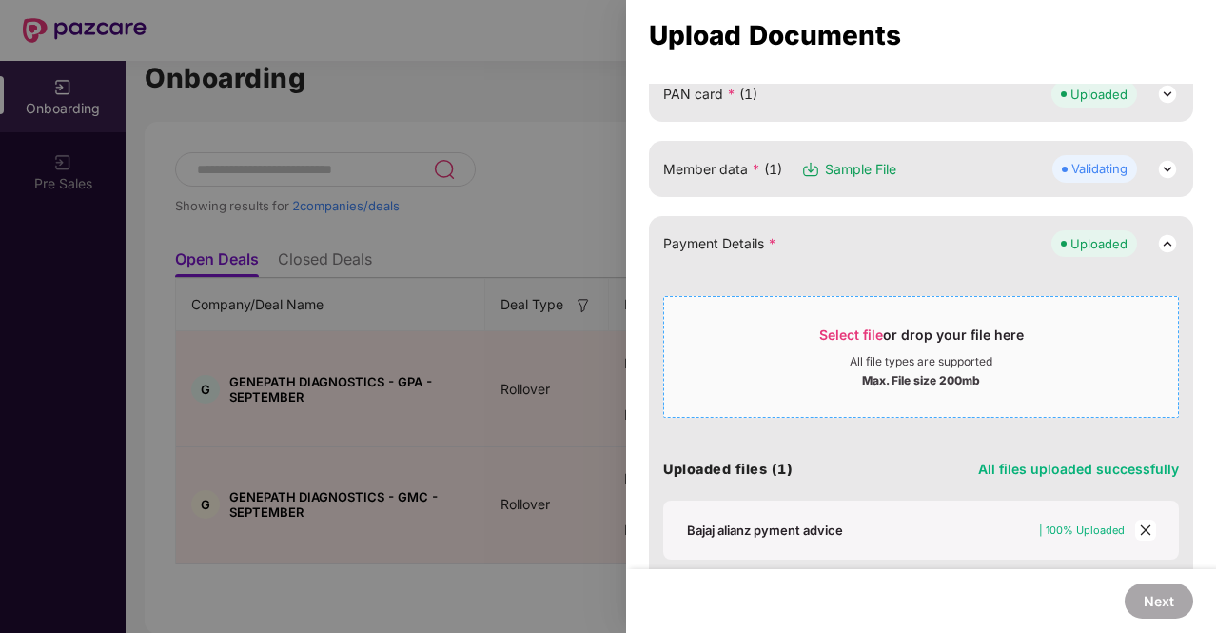
scroll to position [149, 0]
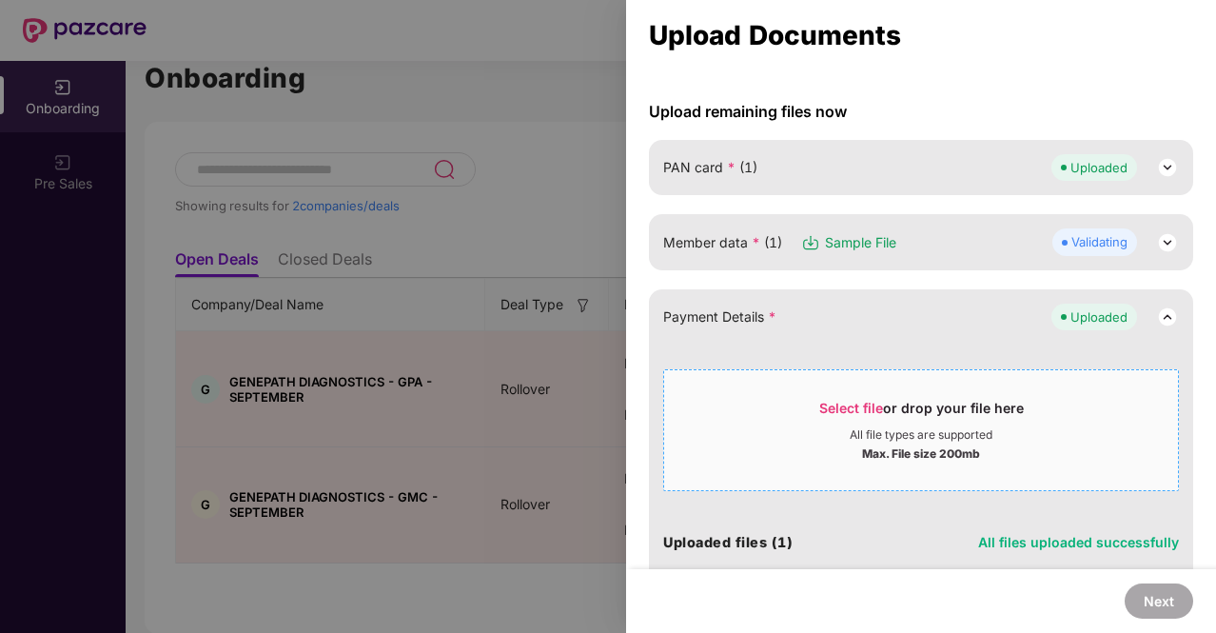
click at [867, 407] on span "Select file" at bounding box center [851, 408] width 64 height 16
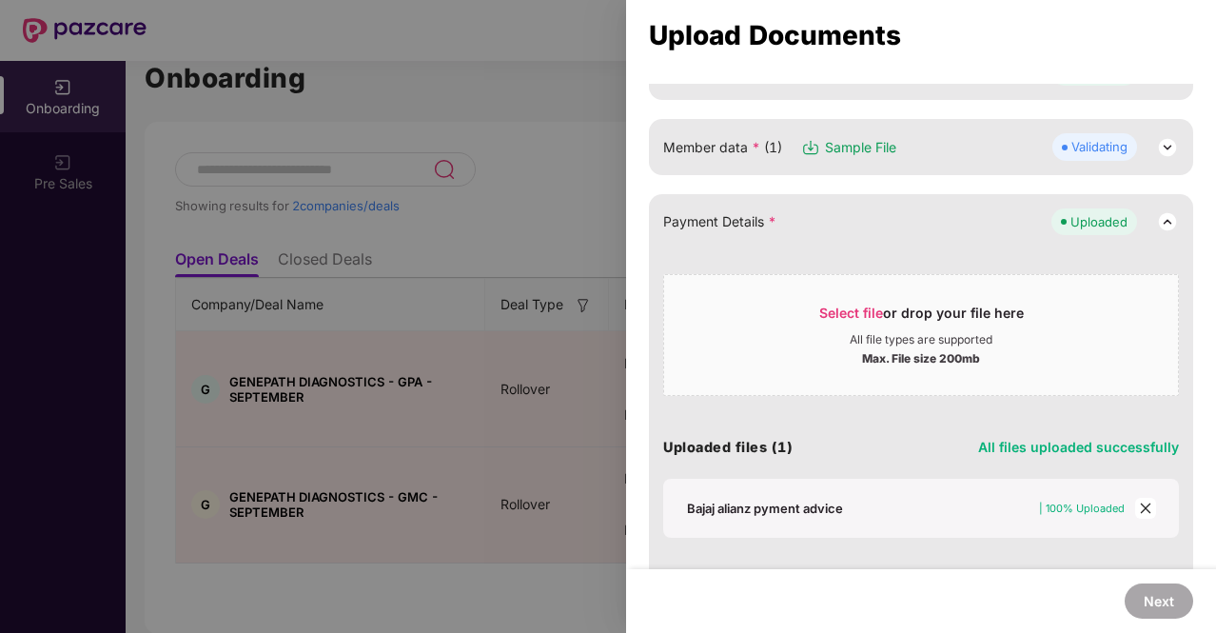
click at [1163, 223] on img at bounding box center [1167, 221] width 23 height 23
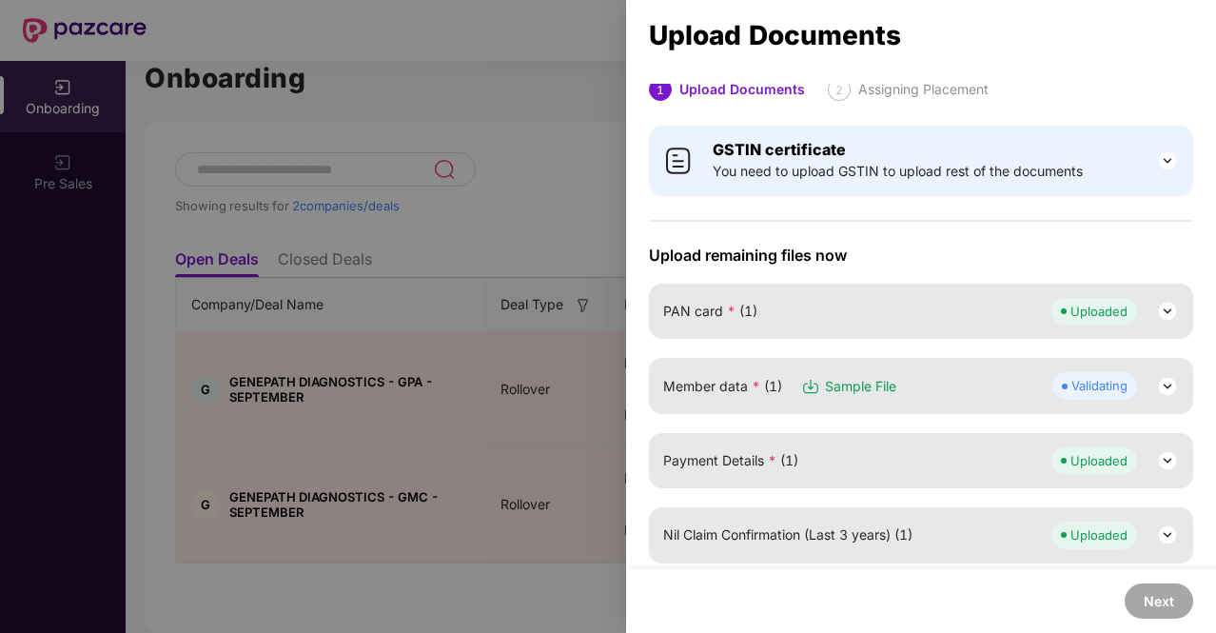
scroll to position [9, 0]
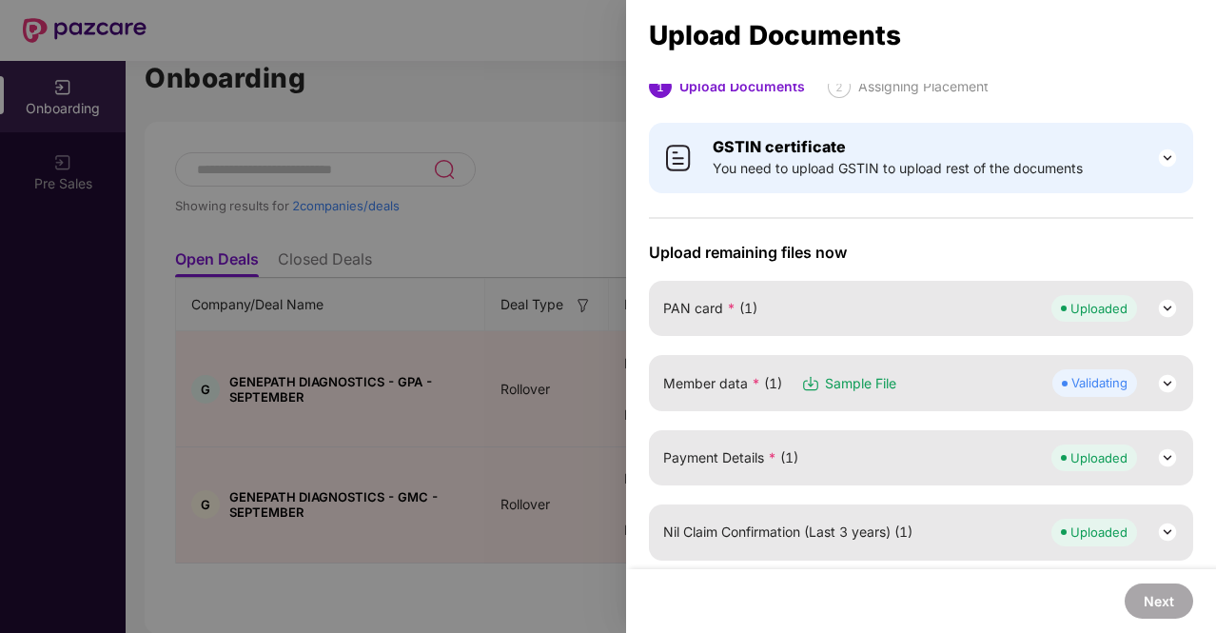
click at [1163, 387] on img at bounding box center [1167, 383] width 23 height 23
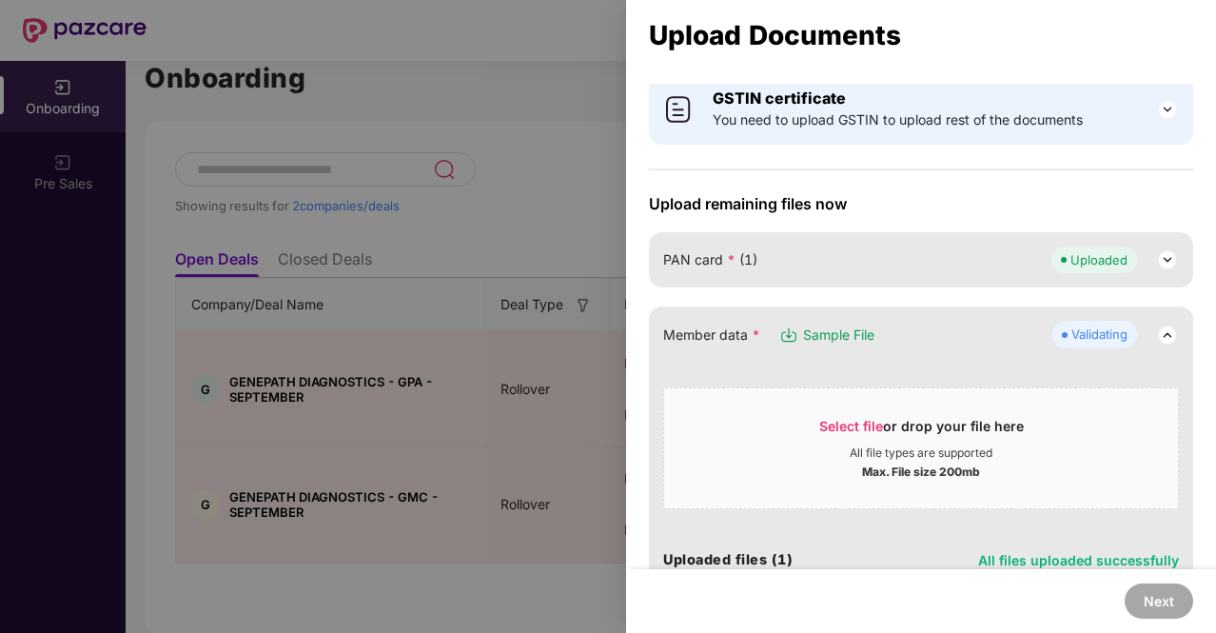
click at [1161, 330] on img at bounding box center [1167, 334] width 23 height 23
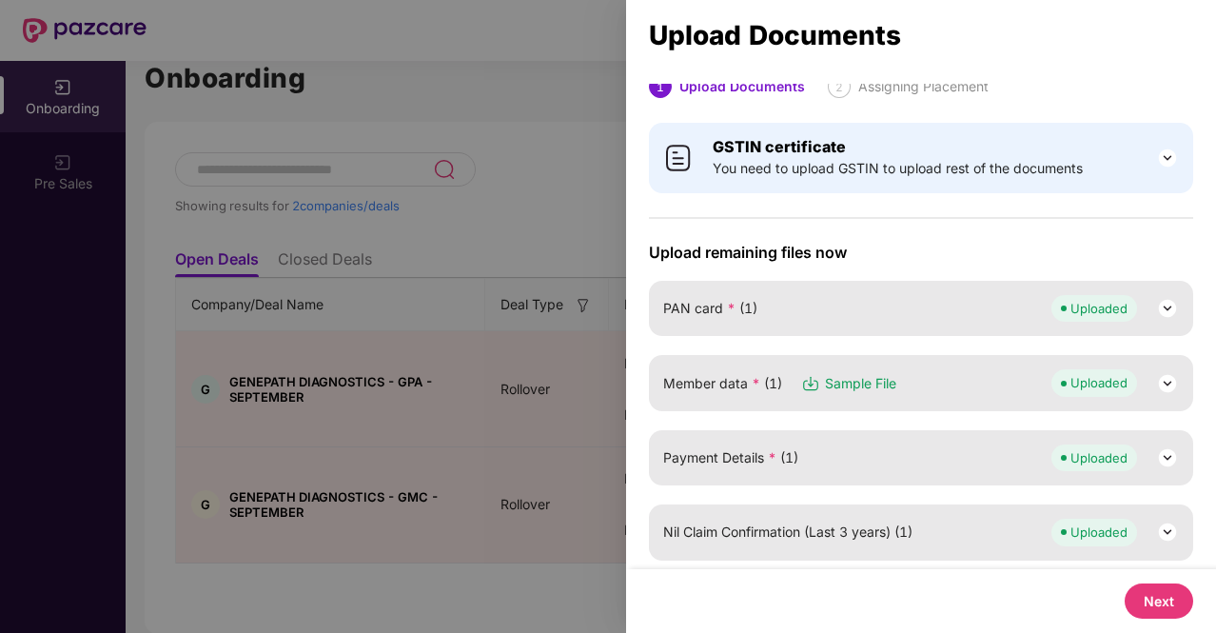
click at [1155, 600] on button "Next" at bounding box center [1158, 600] width 68 height 35
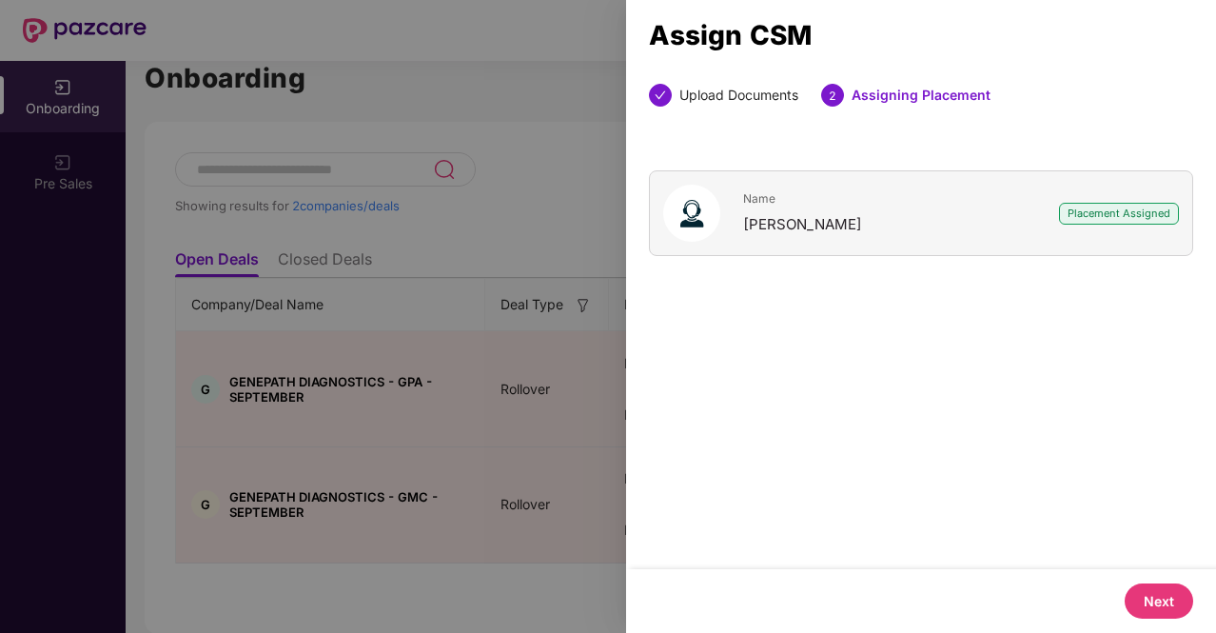
click at [1135, 585] on button "Next" at bounding box center [1158, 600] width 68 height 35
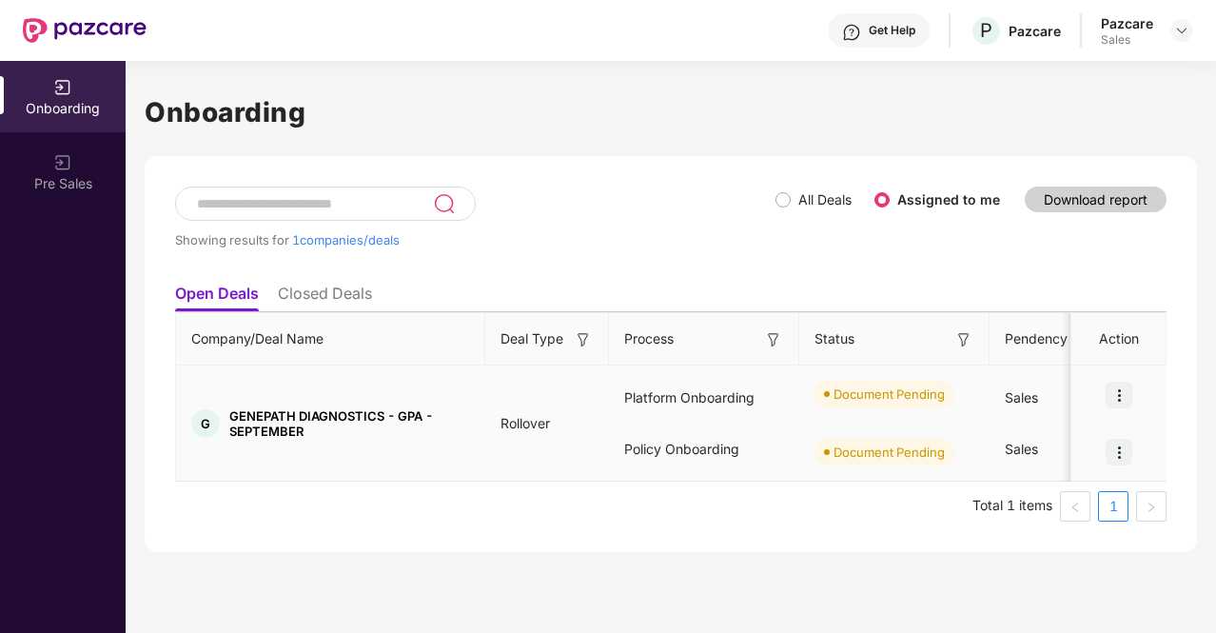
click at [1118, 394] on img at bounding box center [1118, 394] width 27 height 27
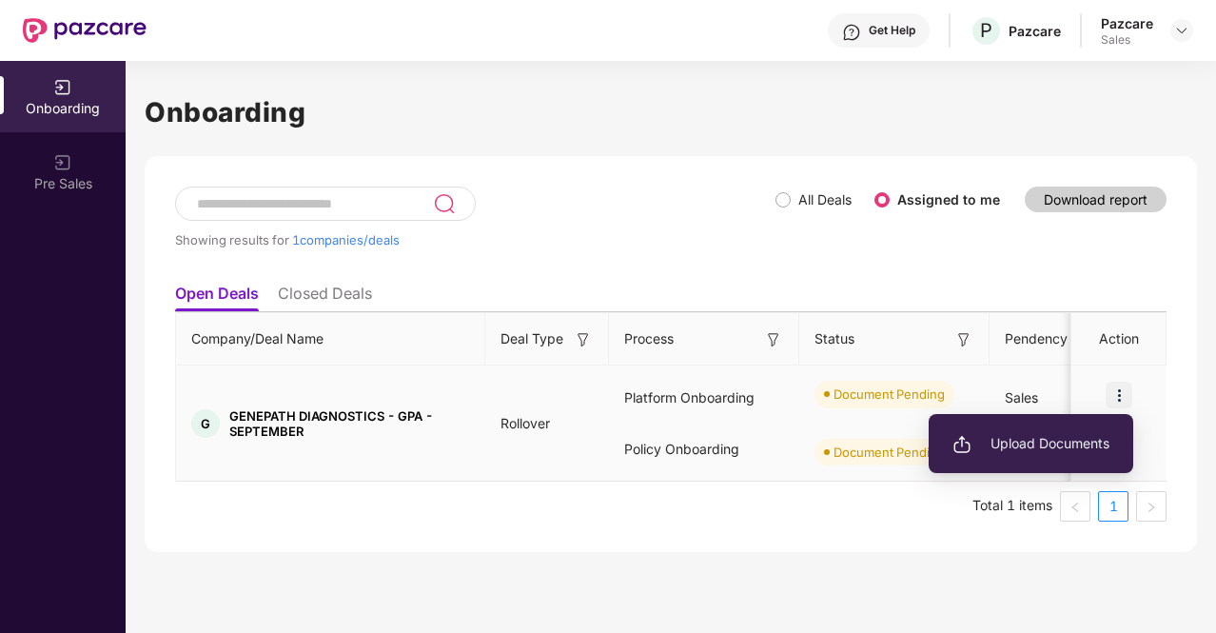
click at [1045, 448] on span "Upload Documents" at bounding box center [1030, 443] width 157 height 21
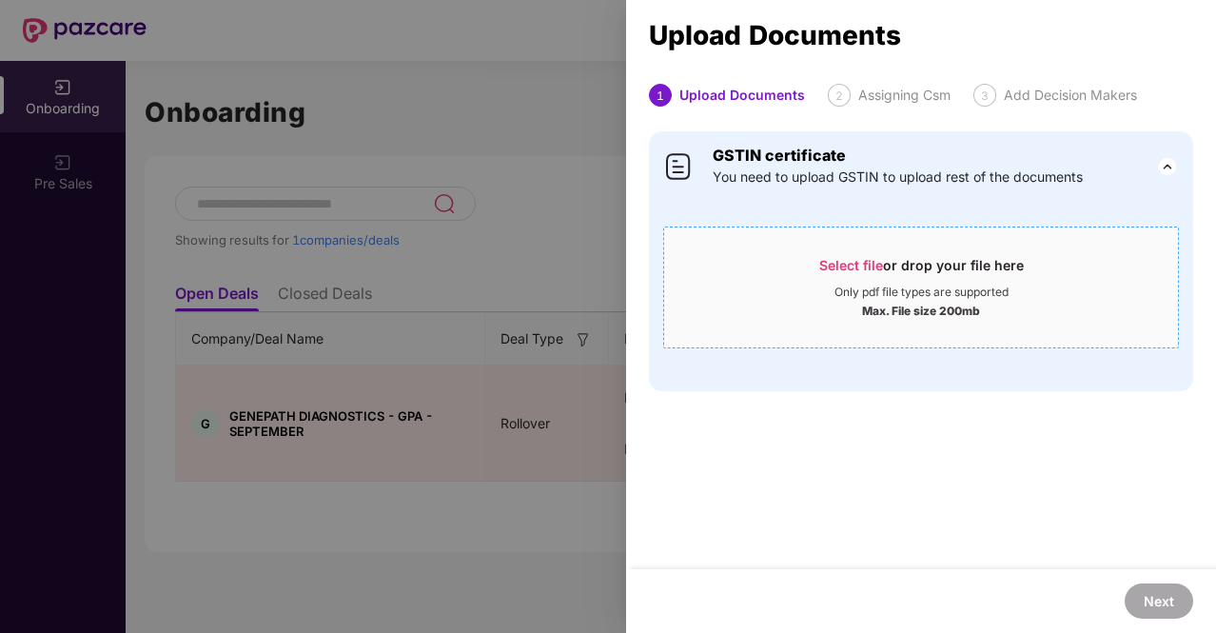
click at [841, 260] on span "Select file" at bounding box center [851, 265] width 64 height 16
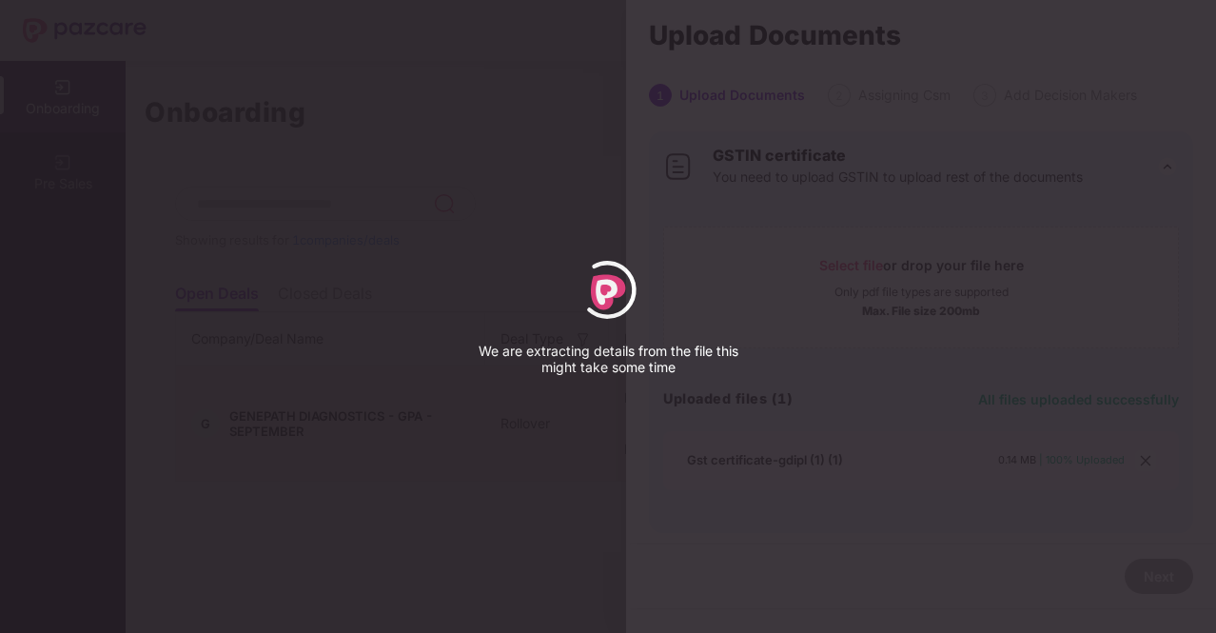
select select "****"
select select "******"
select select "**********"
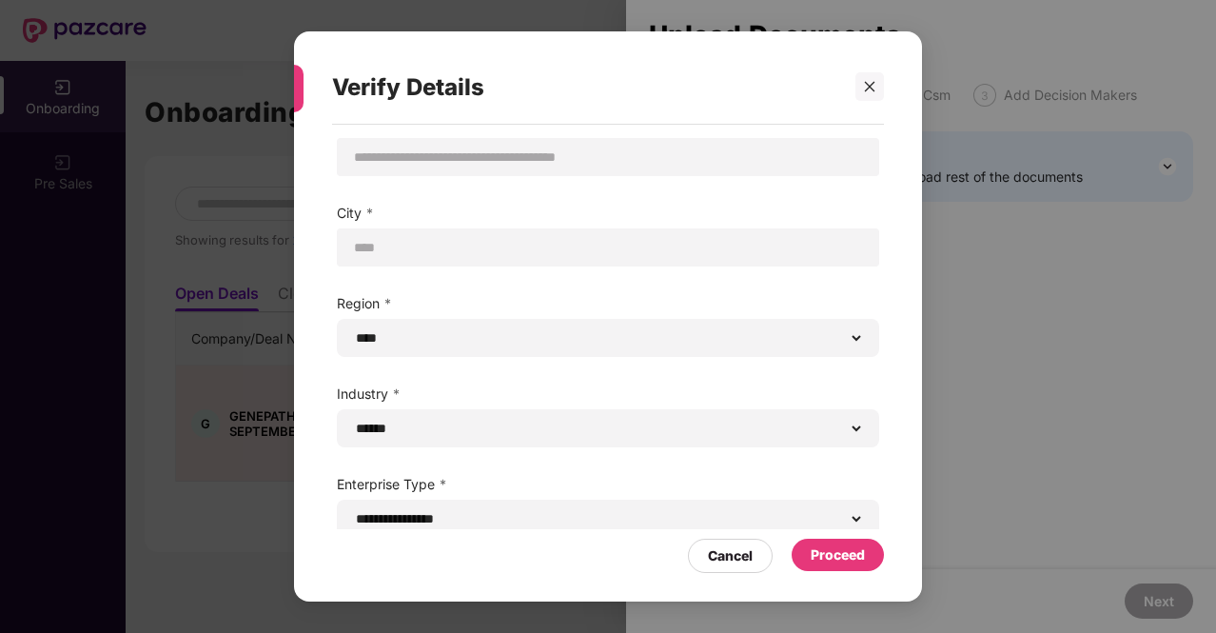
scroll to position [59, 0]
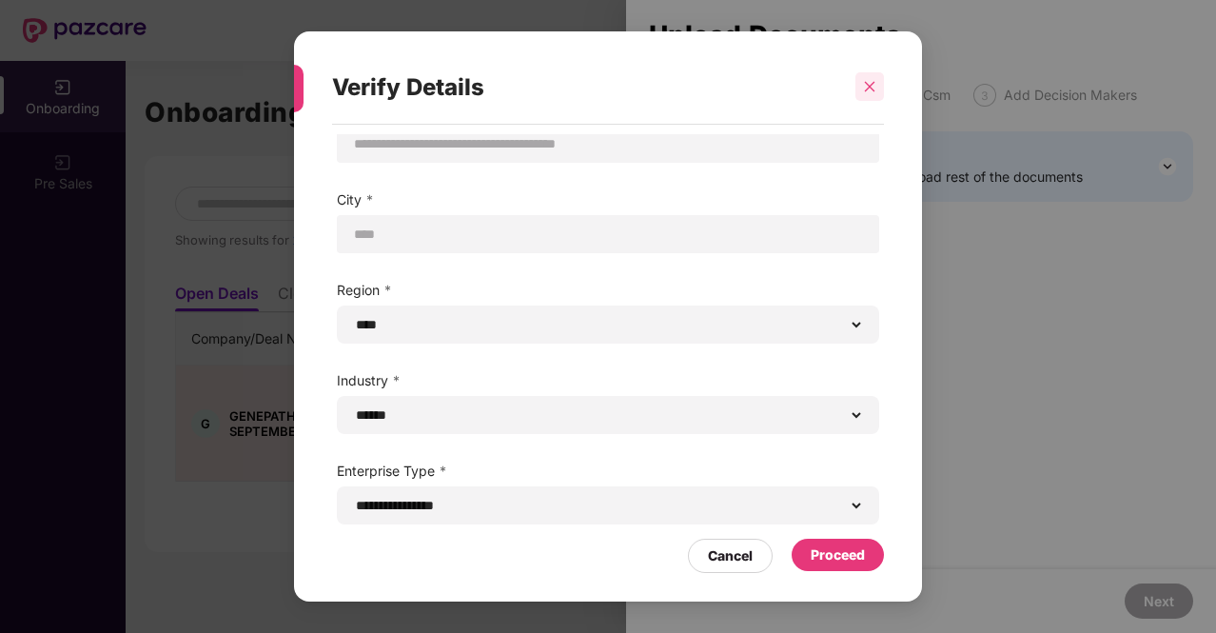
click at [875, 90] on icon "close" at bounding box center [869, 86] width 13 height 13
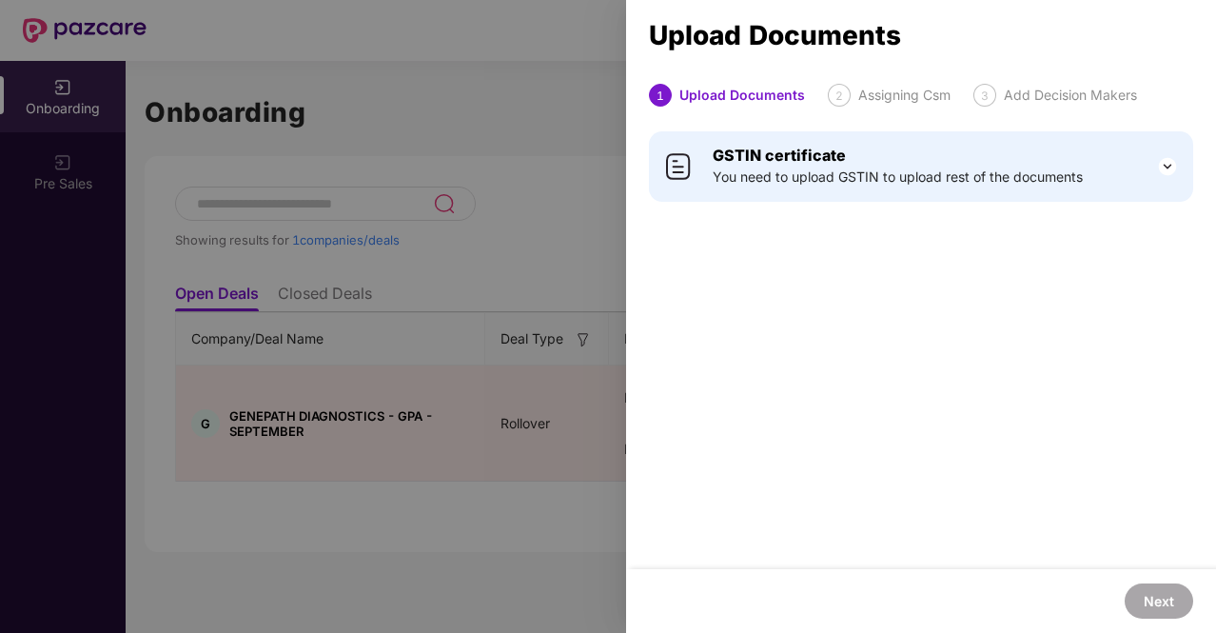
click at [415, 199] on div at bounding box center [608, 316] width 1216 height 633
